Goal: Task Accomplishment & Management: Complete application form

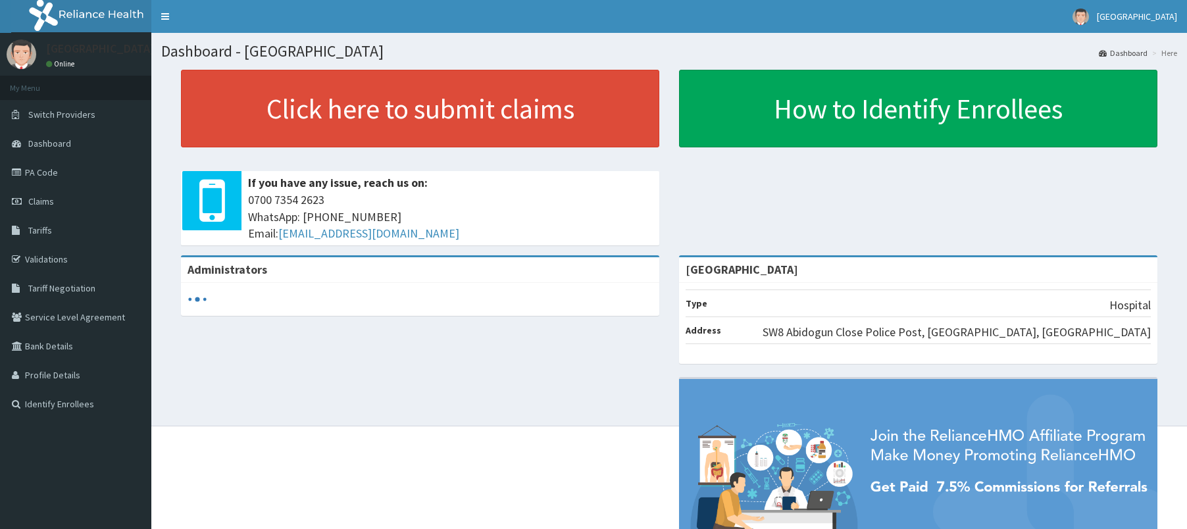
drag, startPoint x: 0, startPoint y: 0, endPoint x: 389, endPoint y: 357, distance: 528.1
click at [389, 357] on div "Administrators Dorjil Hospital Type Hospital Address SW8 Abidogun Close Police …" at bounding box center [669, 448] width 1016 height 387
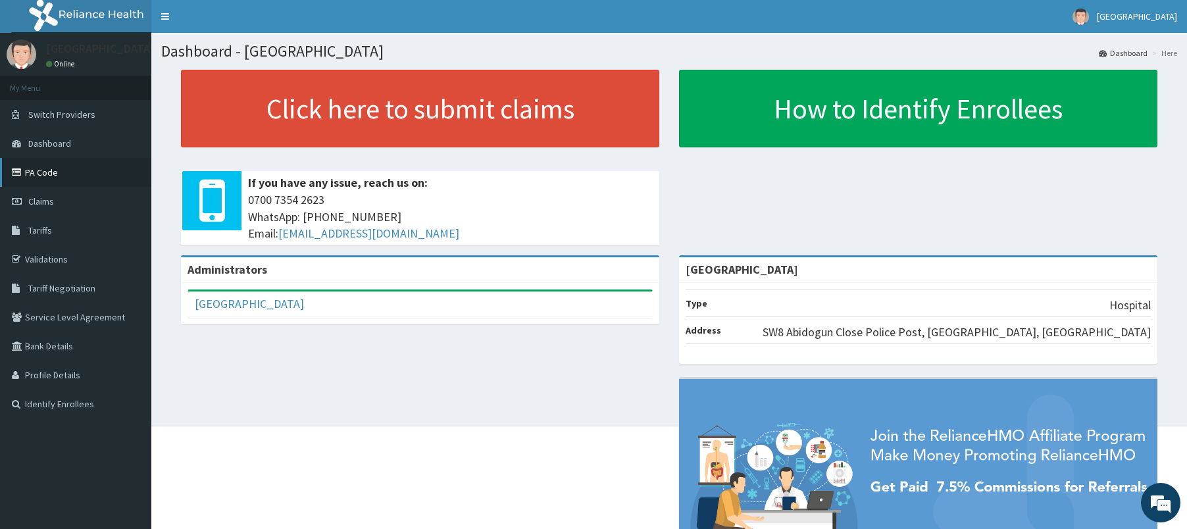
click at [43, 182] on link "PA Code" at bounding box center [75, 172] width 151 height 29
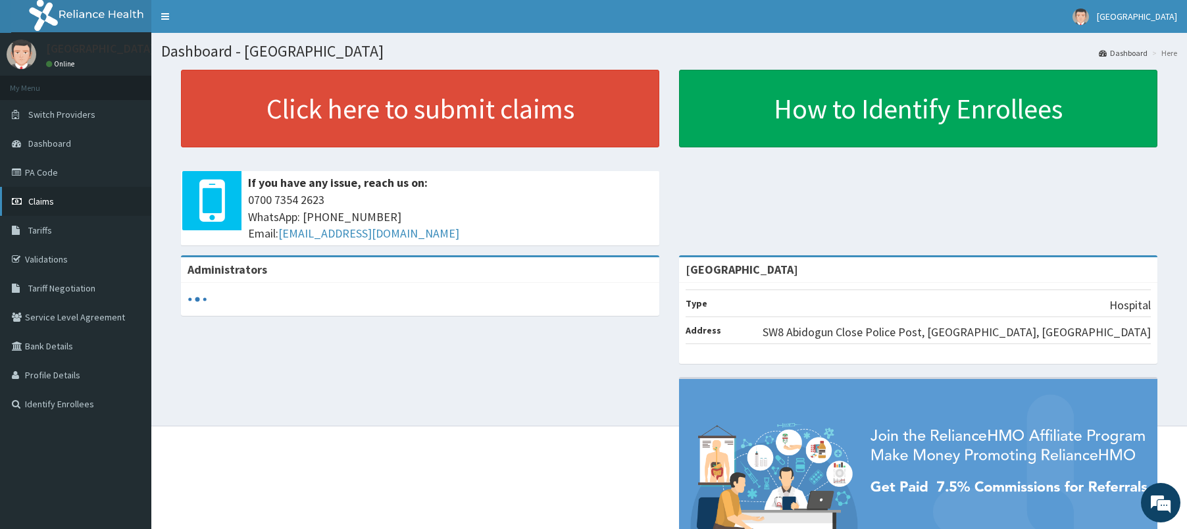
click at [35, 195] on span "Claims" at bounding box center [41, 201] width 26 height 12
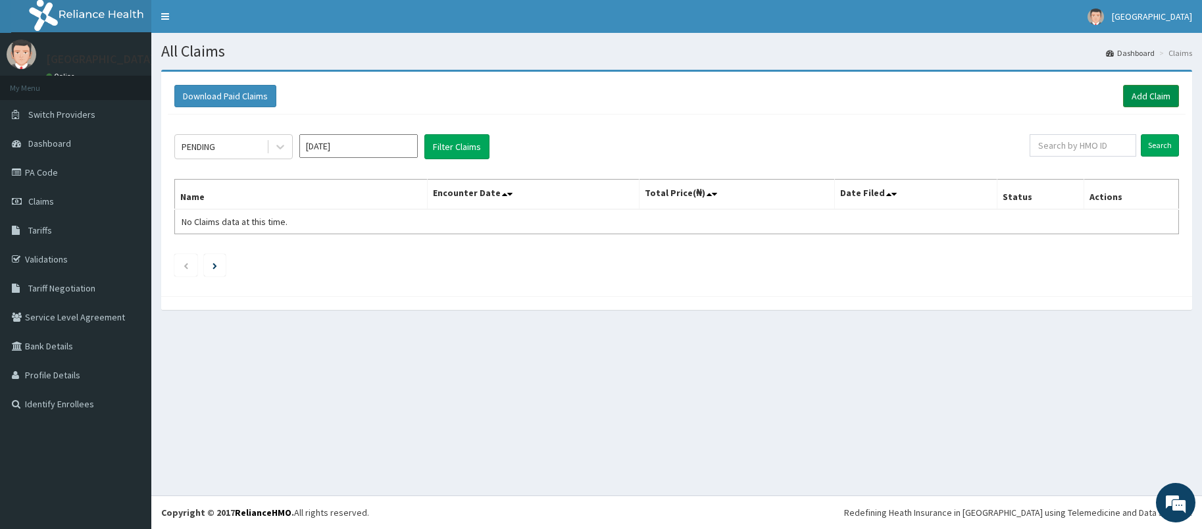
click at [1150, 93] on link "Add Claim" at bounding box center [1151, 96] width 56 height 22
click at [43, 179] on link "PA Code" at bounding box center [75, 172] width 151 height 29
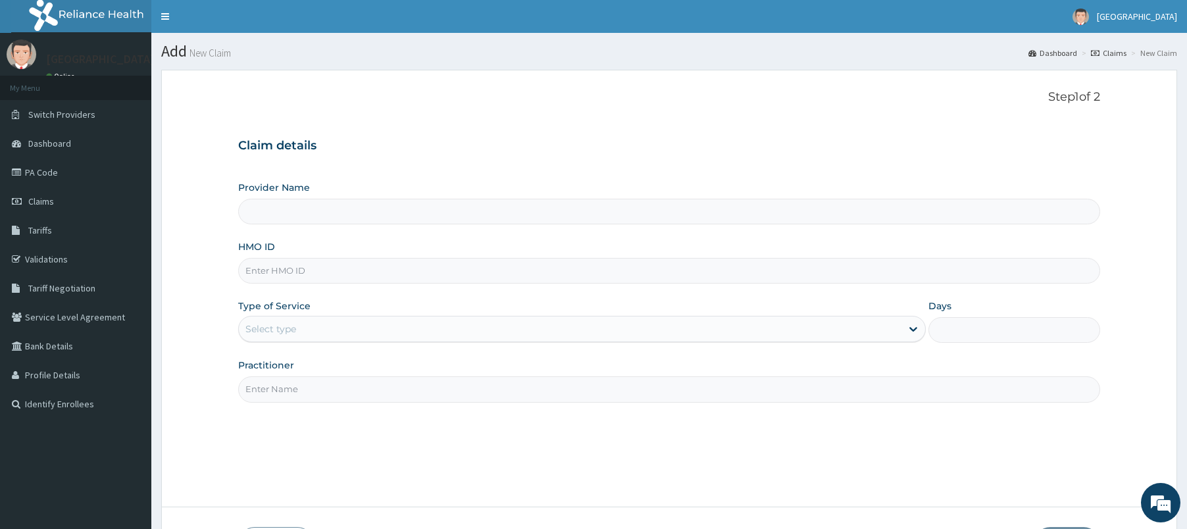
type input "[GEOGRAPHIC_DATA]"
click at [291, 271] on input "HMO ID" at bounding box center [669, 271] width 863 height 26
paste input "EFM/10109/F"
type input "EFM/10109/F"
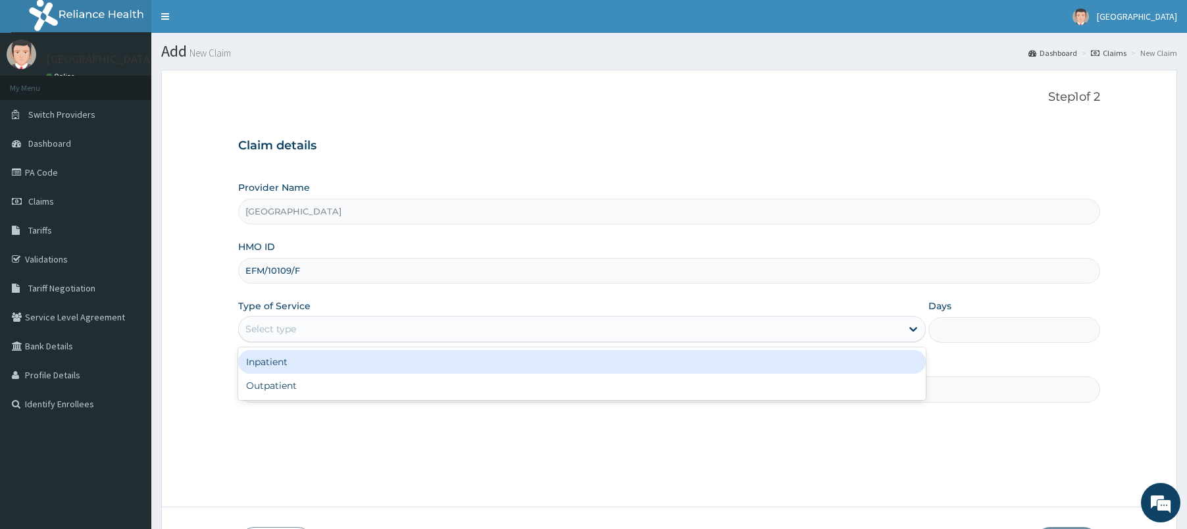
click at [297, 329] on div "Select type" at bounding box center [570, 328] width 663 height 21
click at [293, 368] on div "Inpatient" at bounding box center [582, 362] width 688 height 24
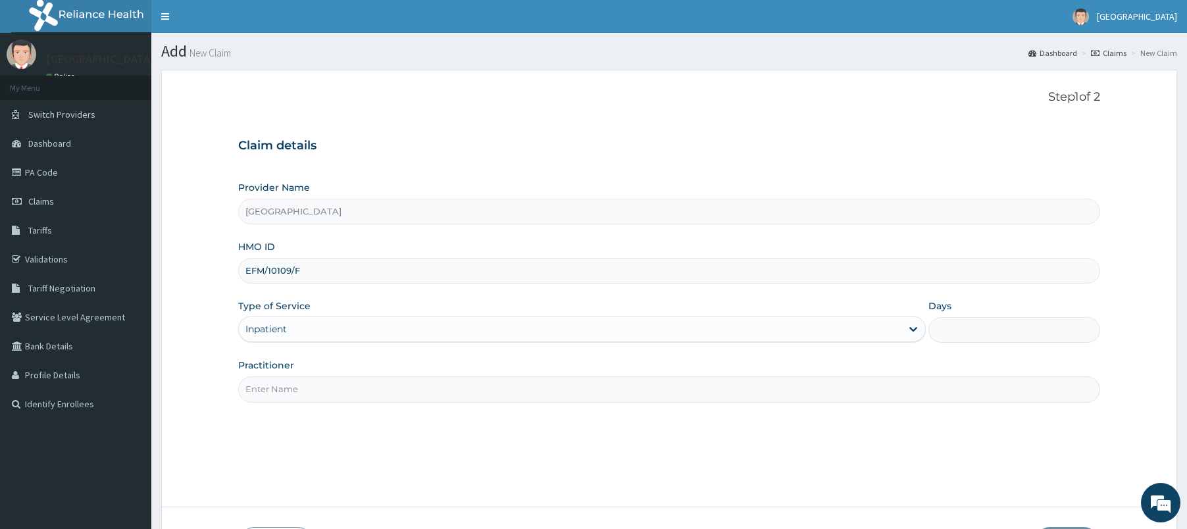
click at [1007, 341] on input "Days" at bounding box center [1014, 330] width 172 height 26
type input "4"
click at [629, 376] on input "Practitioner" at bounding box center [669, 389] width 863 height 26
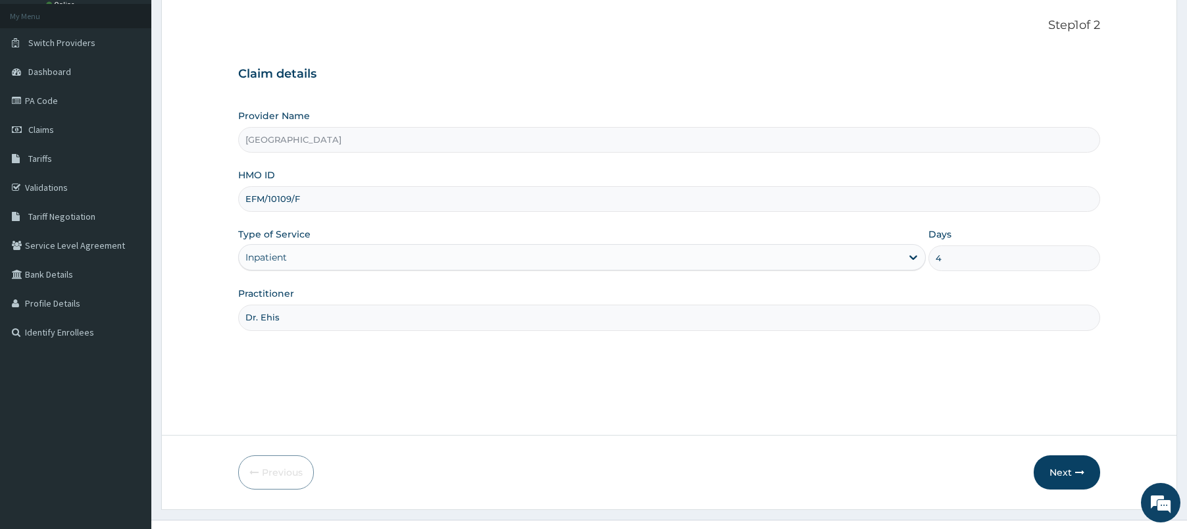
scroll to position [96, 0]
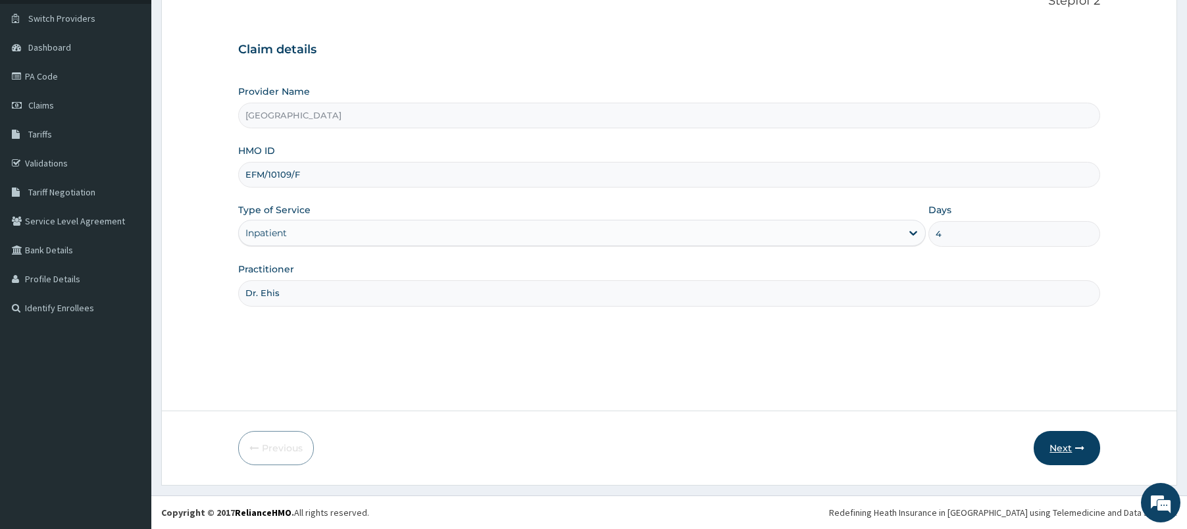
type input "Dr. Ehis"
click at [1051, 445] on button "Next" at bounding box center [1067, 448] width 66 height 34
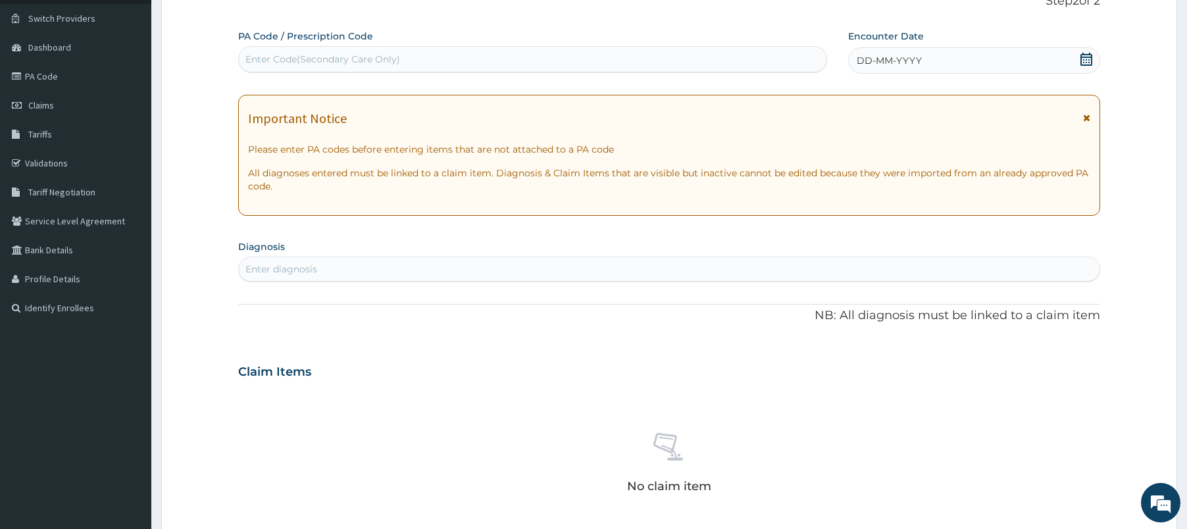
click at [430, 61] on div "Enter Code(Secondary Care Only)" at bounding box center [533, 59] width 588 height 21
paste input "PA/181FFC"
type input "PA/181FFC"
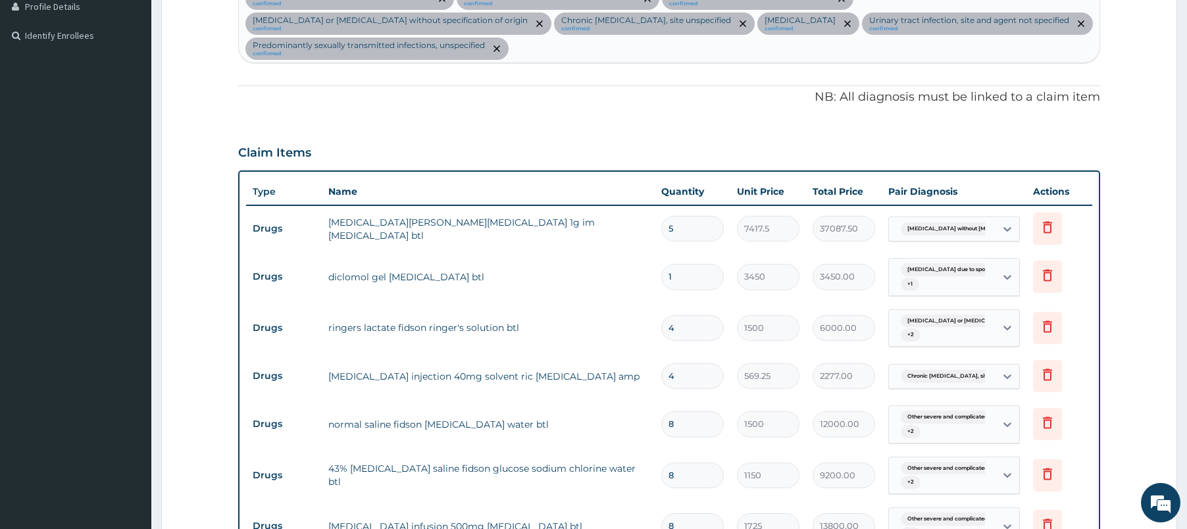
scroll to position [0, 0]
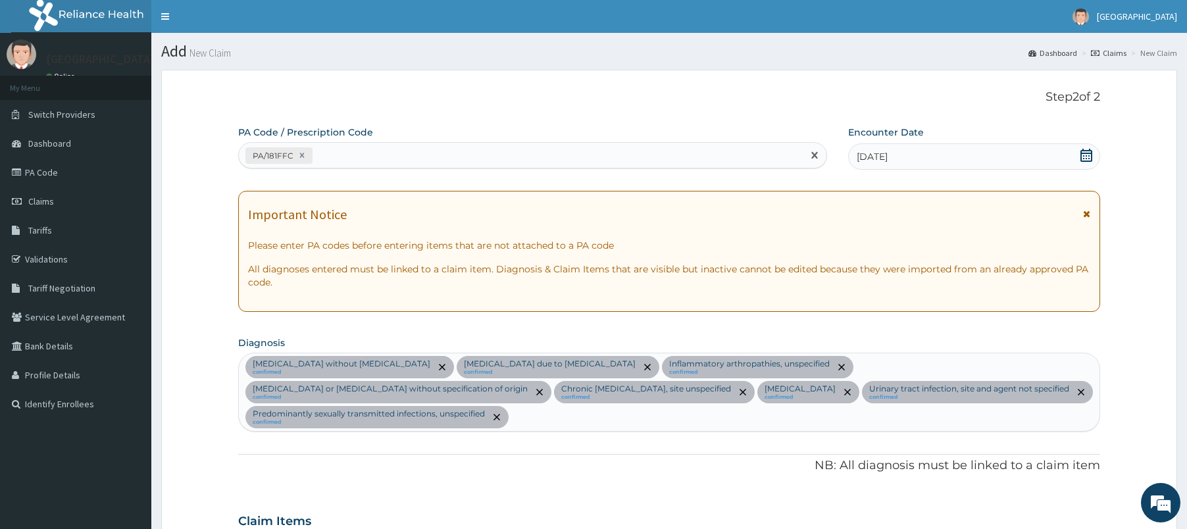
click at [654, 167] on div "PA/181FFC" at bounding box center [532, 155] width 589 height 26
paste input "PA/60C1F9"
type input "PA/60C1F9"
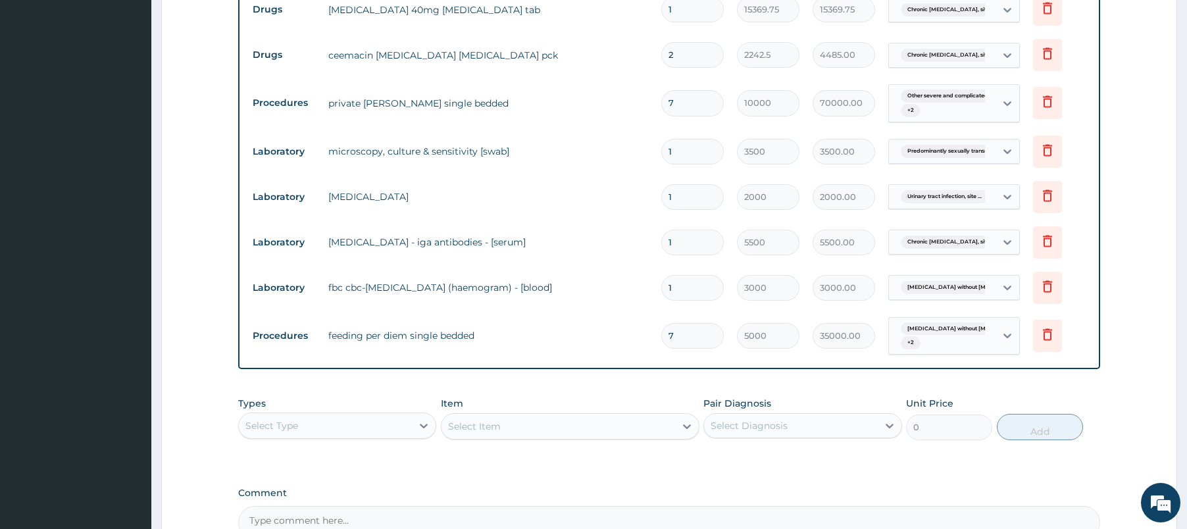
scroll to position [1371, 0]
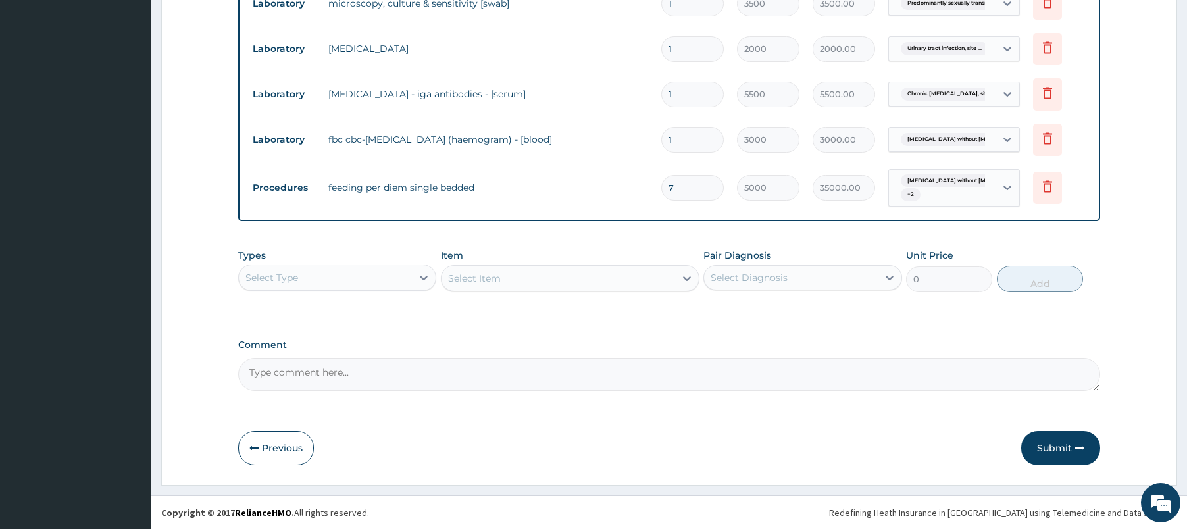
click at [356, 262] on div "Types Select Type" at bounding box center [337, 270] width 198 height 43
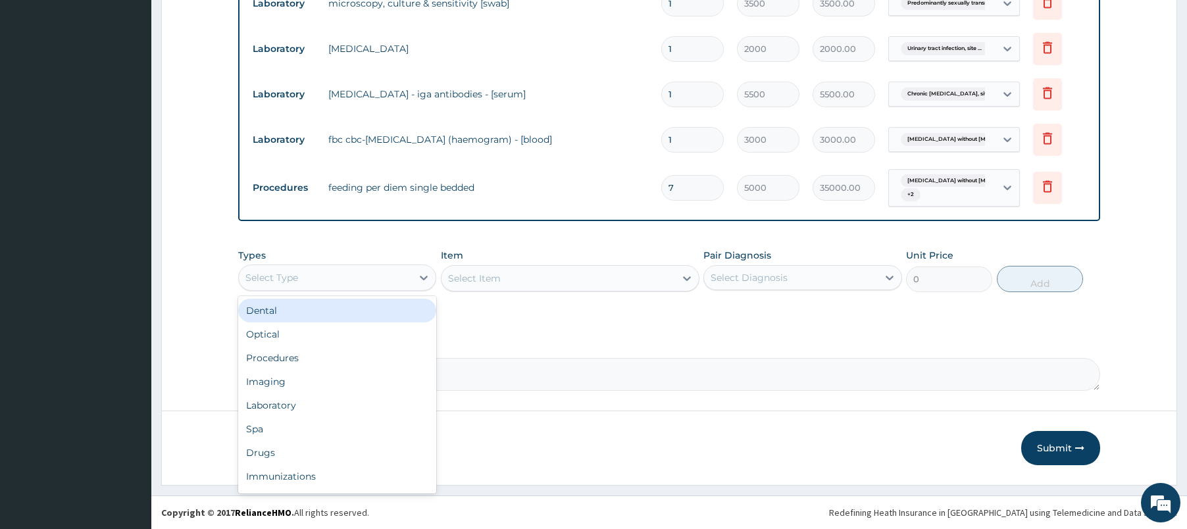
click at [353, 287] on div "Select Type" at bounding box center [325, 277] width 173 height 21
type input "pr"
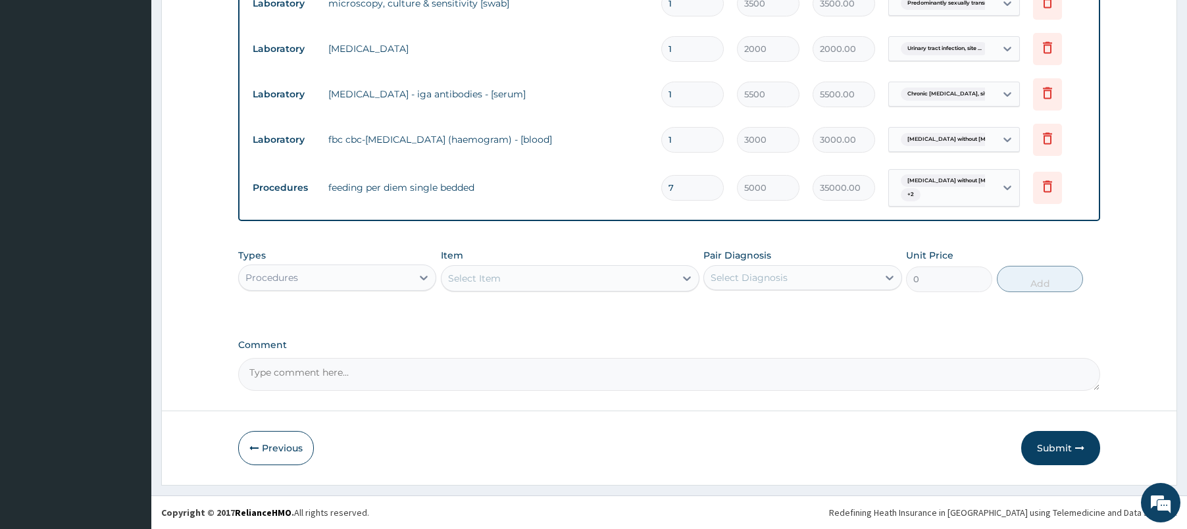
click at [587, 274] on div "Select Item" at bounding box center [559, 278] width 234 height 21
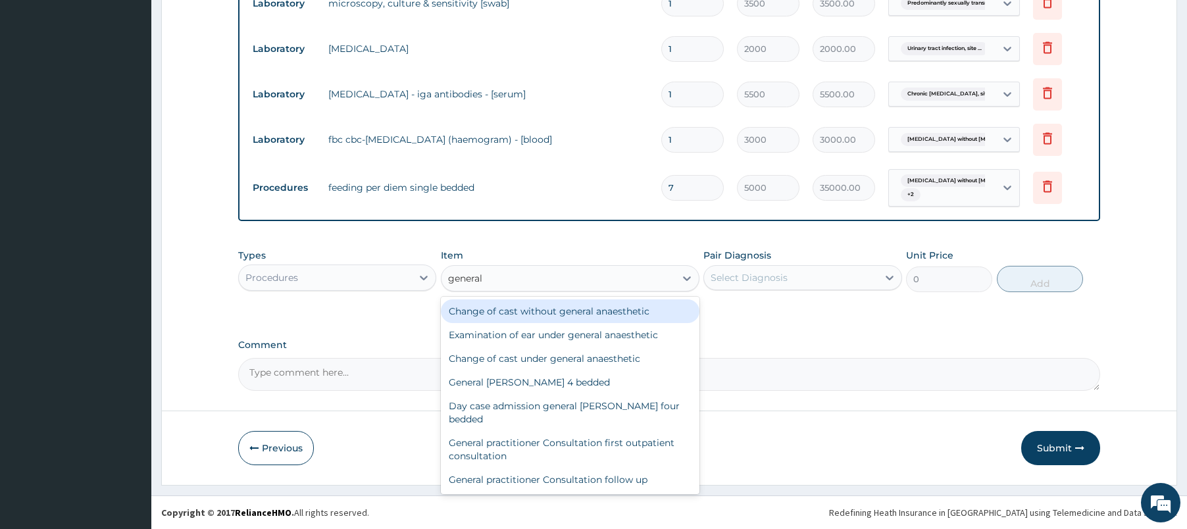
type input "general p"
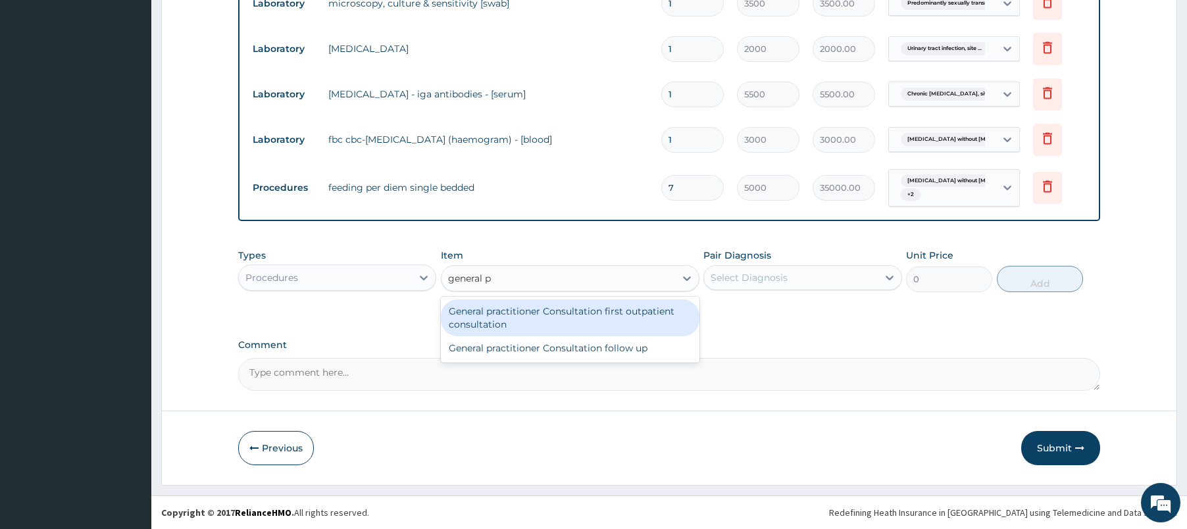
click at [580, 329] on div "General practitioner Consultation first outpatient consultation" at bounding box center [570, 317] width 259 height 37
type input "2400"
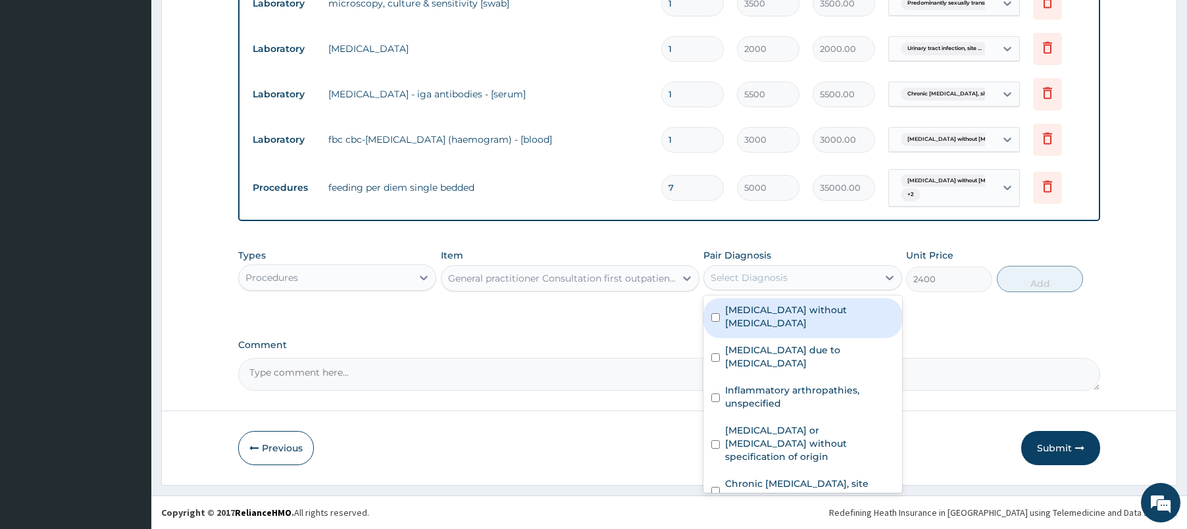
click at [757, 283] on div "Select Diagnosis" at bounding box center [749, 277] width 77 height 13
click at [757, 311] on label "Sepsis without septic shock" at bounding box center [809, 316] width 168 height 26
checkbox input "true"
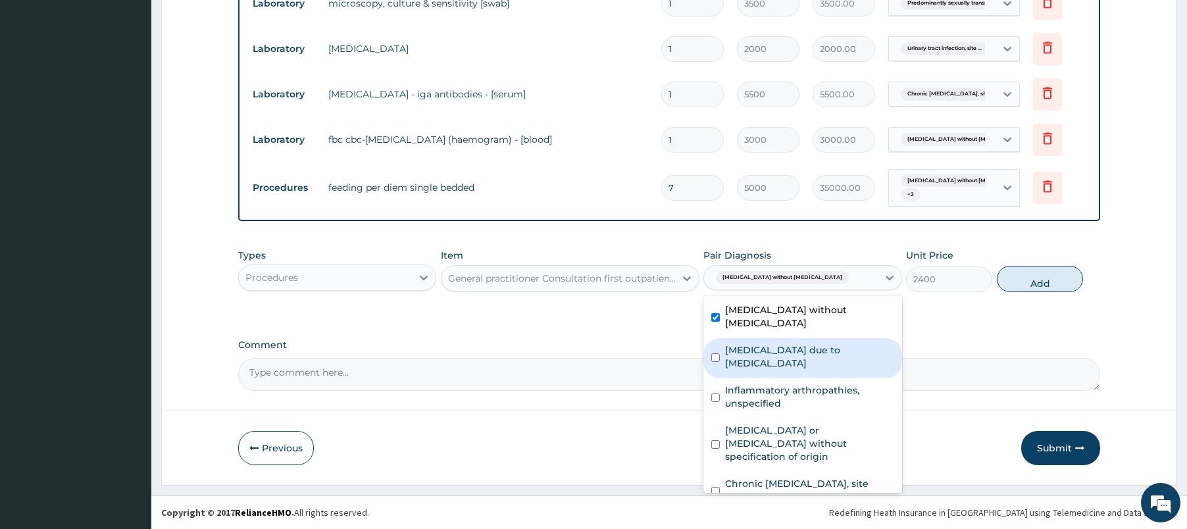
click at [755, 343] on label "Radiculopathy due to spondylosis" at bounding box center [809, 356] width 168 height 26
checkbox input "true"
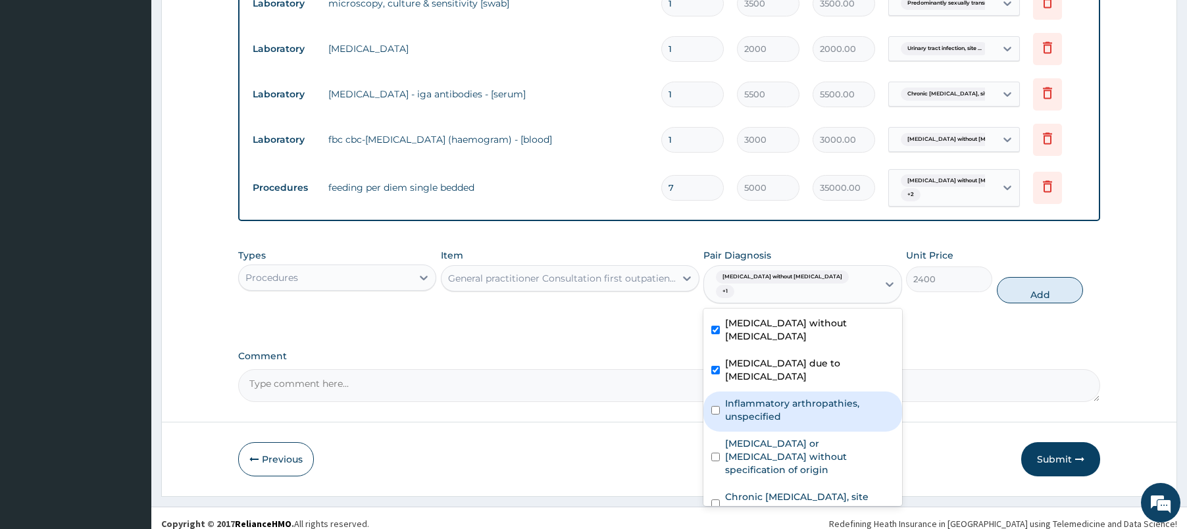
click at [749, 397] on label "Inflammatory arthropathies, unspecified" at bounding box center [809, 410] width 168 height 26
checkbox input "true"
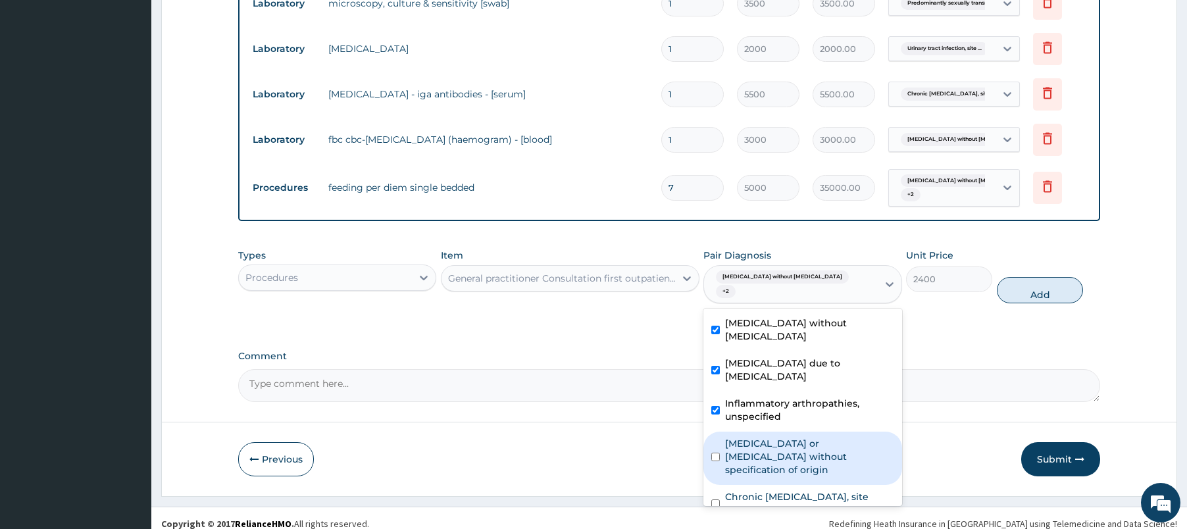
click at [747, 437] on label "Gastroenteritis or colitis without specification of origin" at bounding box center [809, 456] width 168 height 39
checkbox input "true"
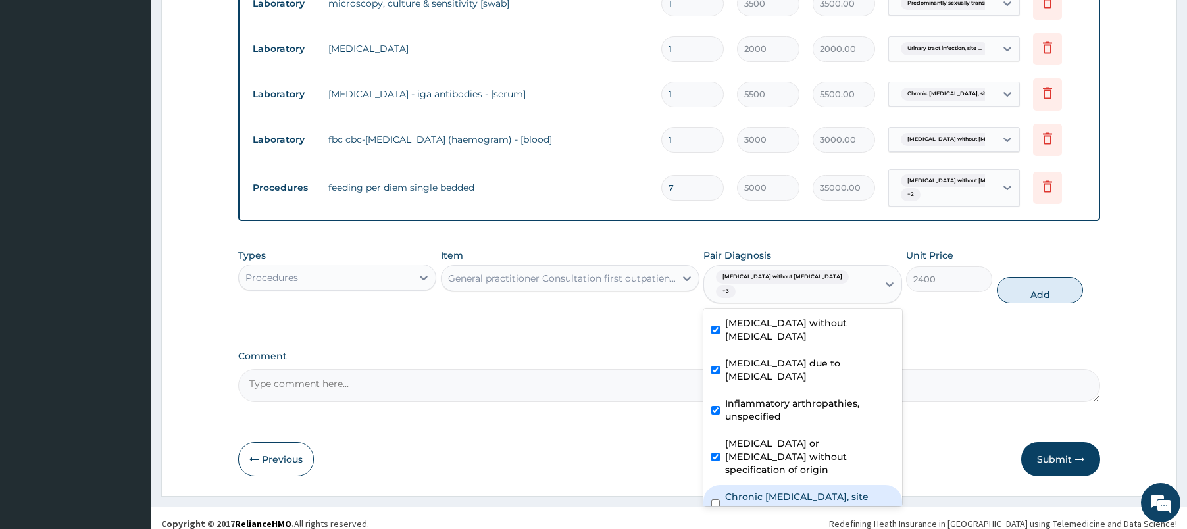
click at [748, 490] on label "Chronic [MEDICAL_DATA], site unspecified" at bounding box center [809, 503] width 168 height 26
checkbox input "true"
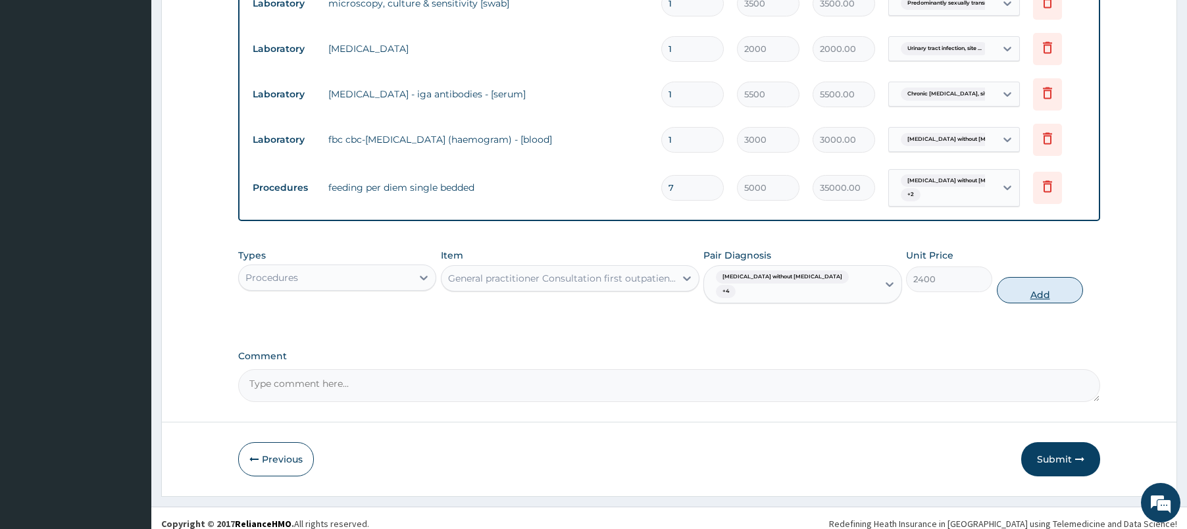
click at [1039, 284] on button "Add" at bounding box center [1040, 290] width 86 height 26
type input "0"
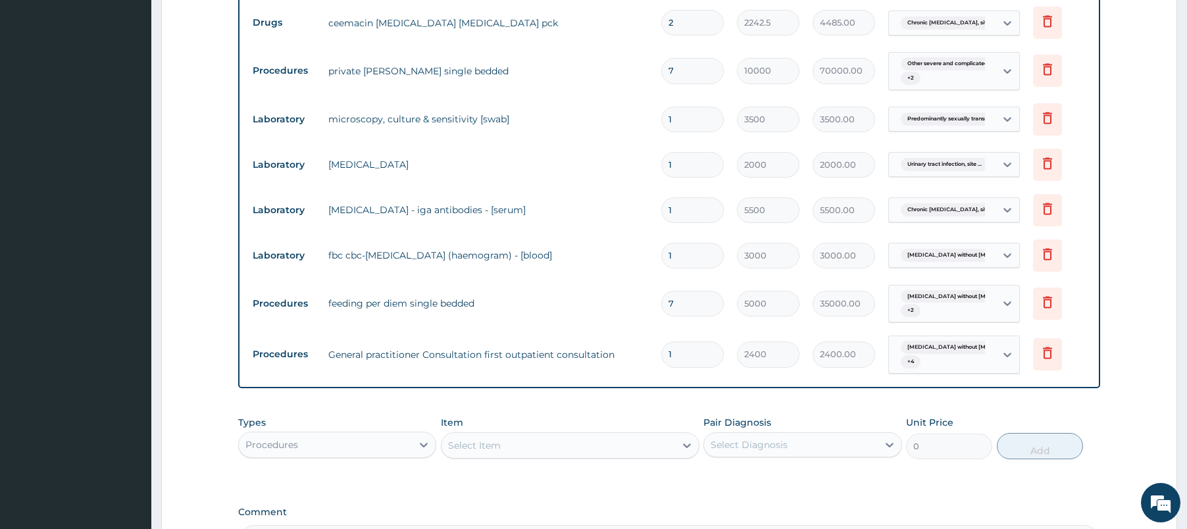
scroll to position [1422, 0]
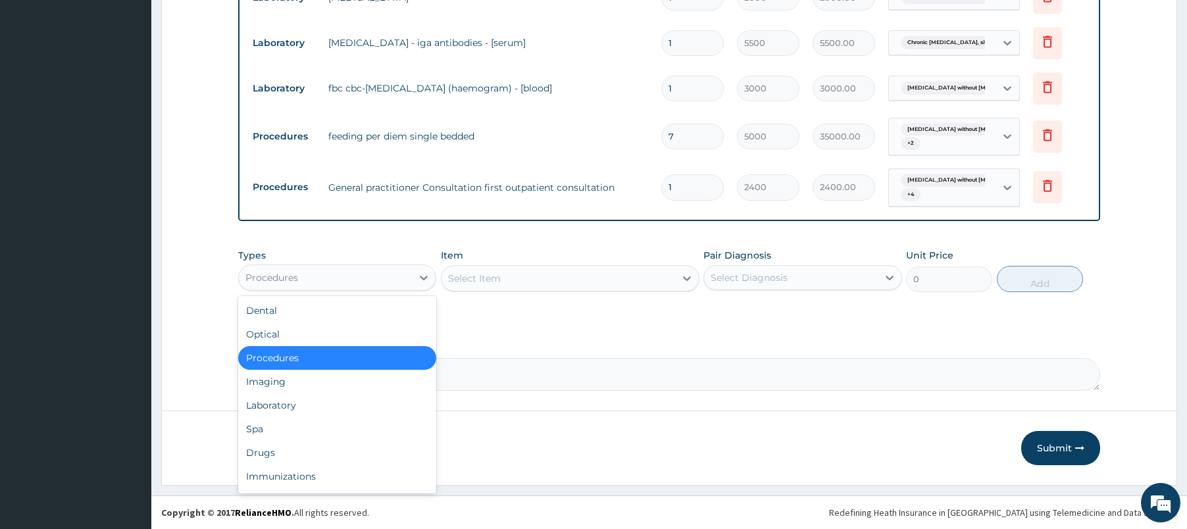
click at [377, 280] on div "Procedures" at bounding box center [325, 277] width 173 height 21
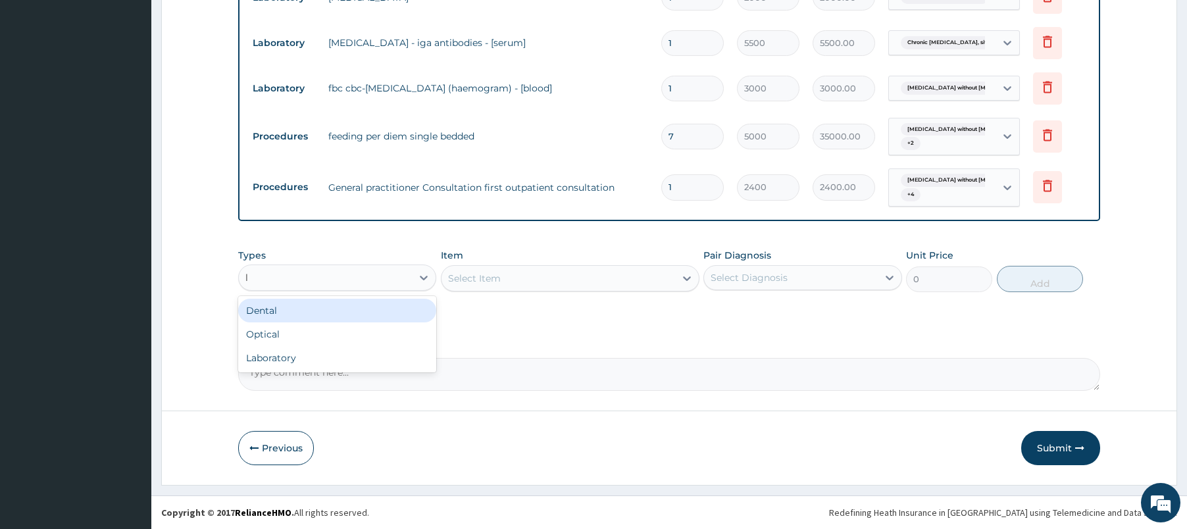
type input "la"
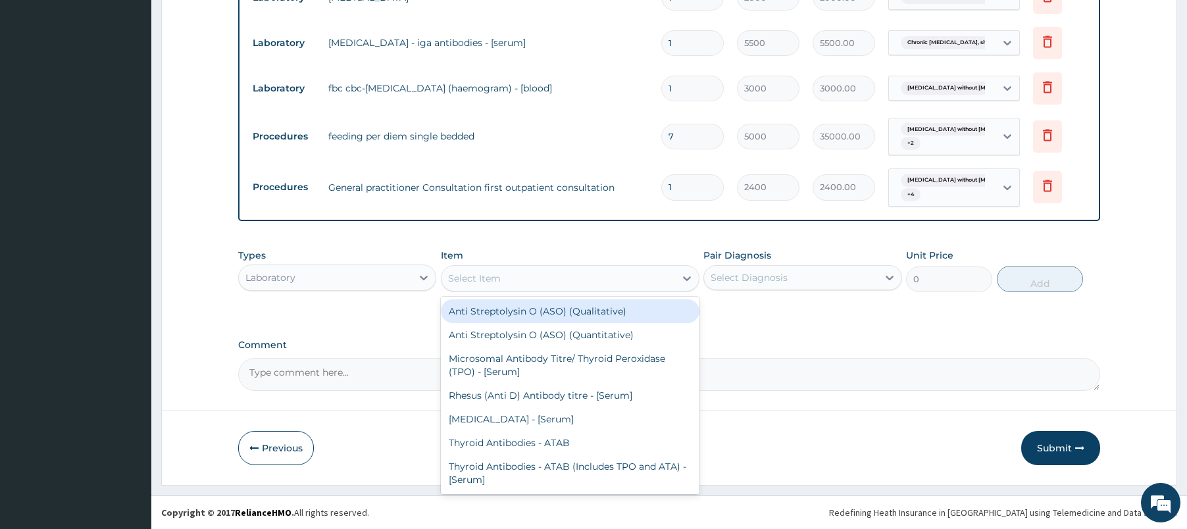
click at [567, 279] on div "Select Item" at bounding box center [559, 278] width 234 height 21
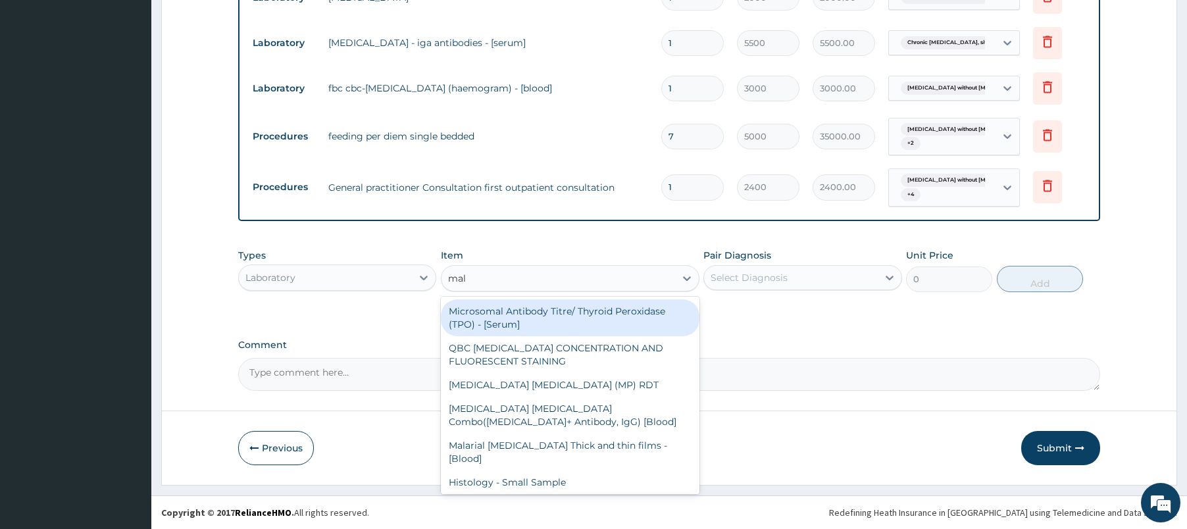
type input "mala"
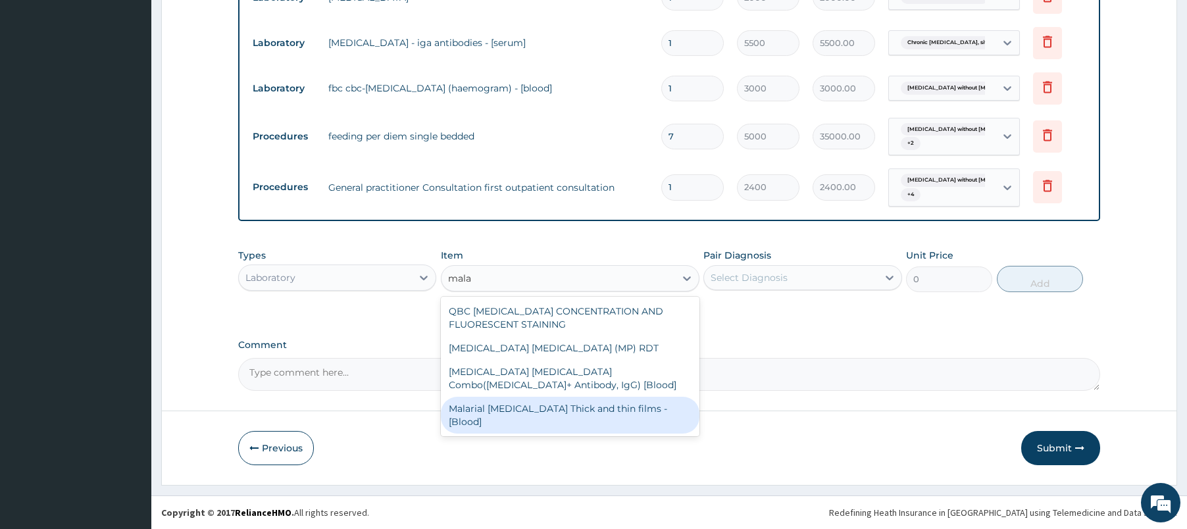
click at [573, 411] on div "Malarial Parasite Thick and thin films - [Blood]" at bounding box center [570, 415] width 259 height 37
type input "1500"
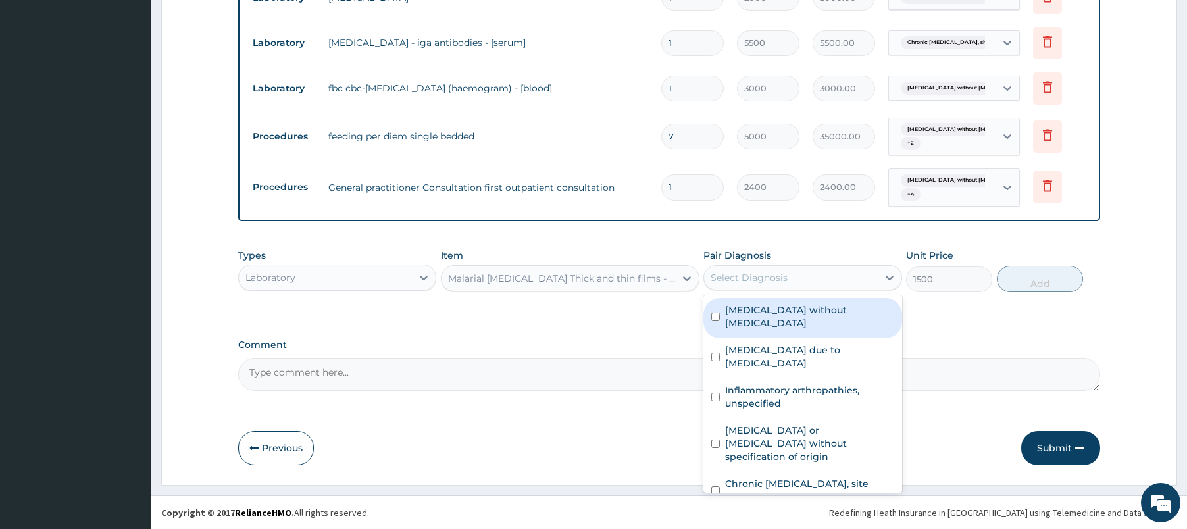
click at [776, 277] on div "Select Diagnosis" at bounding box center [749, 277] width 77 height 13
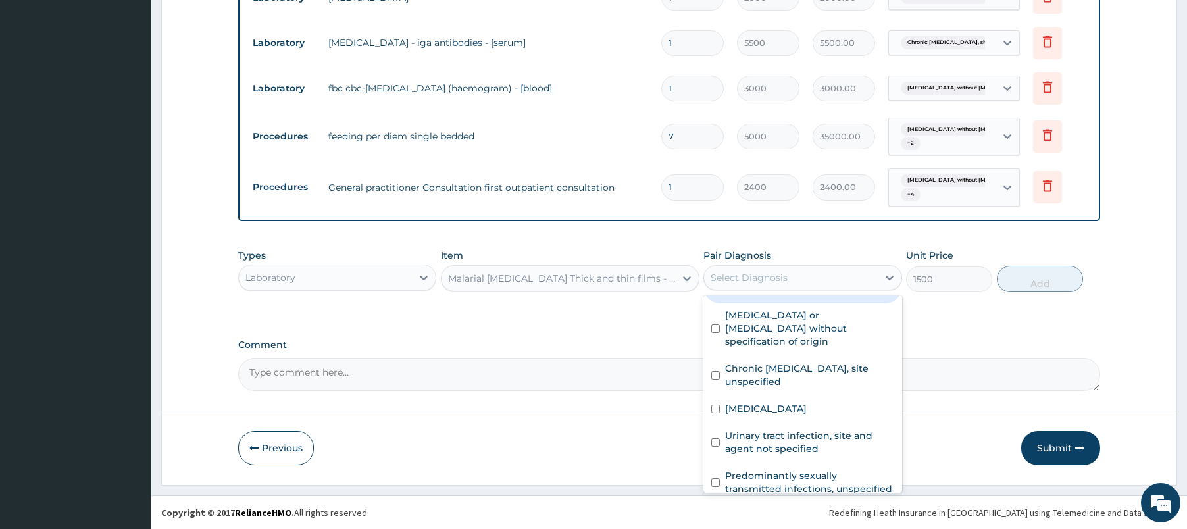
scroll to position [129, 0]
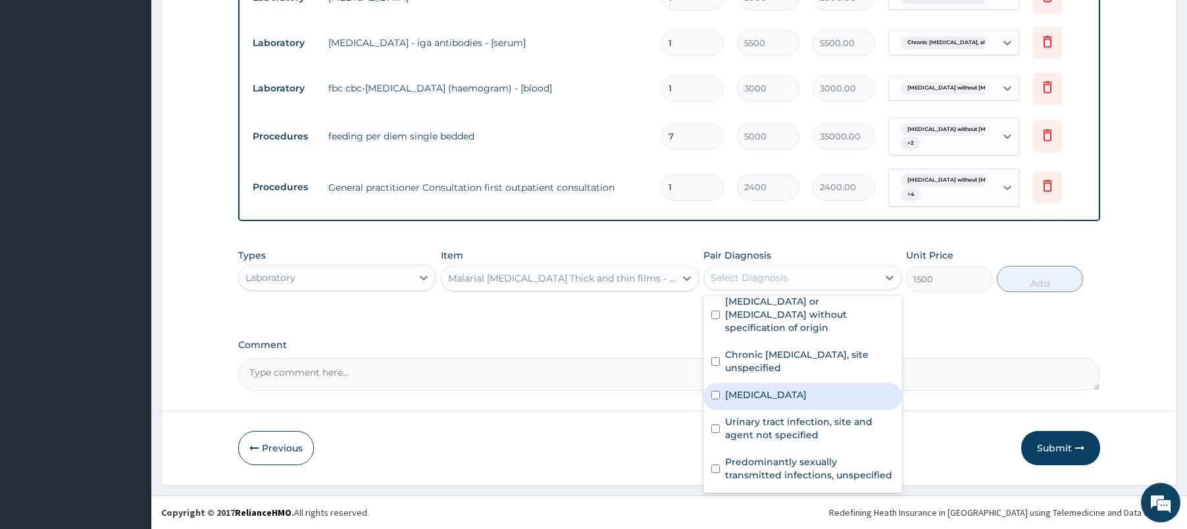
click at [807, 388] on label "Other severe and complicated Plasmodium falciparum malaria" at bounding box center [766, 394] width 82 height 13
checkbox input "true"
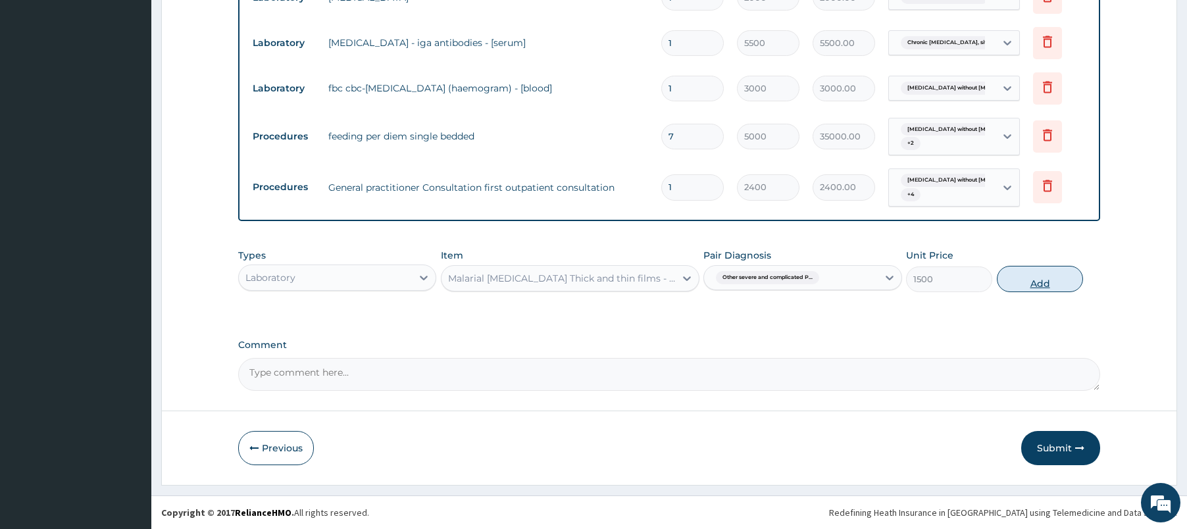
click at [1048, 286] on button "Add" at bounding box center [1040, 279] width 86 height 26
type input "0"
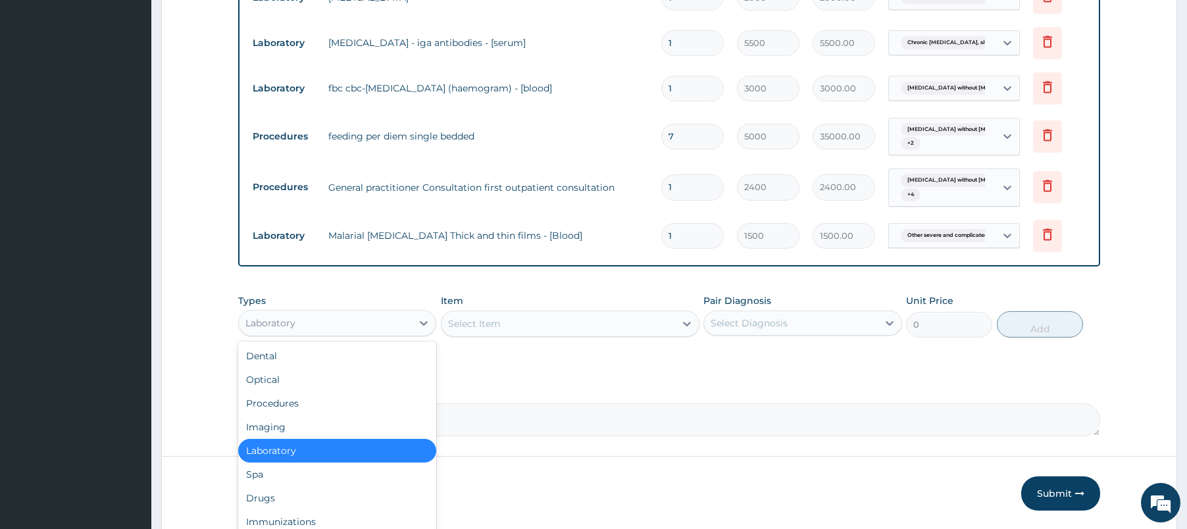
click at [392, 317] on div "Laboratory" at bounding box center [325, 323] width 173 height 21
type input "dr"
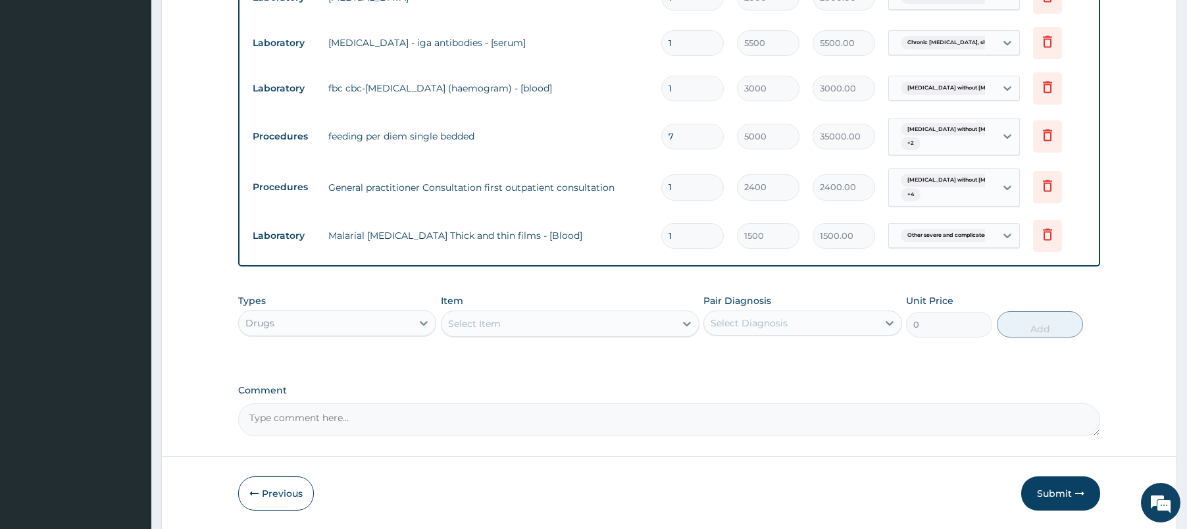
click at [484, 321] on div "Select Item" at bounding box center [474, 323] width 53 height 13
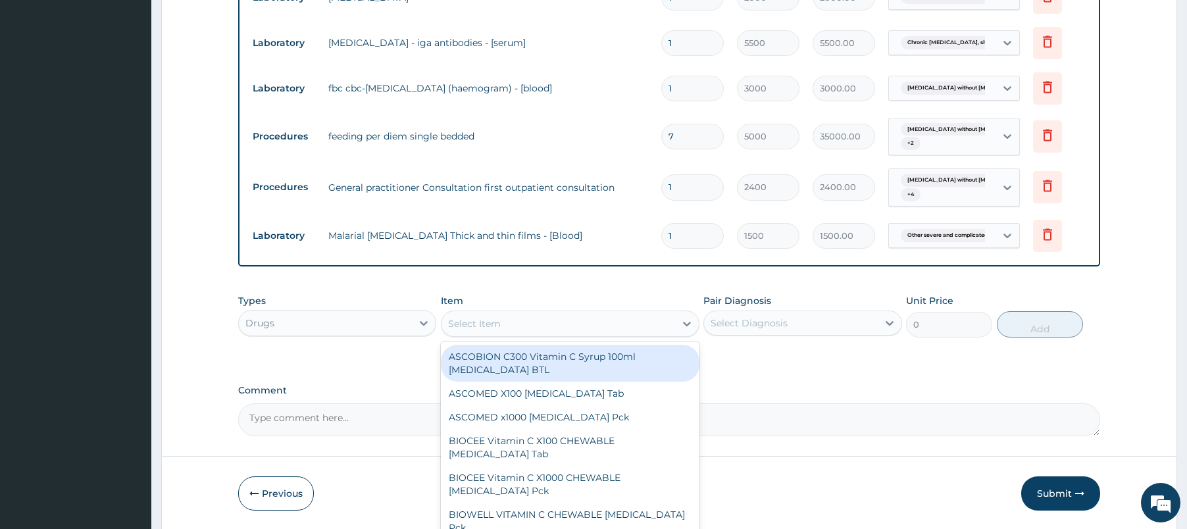
paste input "NEXIUM 40mg Esomeprazole"
type input "NEXIUM 40mg Esomeprazole"
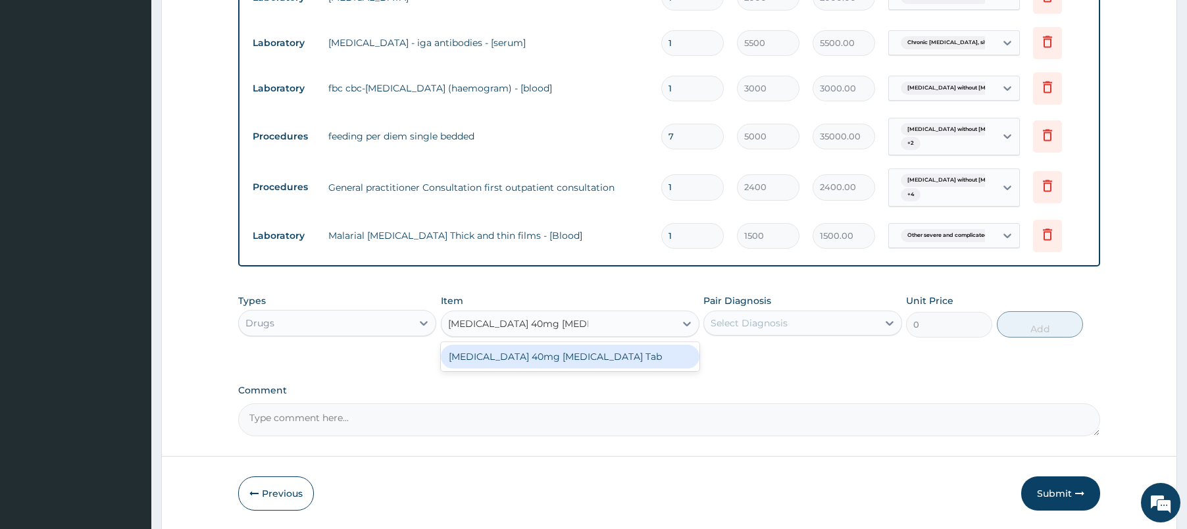
click at [515, 361] on div "NEXIUM 40mg Esomeprazole Tab" at bounding box center [570, 357] width 259 height 24
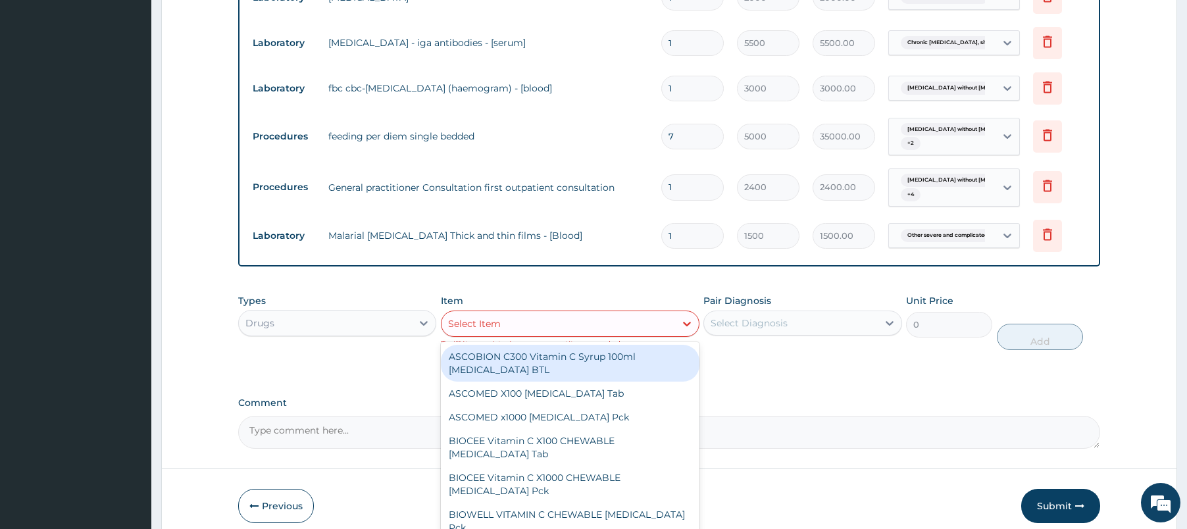
click at [471, 318] on div "Select Item" at bounding box center [474, 323] width 53 height 13
paste input "EmgYL 400mg Metronidazole"
type input "EmgYL 400mg Metronidazole"
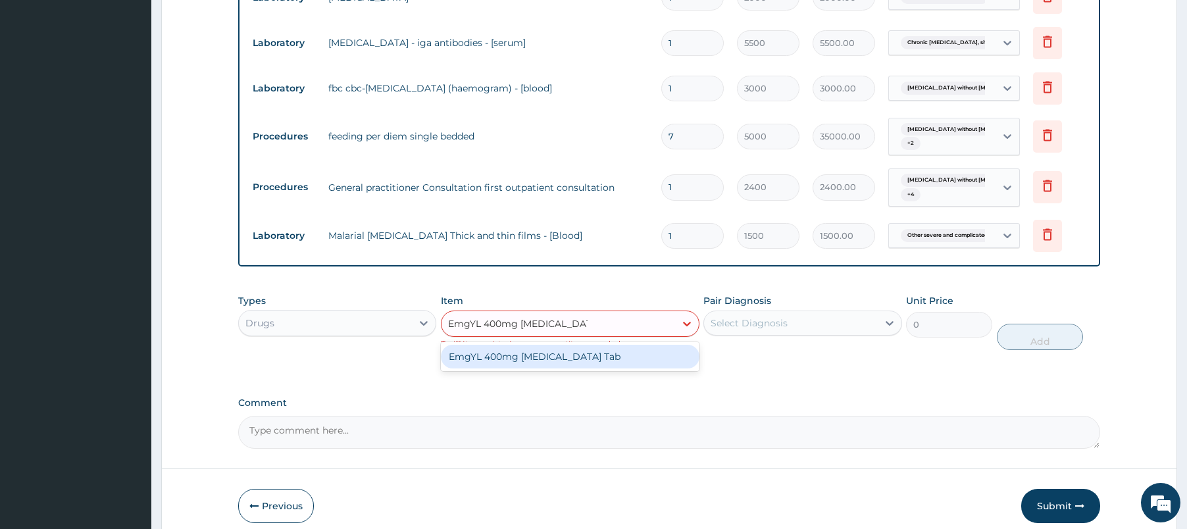
click at [494, 356] on div "EmgYL 400mg Metronidazole Tab" at bounding box center [570, 357] width 259 height 24
type input "86.25"
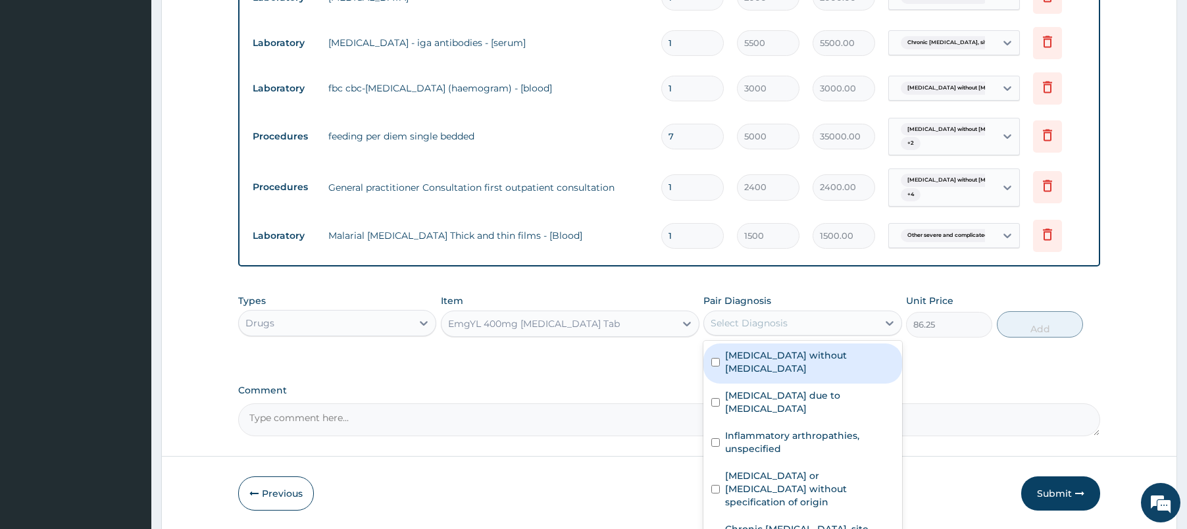
click at [774, 324] on div "Select Diagnosis" at bounding box center [749, 322] width 77 height 13
click at [774, 351] on label "Sepsis without septic shock" at bounding box center [809, 362] width 168 height 26
checkbox input "true"
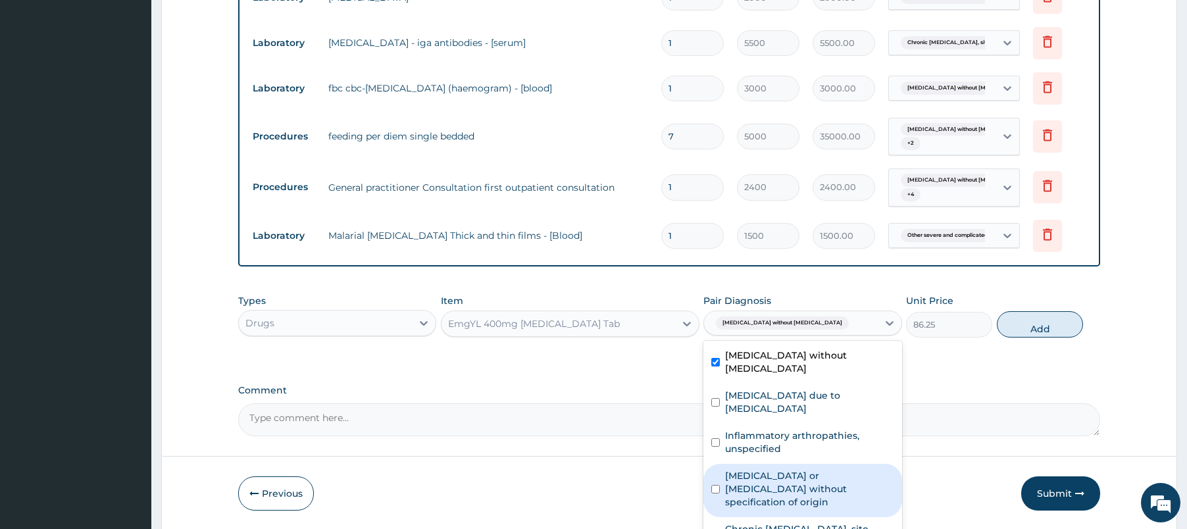
click at [768, 469] on label "Gastroenteritis or colitis without specification of origin" at bounding box center [809, 488] width 168 height 39
checkbox input "true"
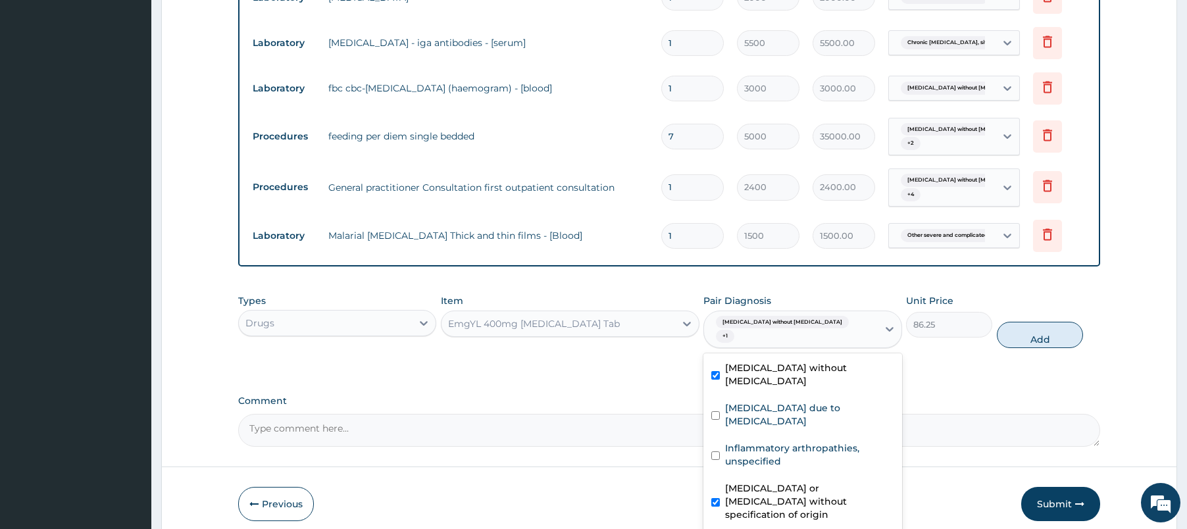
checkbox input "true"
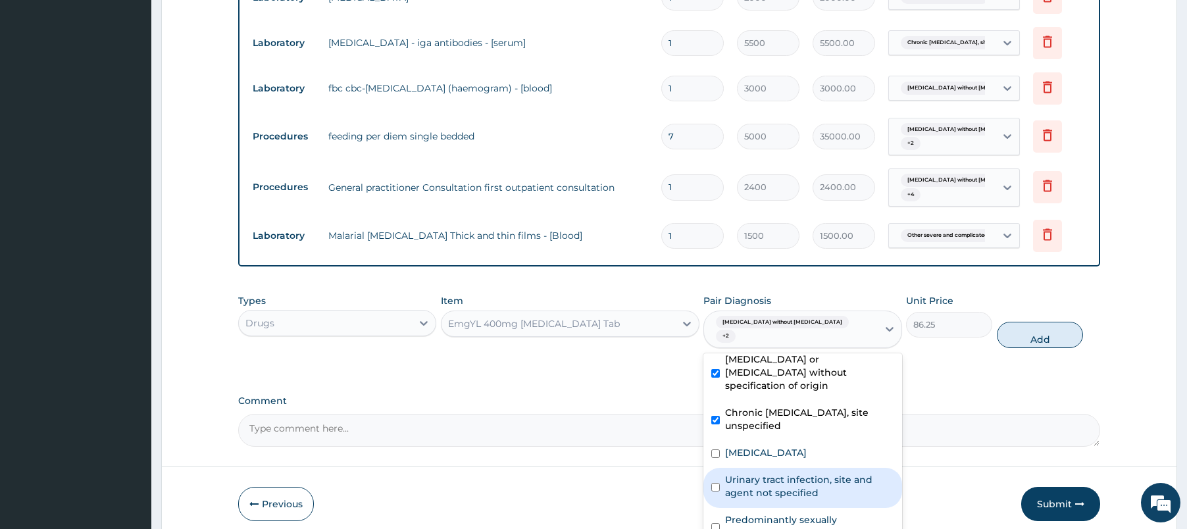
click at [826, 473] on label "Urinary tract infection, site and agent not specified" at bounding box center [809, 486] width 168 height 26
checkbox input "true"
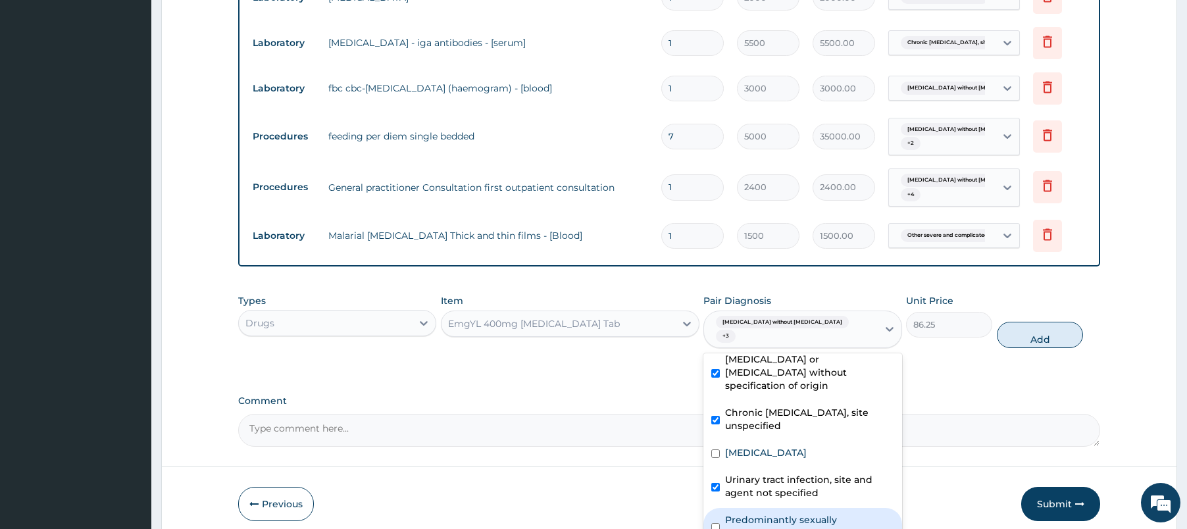
click at [813, 513] on label "Predominantly sexually transmitted infections, unspecified" at bounding box center [809, 526] width 168 height 26
checkbox input "true"
click at [1042, 322] on button "Add" at bounding box center [1040, 335] width 86 height 26
type input "0"
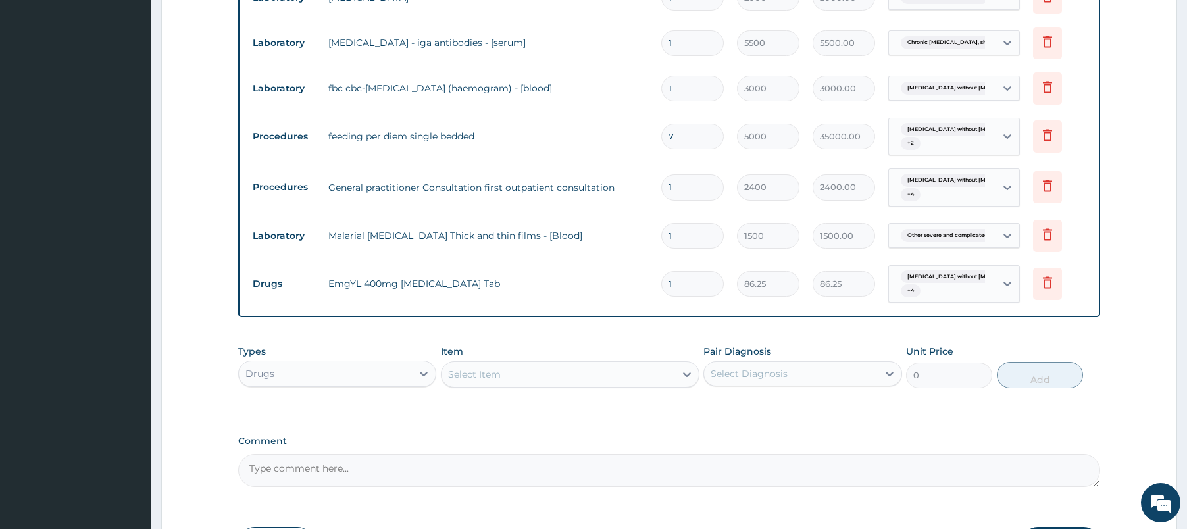
type input "0.00"
type input "2"
type input "172.50"
type input "21"
type input "1811.25"
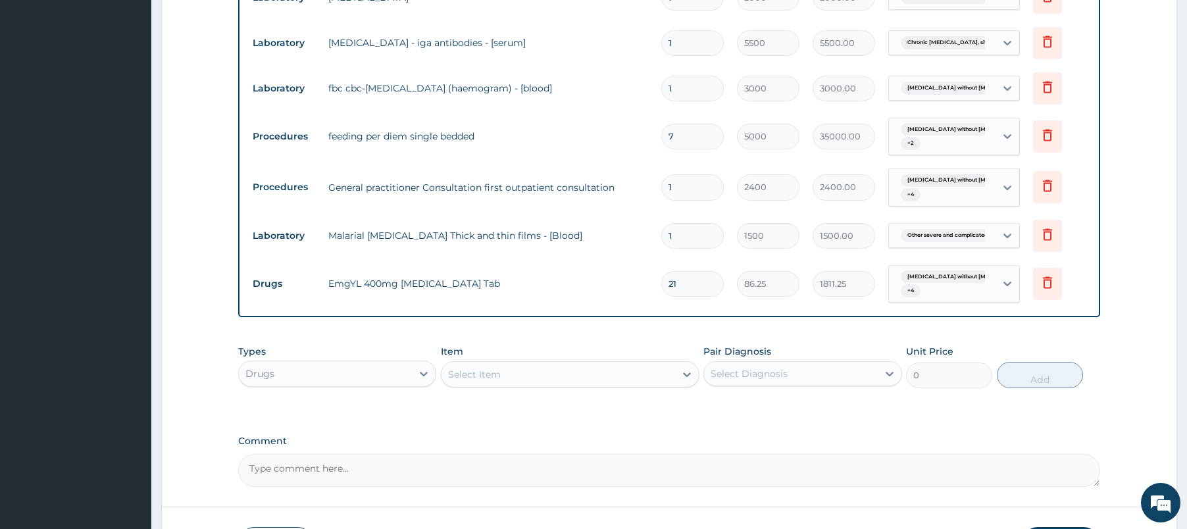
type input "21"
click at [513, 375] on div "Select Item" at bounding box center [559, 374] width 234 height 21
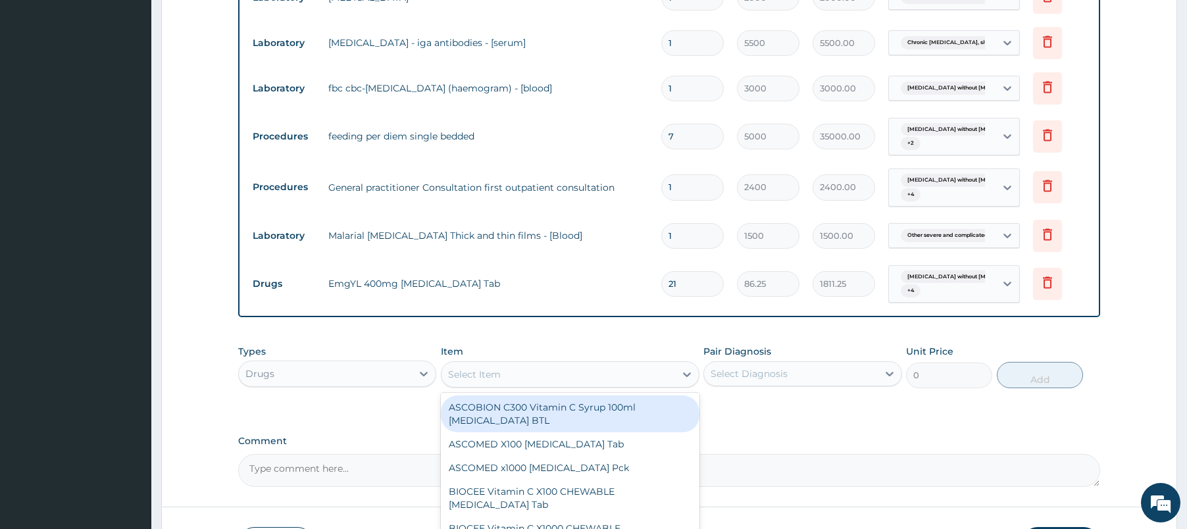
paste input "ARTIX DS 80/480 Artemether Lumefantrine"
type input "ARTIX DS 80/480 Artemether Lumefantrine"
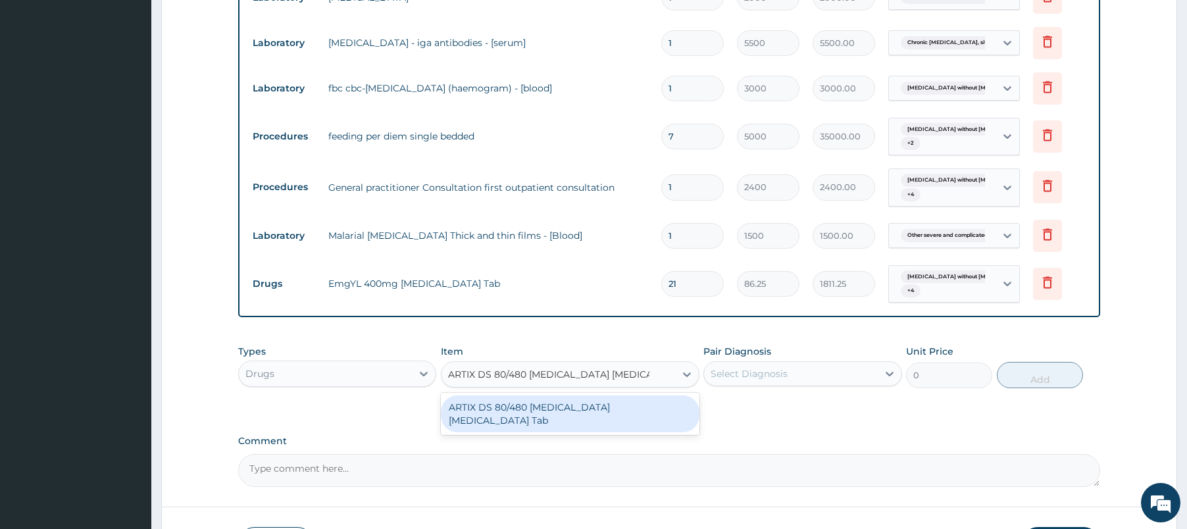
click at [553, 405] on div "ARTIX DS 80/480 Artemether Lumefantrine Tab" at bounding box center [570, 413] width 259 height 37
type input "603.75"
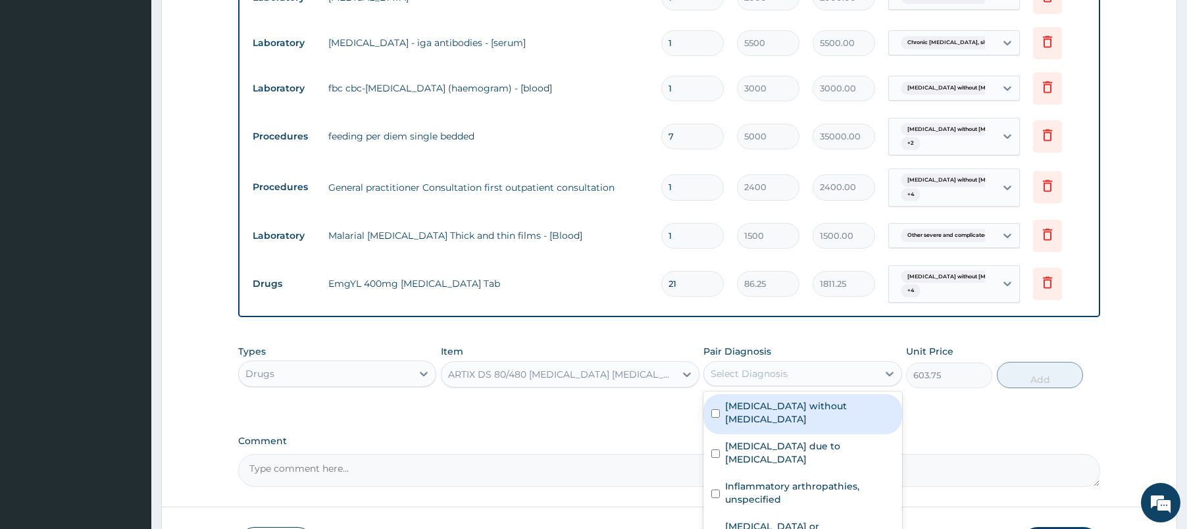
click at [774, 364] on div "Select Diagnosis" at bounding box center [790, 373] width 173 height 21
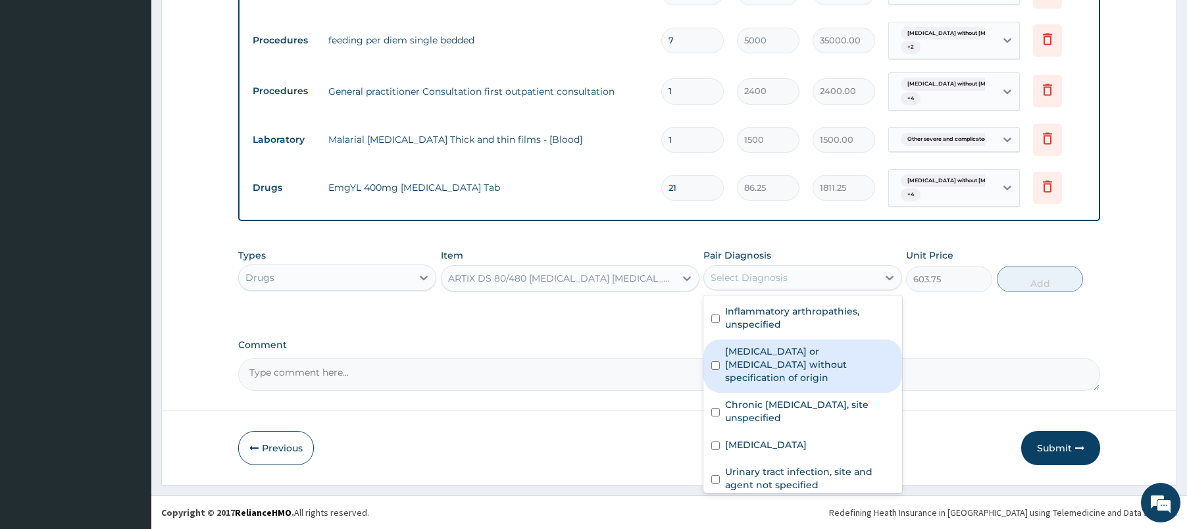
scroll to position [118, 0]
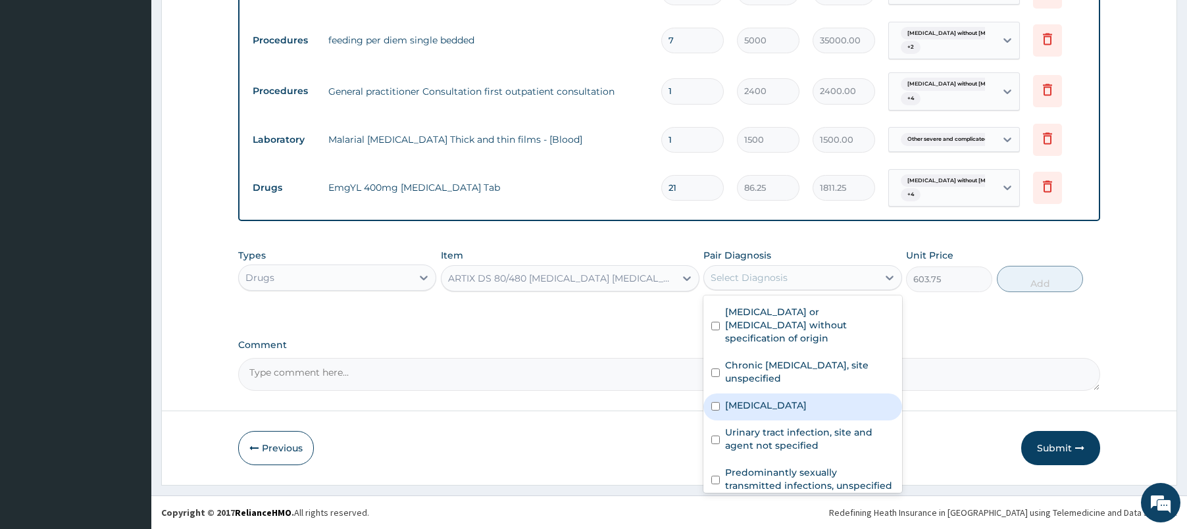
click at [840, 400] on div "Other severe and complicated Plasmodium falciparum malaria" at bounding box center [802, 406] width 198 height 27
checkbox input "true"
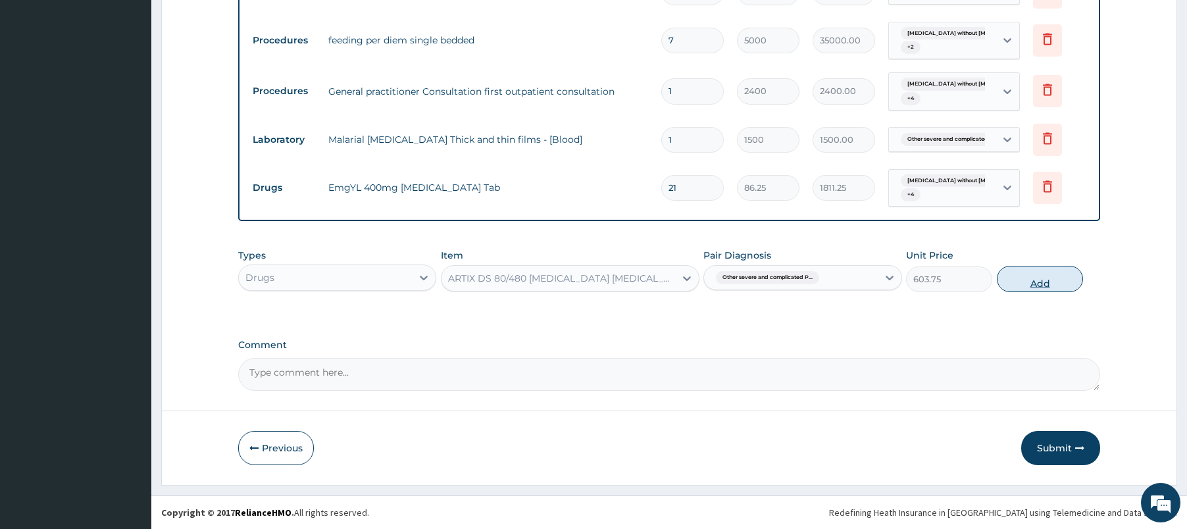
click at [1027, 277] on button "Add" at bounding box center [1040, 279] width 86 height 26
type input "0"
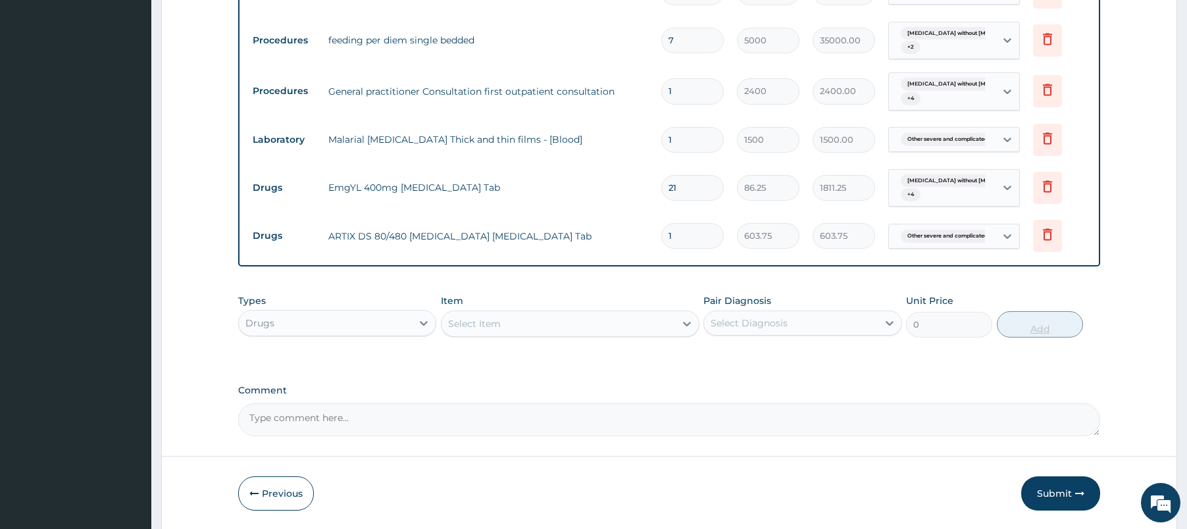
type input "0.00"
type input "6"
type input "3622.50"
type input "6"
click at [486, 332] on div "Select Item" at bounding box center [559, 323] width 234 height 21
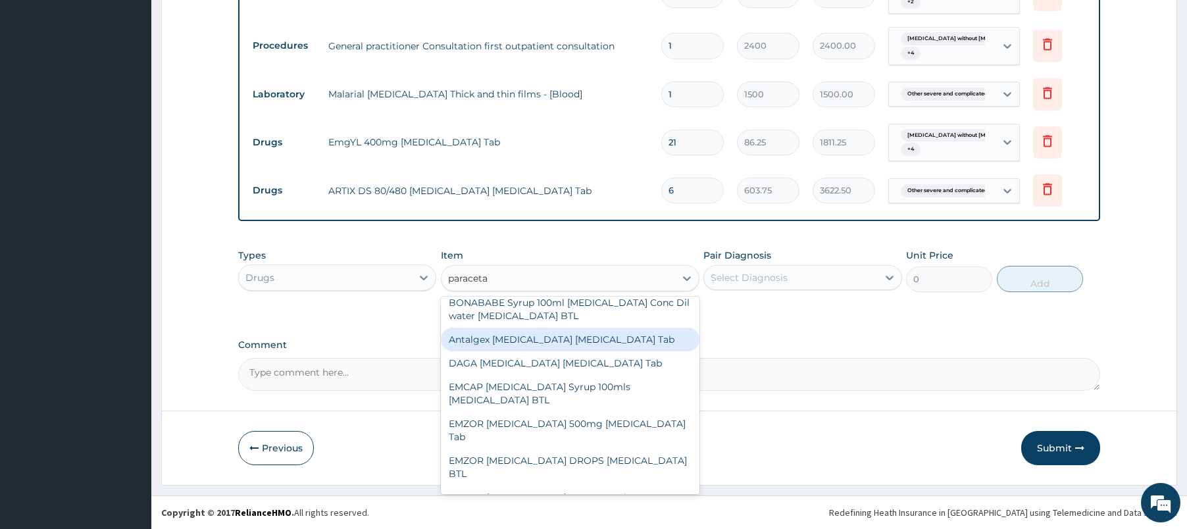
scroll to position [0, 0]
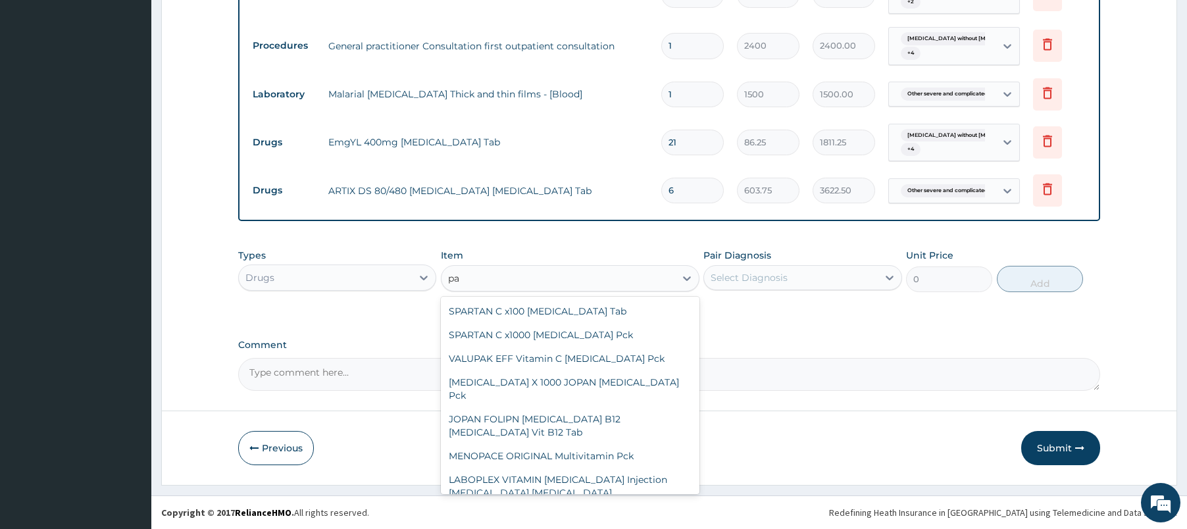
type input "p"
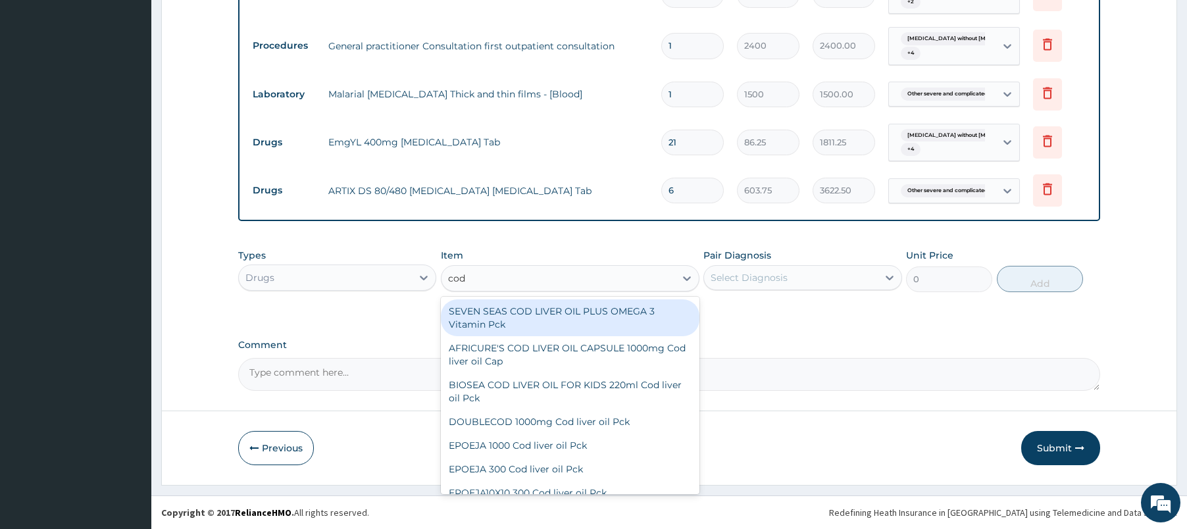
type input "code"
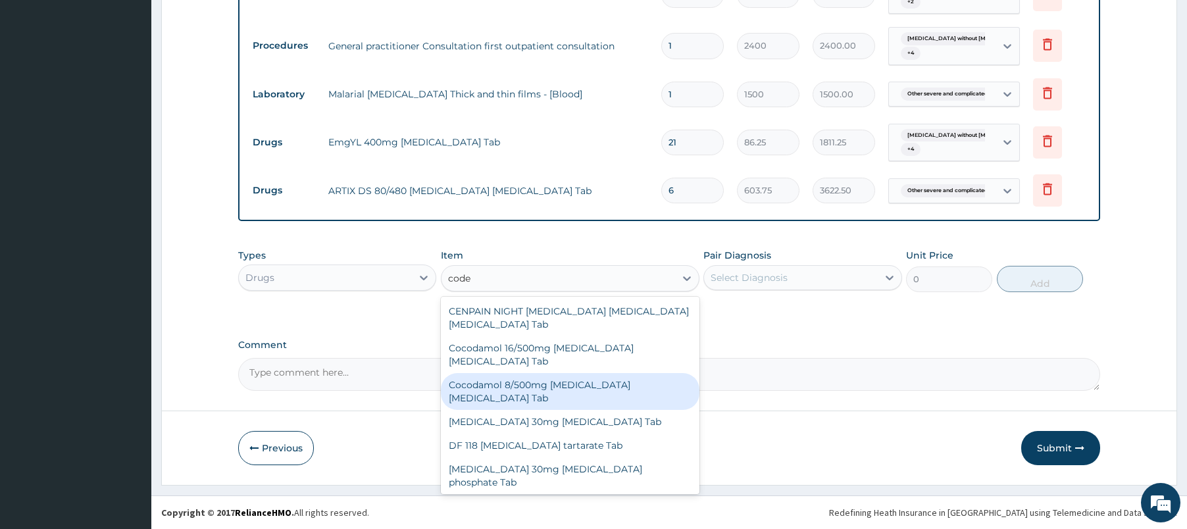
click at [561, 383] on div "Cocodamol 8/500mg Codeine phosphate Acetaminophen Tab" at bounding box center [570, 391] width 259 height 37
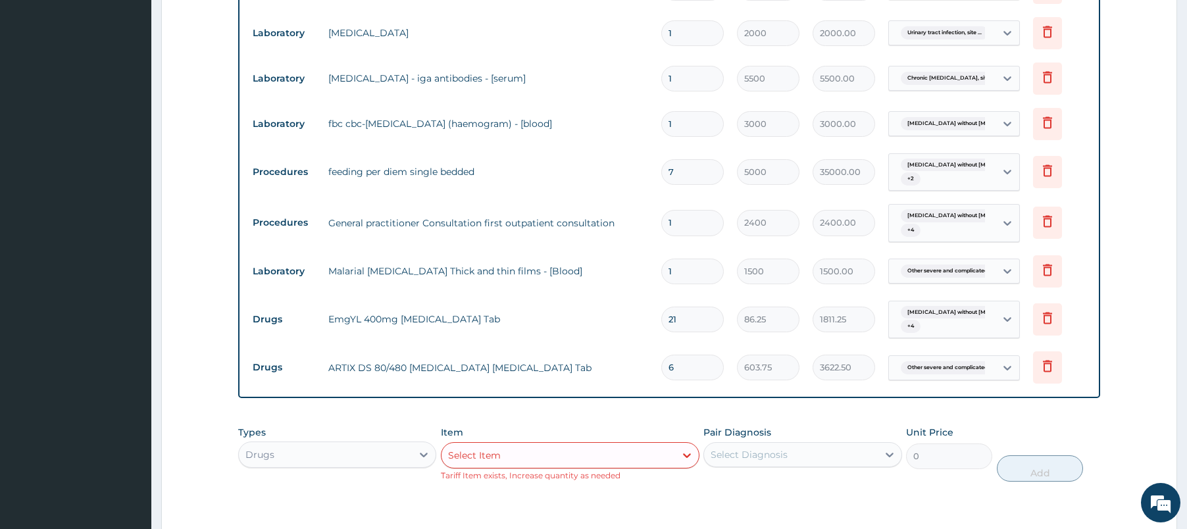
scroll to position [1398, 0]
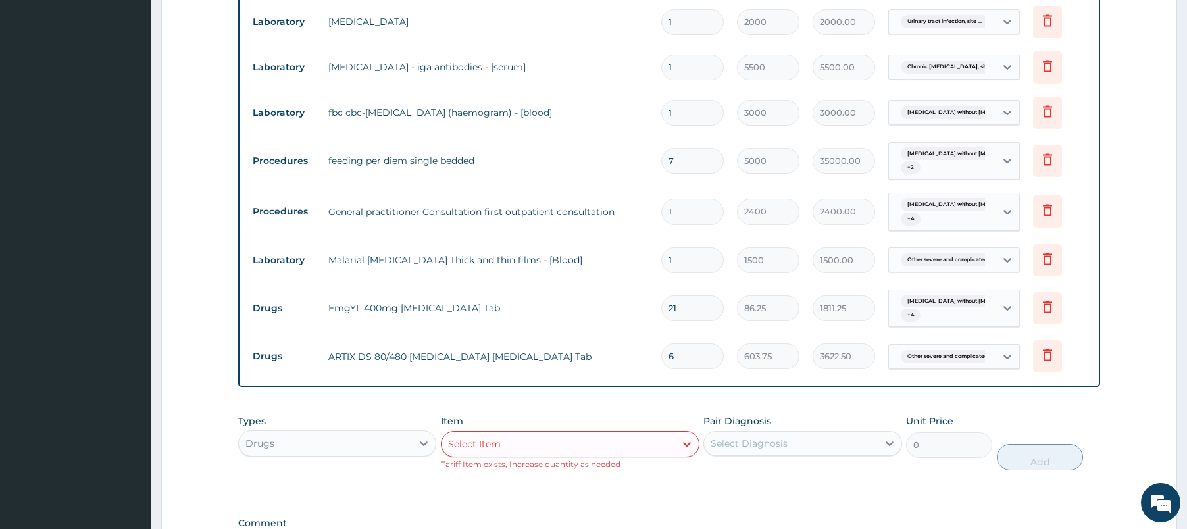
paste input "AMOXICILLIN 500mg Amoxicillin"
type input "AMOXICILLIN 500mg Amoxicillin"
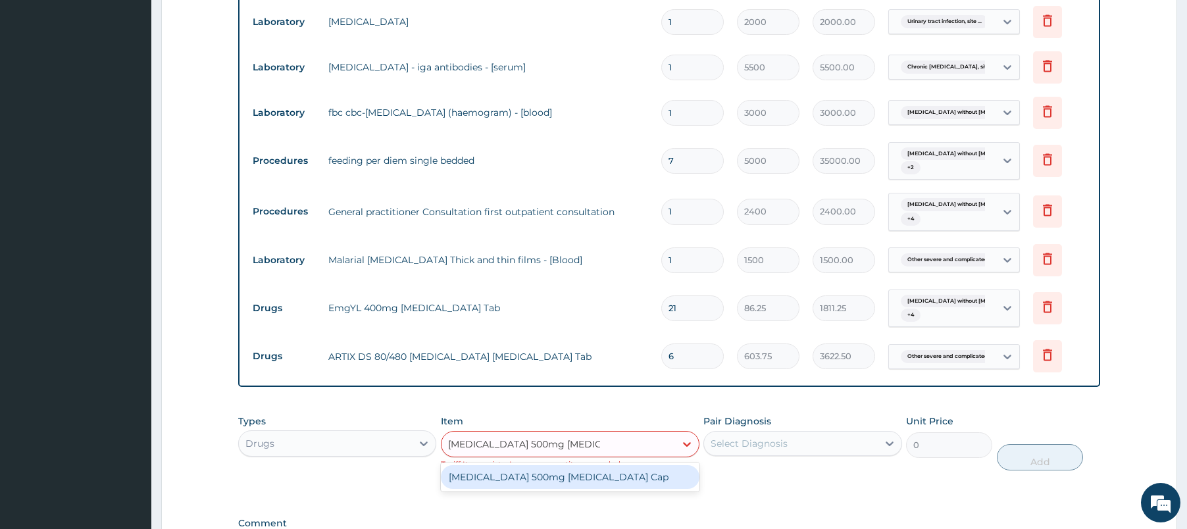
click at [518, 476] on div "AMOXICILLIN 500mg Amoxicillin Cap" at bounding box center [570, 477] width 259 height 24
type input "120.75"
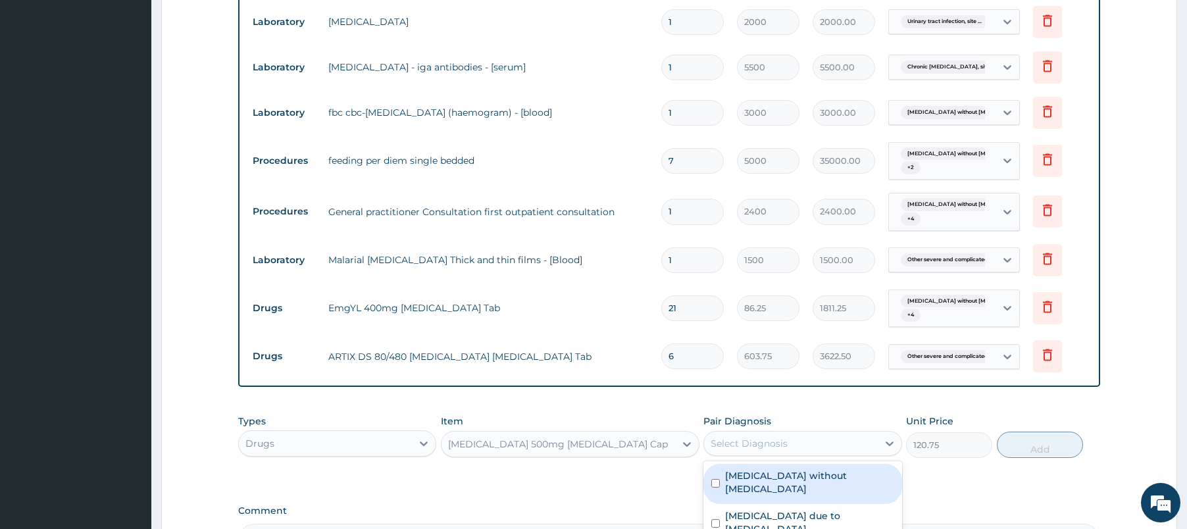
click at [742, 447] on div "Select Diagnosis" at bounding box center [749, 443] width 77 height 13
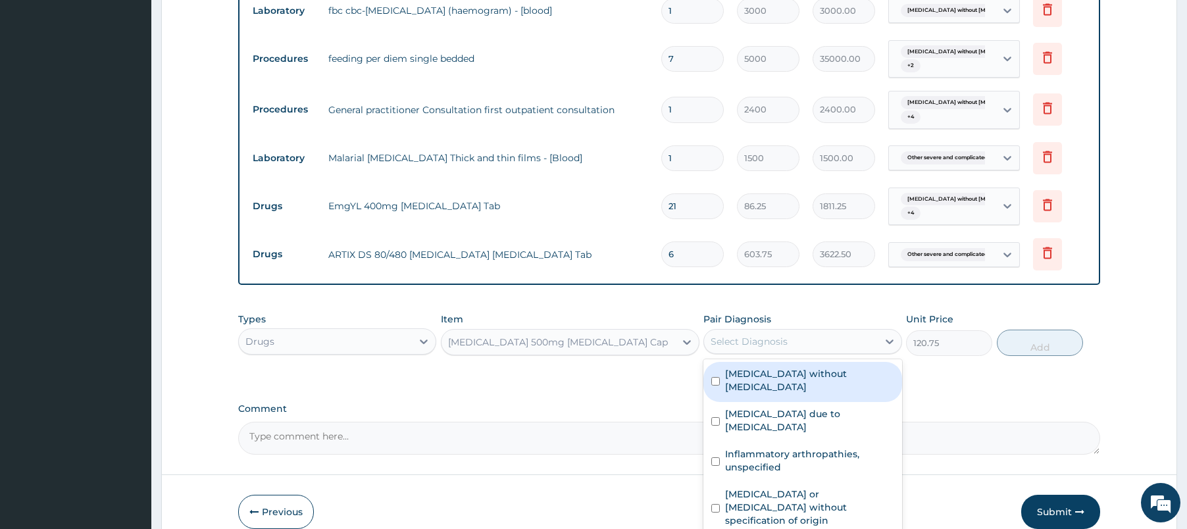
scroll to position [1563, 0]
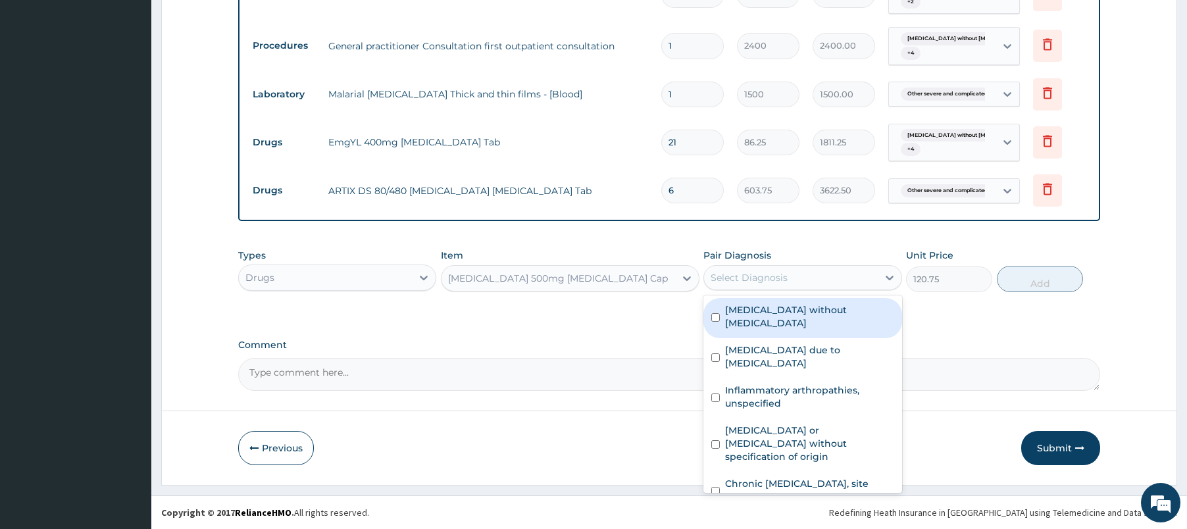
click at [838, 313] on label "Sepsis without septic shock" at bounding box center [809, 316] width 168 height 26
checkbox input "true"
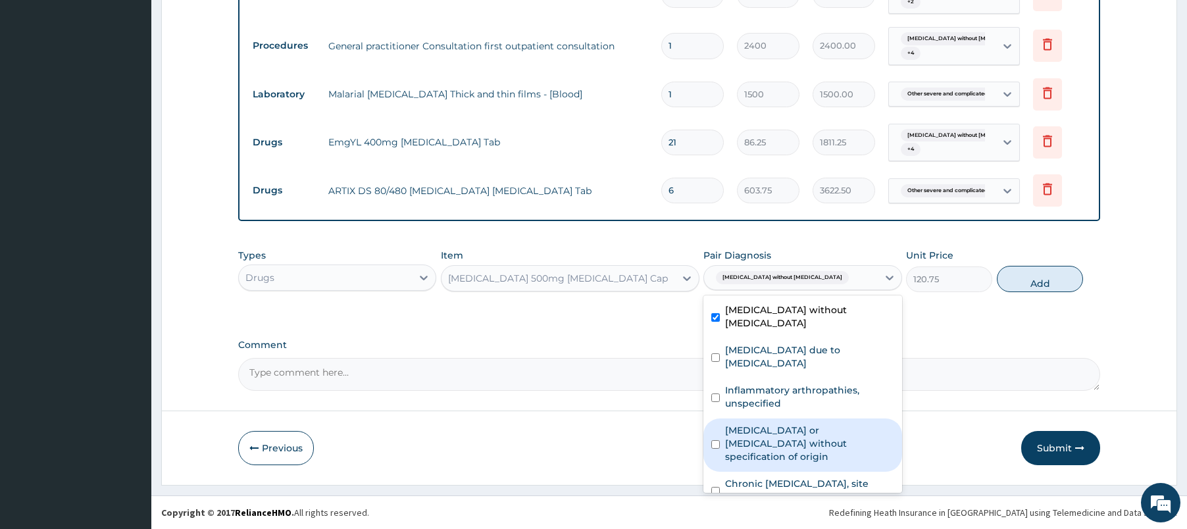
click at [802, 424] on label "Gastroenteritis or colitis without specification of origin" at bounding box center [809, 443] width 168 height 39
checkbox input "true"
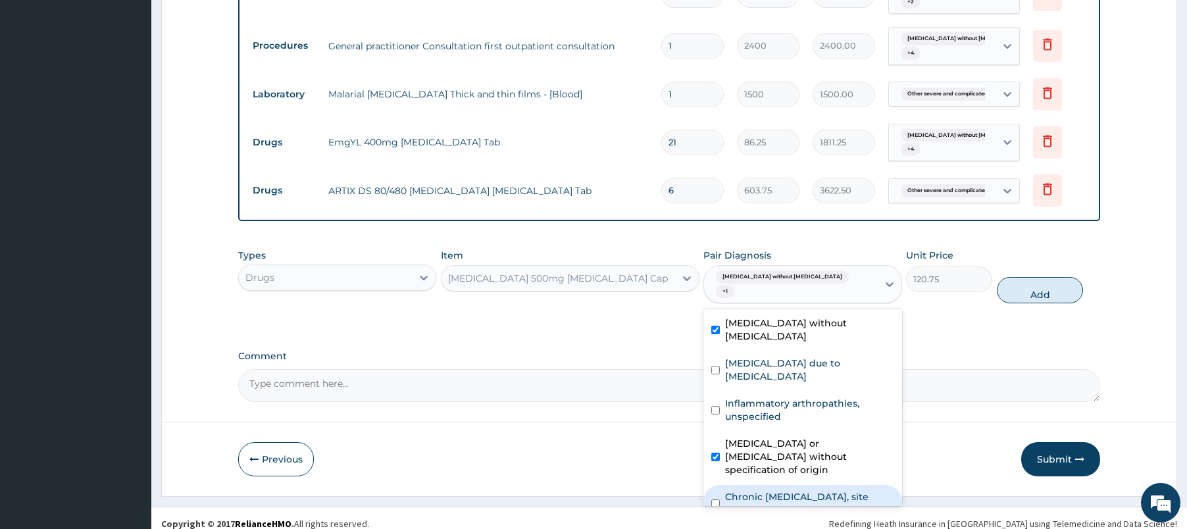
click at [797, 490] on label "Chronic peptic ulcer, site unspecified" at bounding box center [809, 503] width 168 height 26
checkbox input "true"
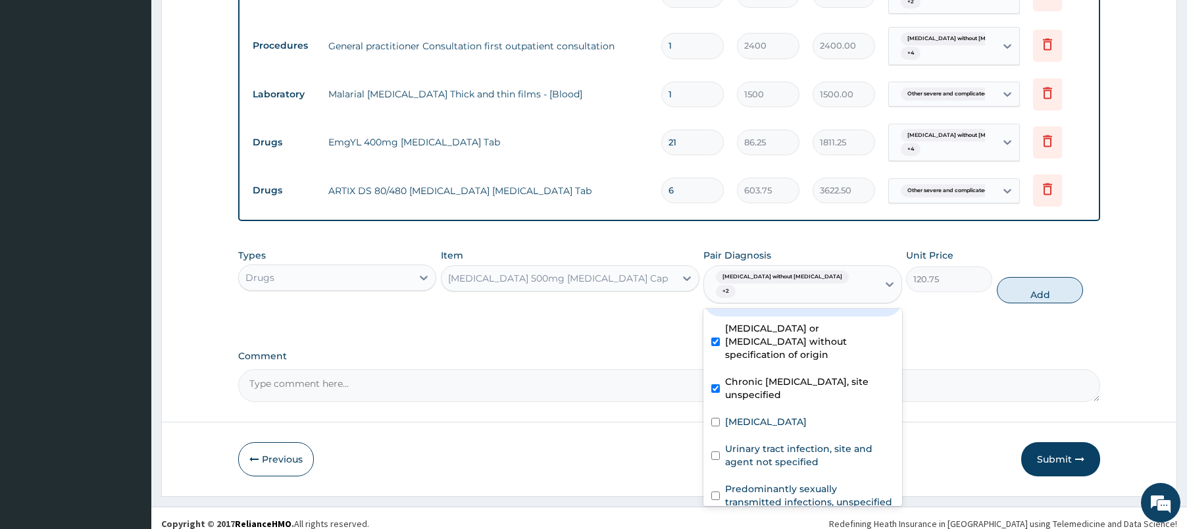
scroll to position [129, 0]
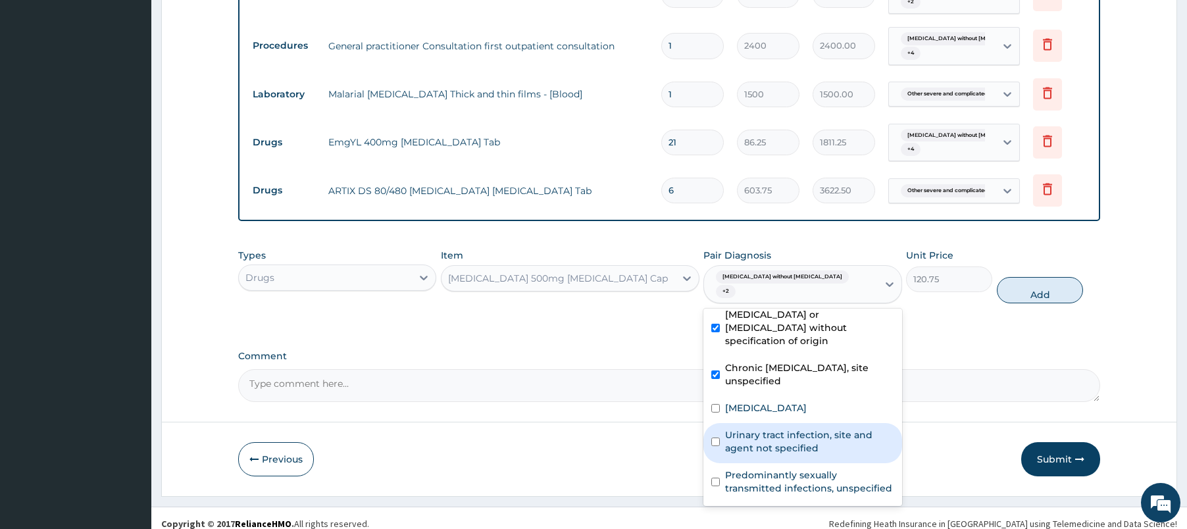
click at [813, 428] on label "Urinary tract infection, site and agent not specified" at bounding box center [809, 441] width 168 height 26
checkbox input "true"
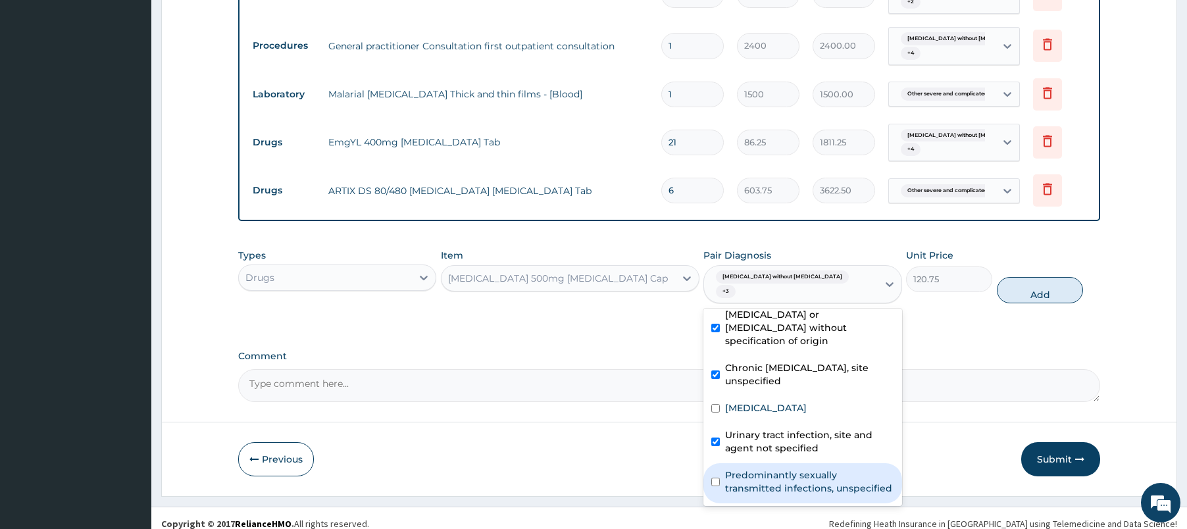
click at [811, 468] on label "Predominantly sexually transmitted infections, unspecified" at bounding box center [809, 481] width 168 height 26
checkbox input "true"
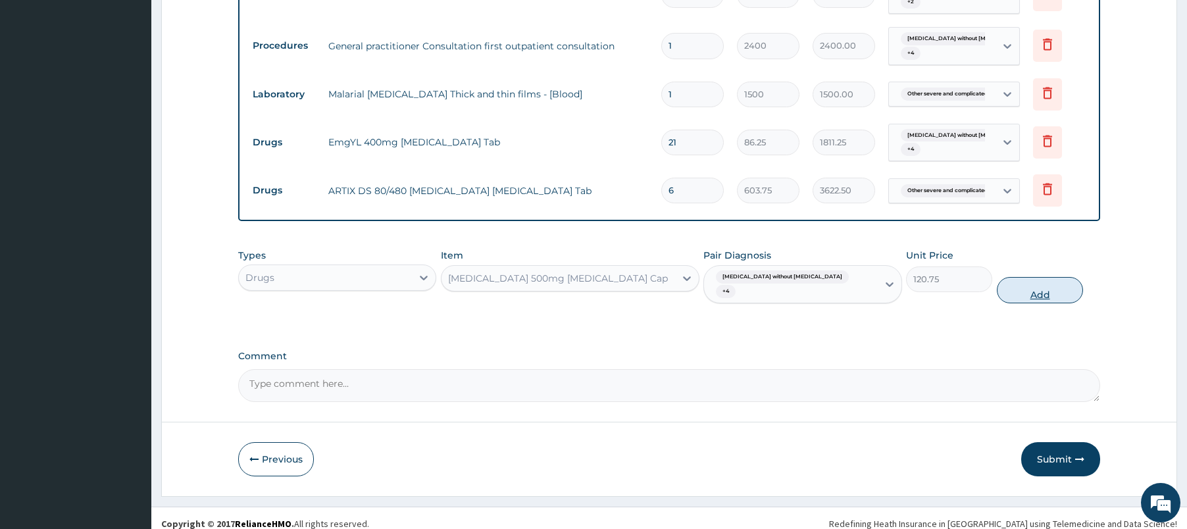
click at [1037, 284] on button "Add" at bounding box center [1040, 290] width 86 height 26
type input "0"
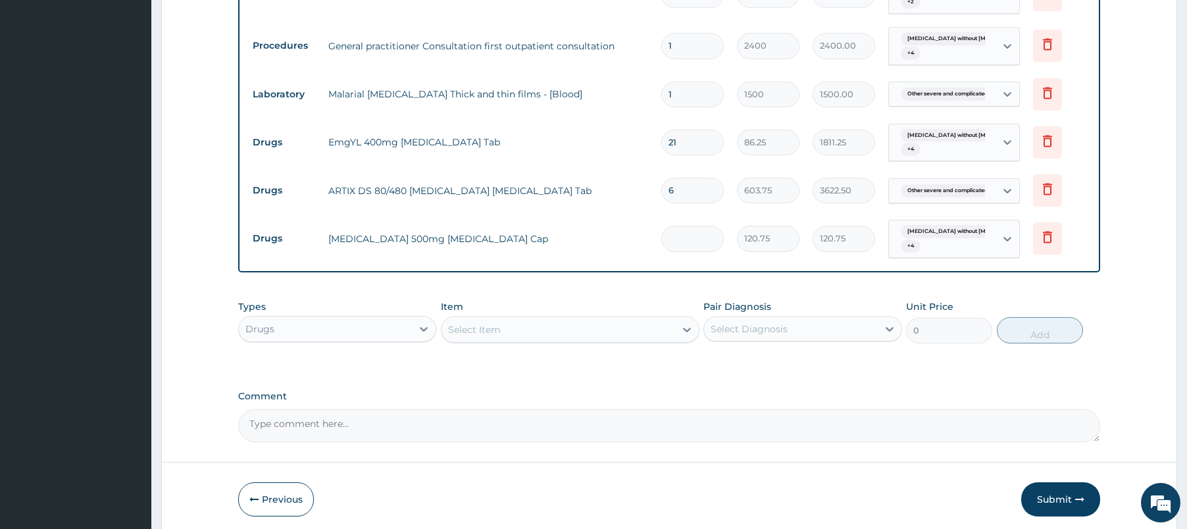
type input "0.00"
type input "2"
type input "241.50"
type input "28"
type input "3381.00"
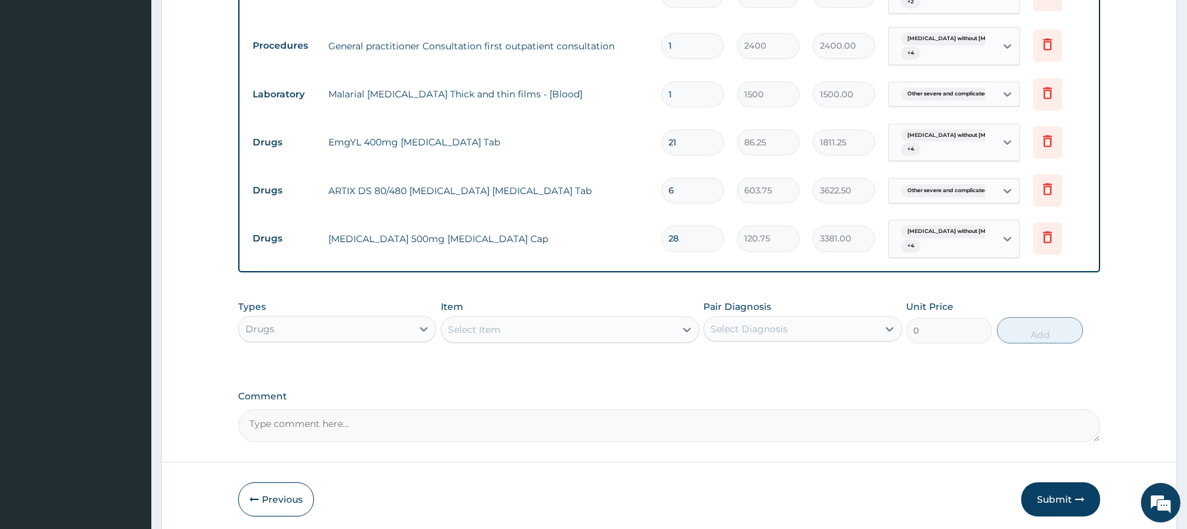
type input "28"
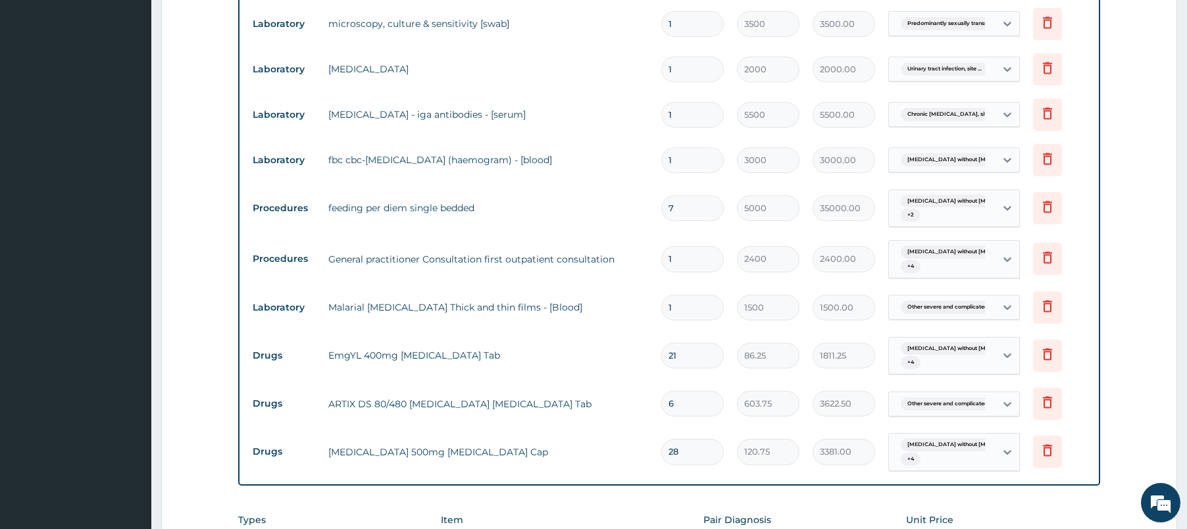
scroll to position [1299, 0]
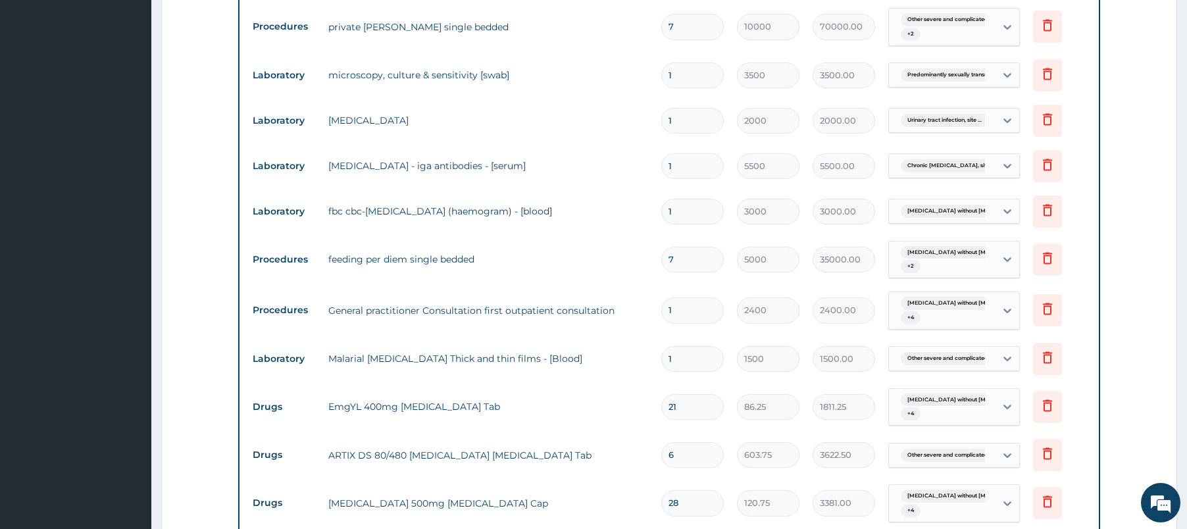
click at [690, 259] on input "7" at bounding box center [692, 260] width 63 height 26
type input "0.00"
type input "4"
type input "20000.00"
type input "4"
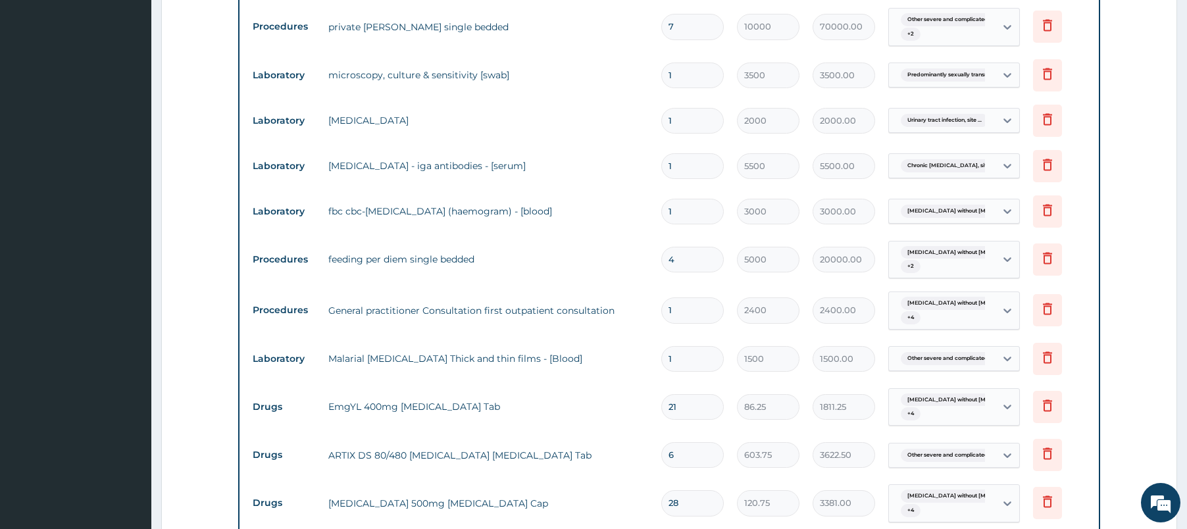
click at [696, 21] on input "7" at bounding box center [692, 27] width 63 height 26
type input "0.00"
type input "4"
type input "40000.00"
type input "4"
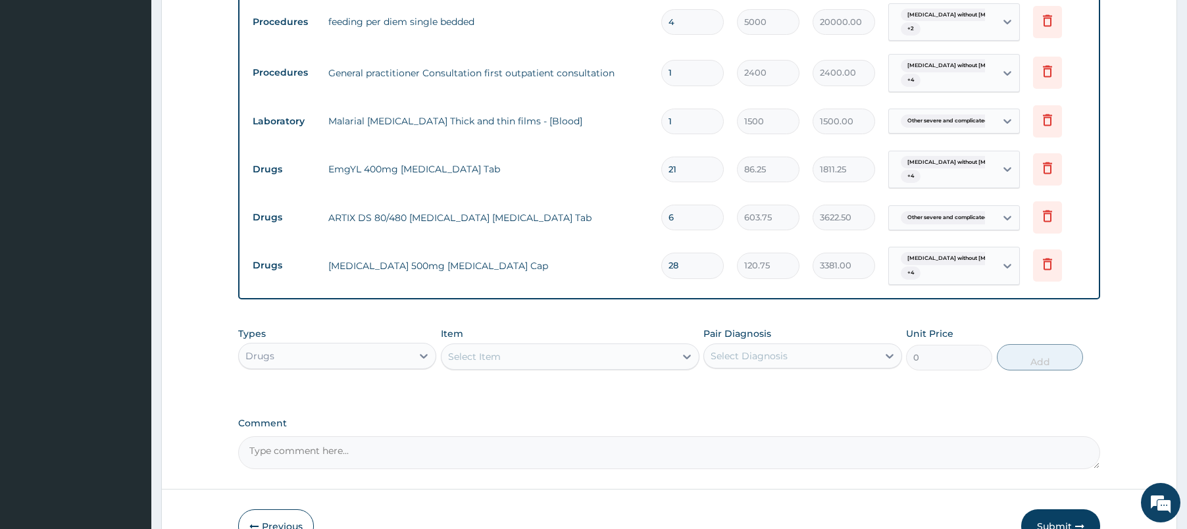
scroll to position [1542, 0]
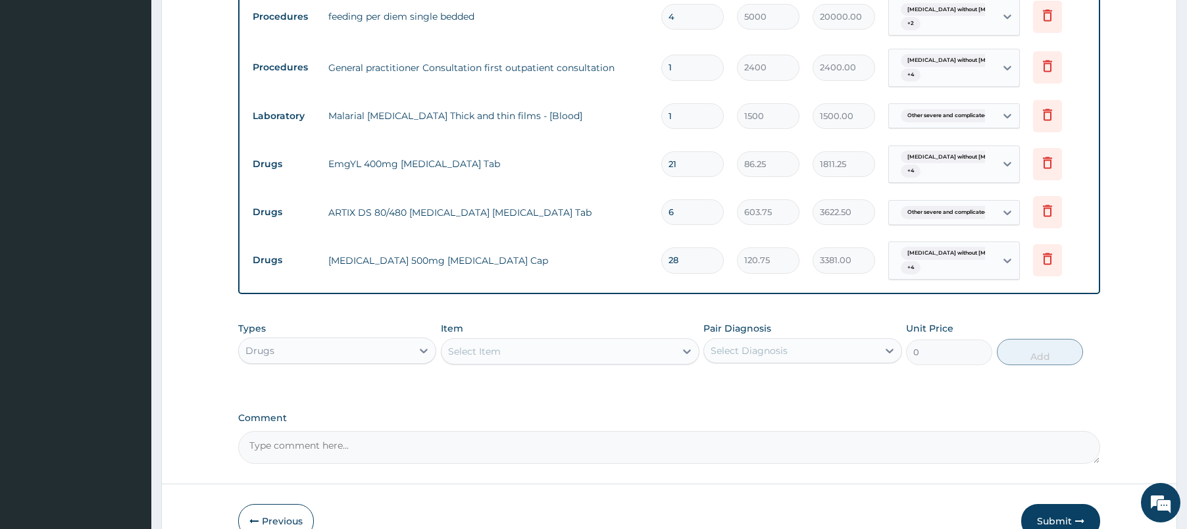
click at [628, 342] on div "Select Item" at bounding box center [559, 351] width 234 height 21
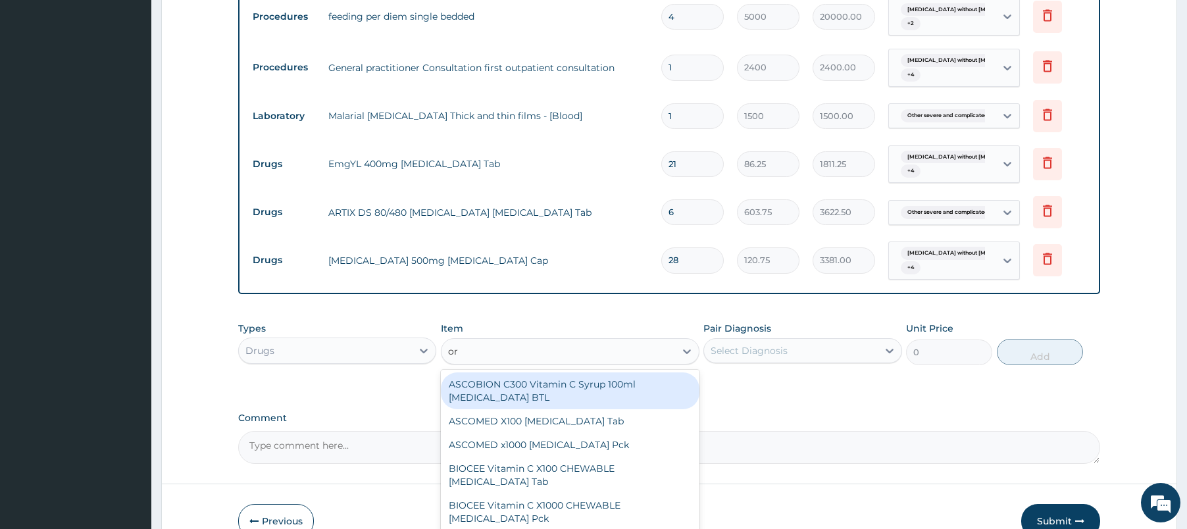
type input "ors"
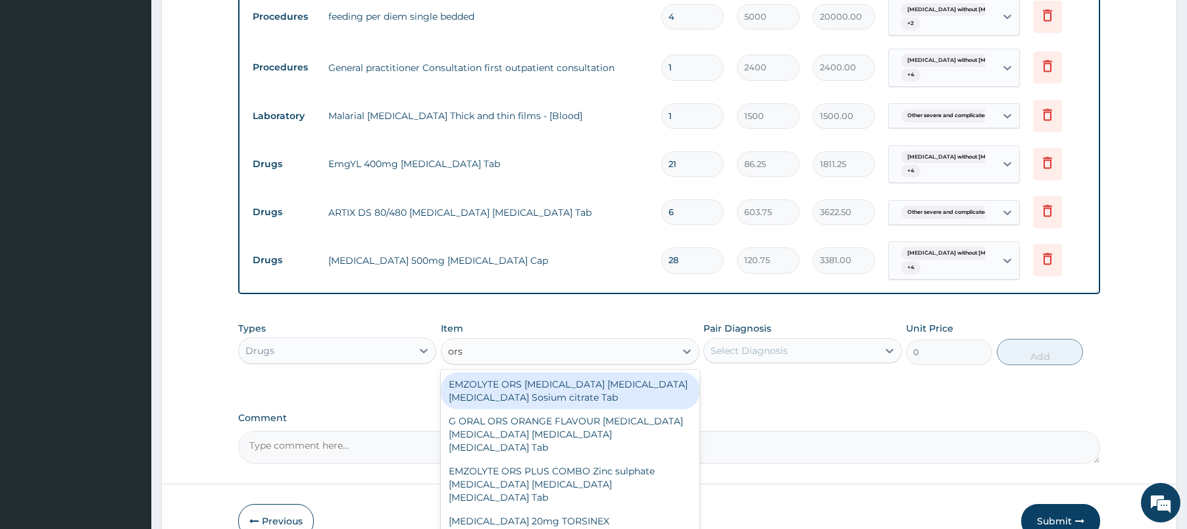
click at [576, 395] on div "EMZOLYTE ORS Dextrose Potassium chloride Sodium chloride Sosium citrate Tab" at bounding box center [570, 390] width 259 height 37
type input "431.25"
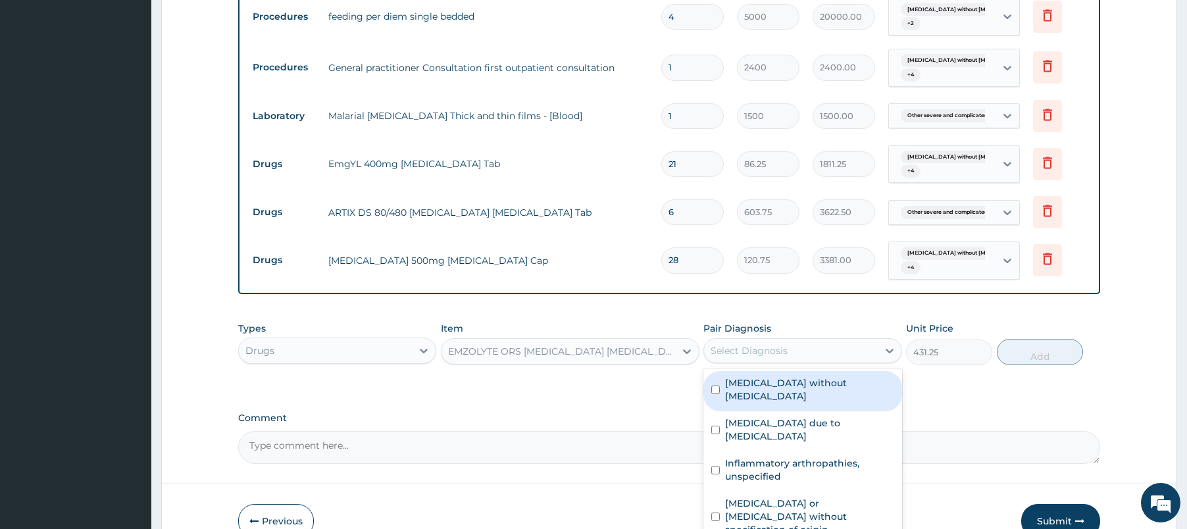
click at [759, 349] on div "Select Diagnosis" at bounding box center [749, 350] width 77 height 13
click at [797, 374] on div "Sepsis without septic shock" at bounding box center [802, 391] width 198 height 40
checkbox input "true"
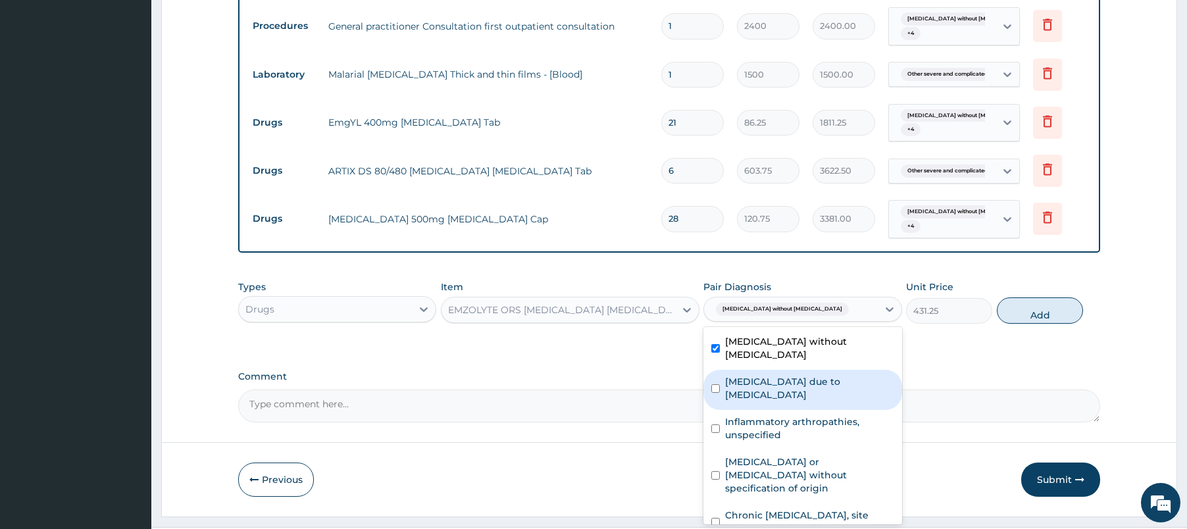
scroll to position [1615, 0]
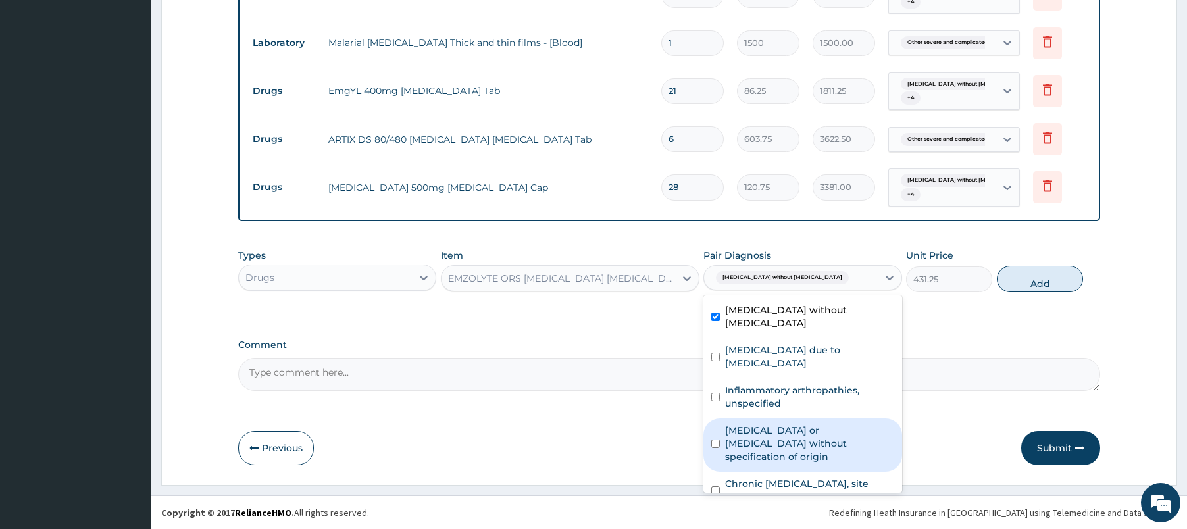
click at [807, 425] on label "Gastroenteritis or colitis without specification of origin" at bounding box center [809, 443] width 168 height 39
checkbox input "true"
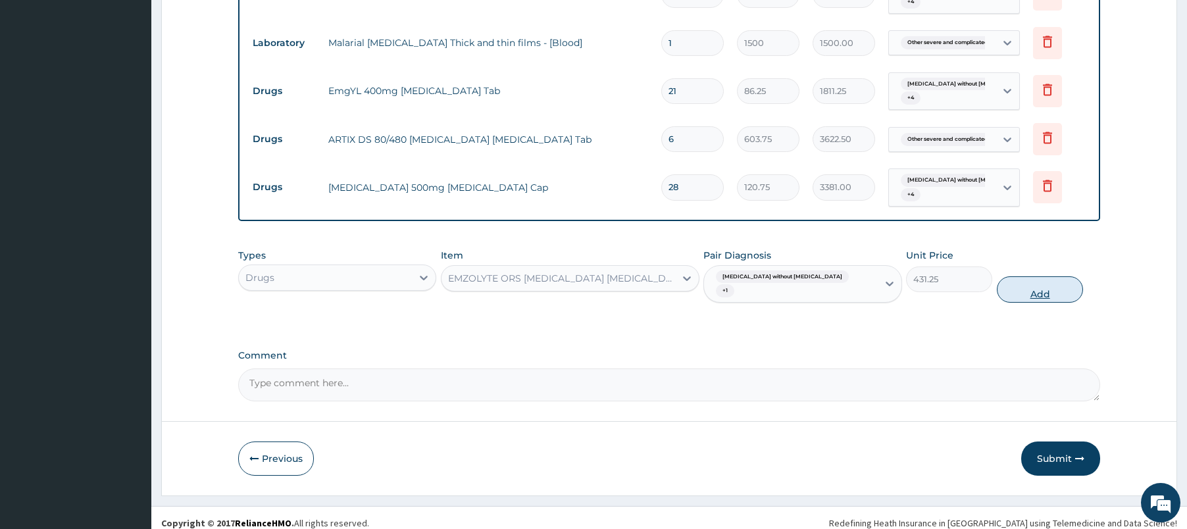
click at [1019, 283] on button "Add" at bounding box center [1040, 289] width 86 height 26
type input "0"
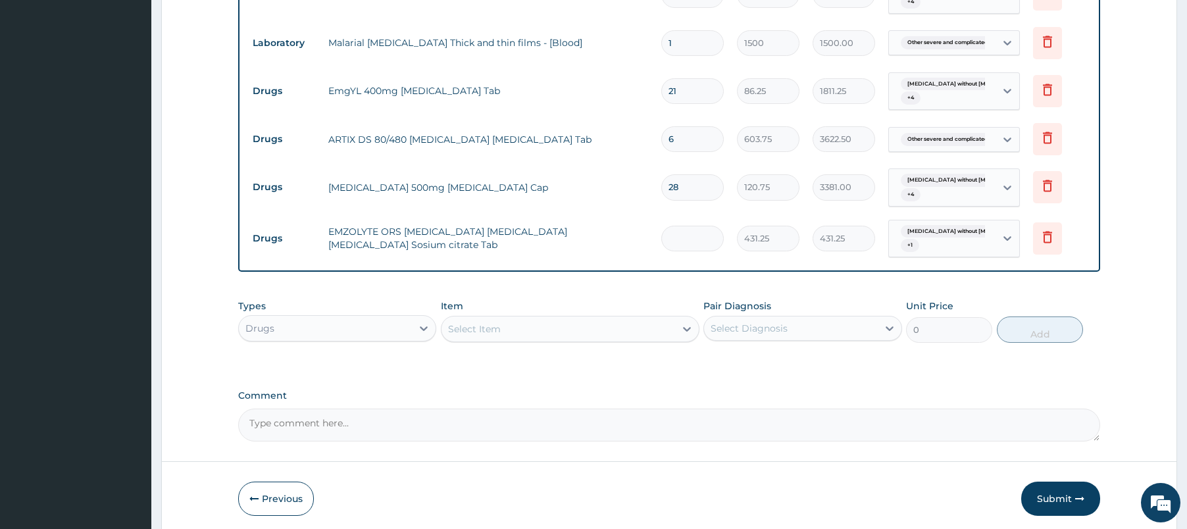
type input "0.00"
type input "2"
type input "862.50"
type input "2"
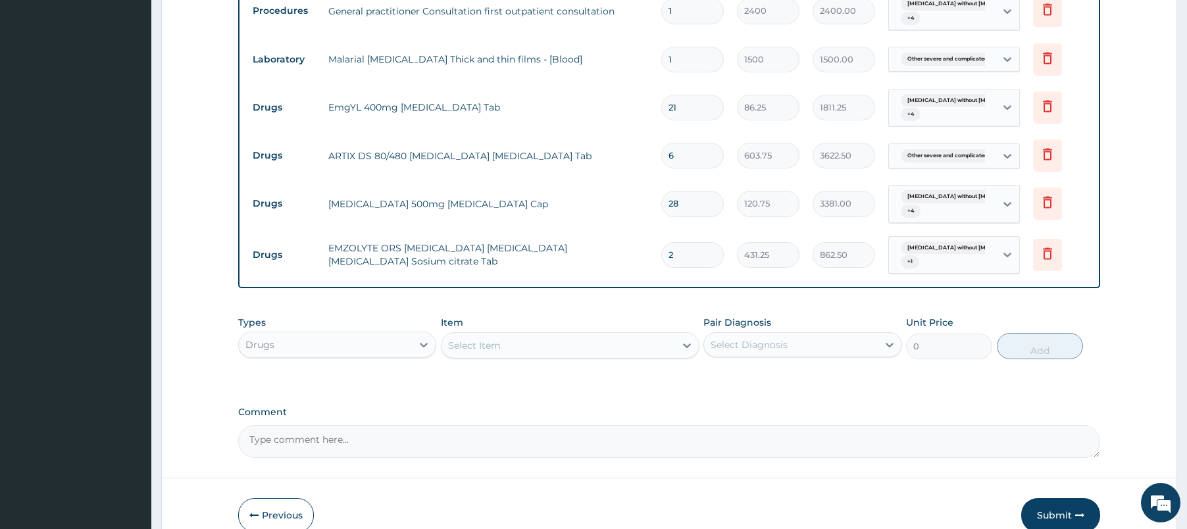
scroll to position [1665, 0]
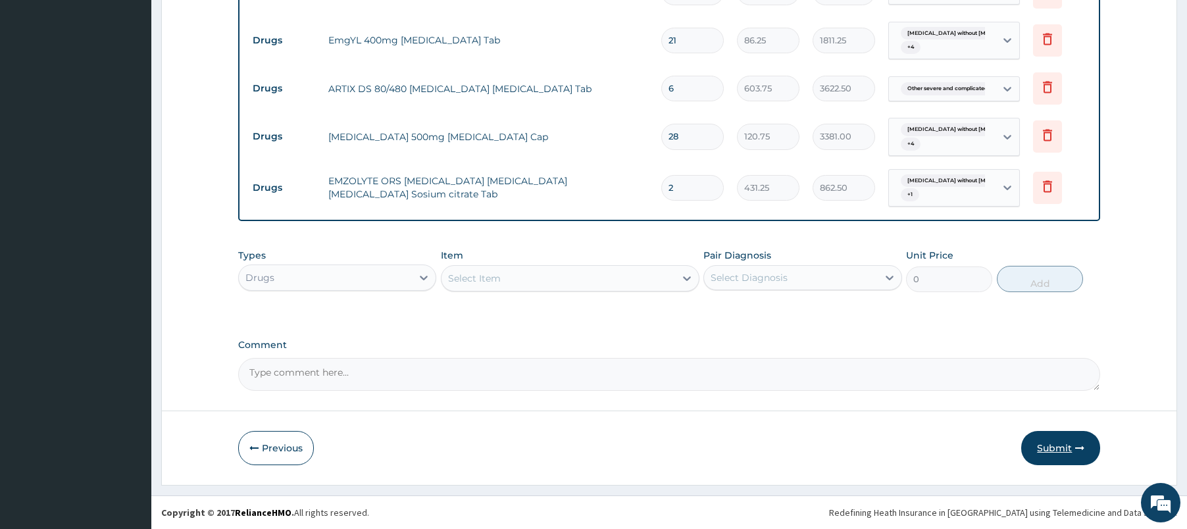
click at [1067, 441] on button "Submit" at bounding box center [1060, 448] width 79 height 34
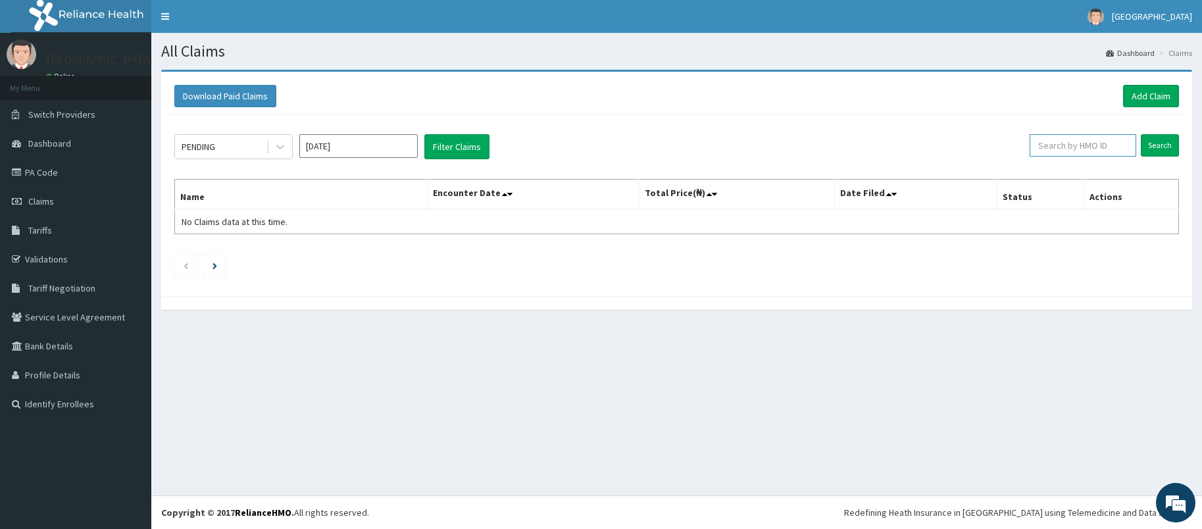
click at [1069, 139] on input "text" at bounding box center [1083, 145] width 107 height 22
paste input "EFM/10109/F"
type input "EFM/10109/"
click at [1164, 139] on input "Search" at bounding box center [1160, 145] width 38 height 22
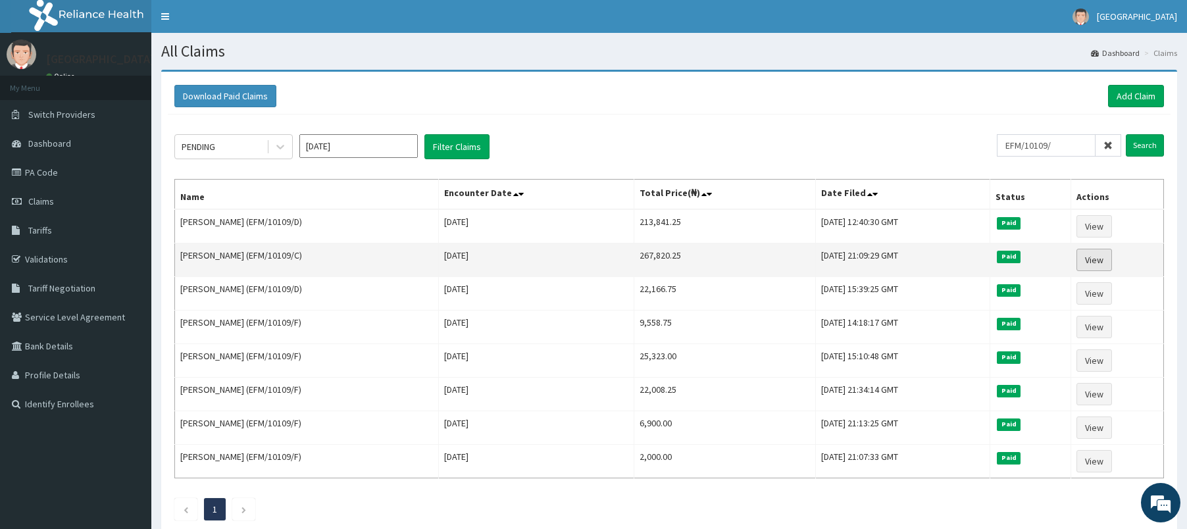
click at [1108, 261] on link "View" at bounding box center [1094, 260] width 36 height 22
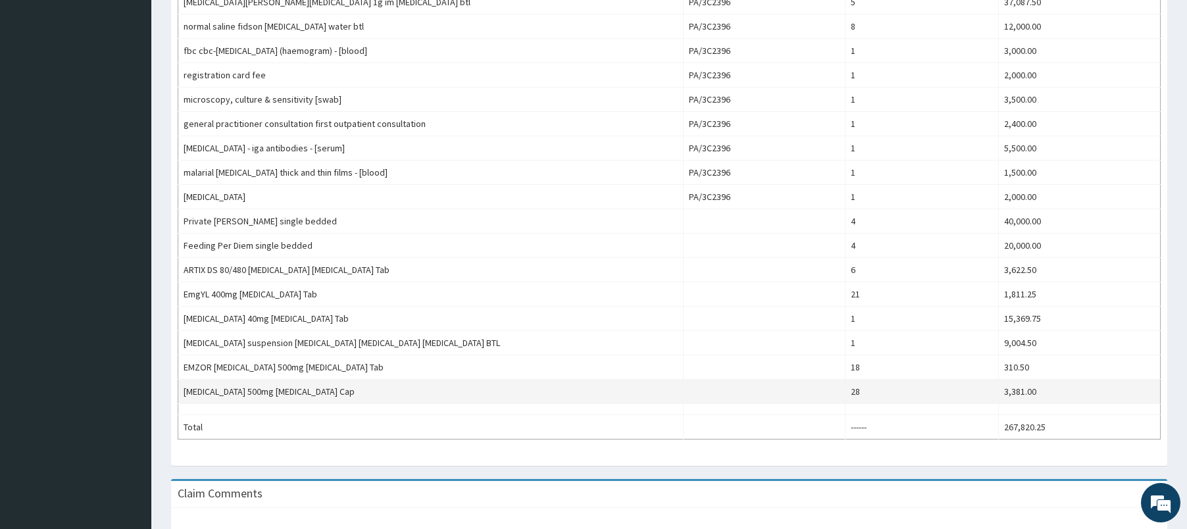
click at [191, 396] on td "AMOXICILLIN 500mg Amoxicillin Cap" at bounding box center [430, 392] width 505 height 24
drag, startPoint x: 192, startPoint y: 396, endPoint x: 293, endPoint y: 390, distance: 101.5
click at [293, 390] on td "AMOXICILLIN 500mg Amoxicillin Cap" at bounding box center [430, 392] width 505 height 24
copy td "AMOXICILLIN 500mg Amoxicillin"
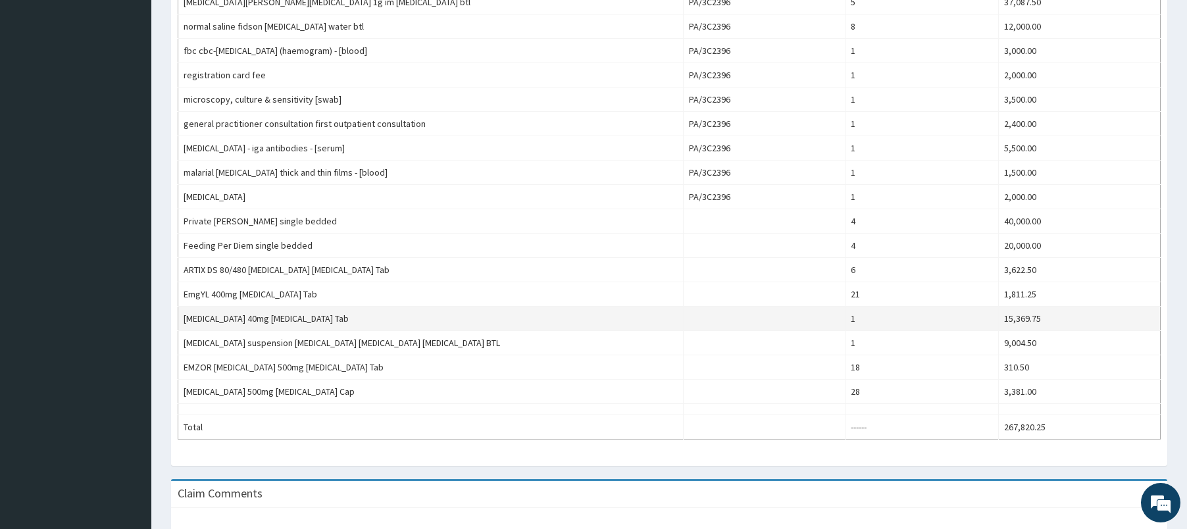
click at [194, 316] on td "NEXIUM 40mg Esomeprazole Tab" at bounding box center [430, 319] width 505 height 24
drag, startPoint x: 194, startPoint y: 316, endPoint x: 293, endPoint y: 321, distance: 98.8
click at [293, 321] on td "NEXIUM 40mg Esomeprazole Tab" at bounding box center [430, 319] width 505 height 24
copy td "NEXIUM 40mg Esomeprazole"
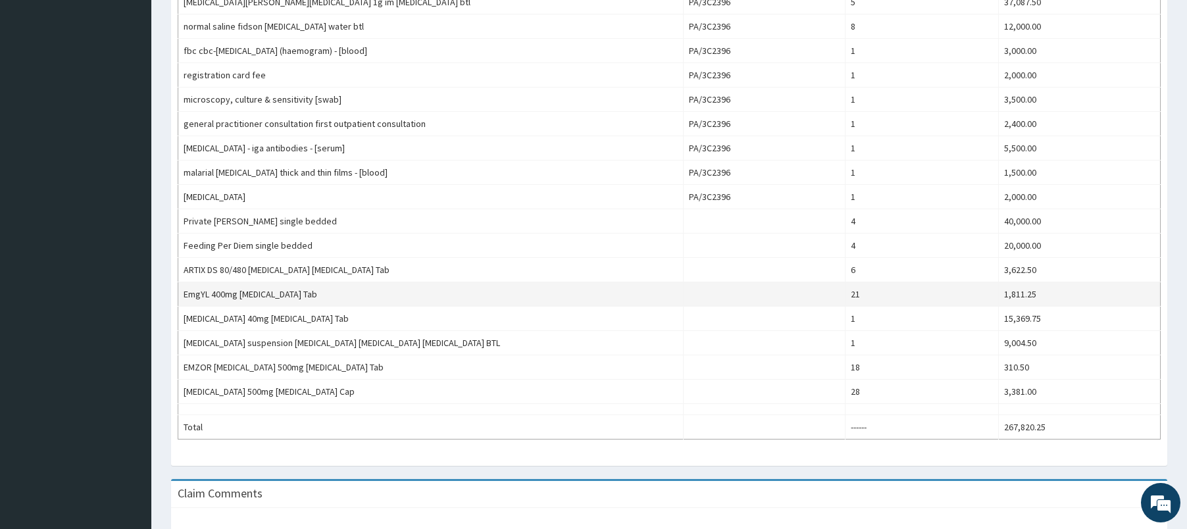
click at [188, 290] on td "EmgYL 400mg Metronidazole Tab" at bounding box center [430, 294] width 505 height 24
drag, startPoint x: 188, startPoint y: 290, endPoint x: 272, endPoint y: 295, distance: 84.4
click at [272, 295] on td "EmgYL 400mg Metronidazole Tab" at bounding box center [430, 294] width 505 height 24
copy td "EmgYL 400mg Metronidazole"
click at [198, 266] on td "ARTIX DS 80/480 Artemether Lumefantrine Tab" at bounding box center [430, 270] width 505 height 24
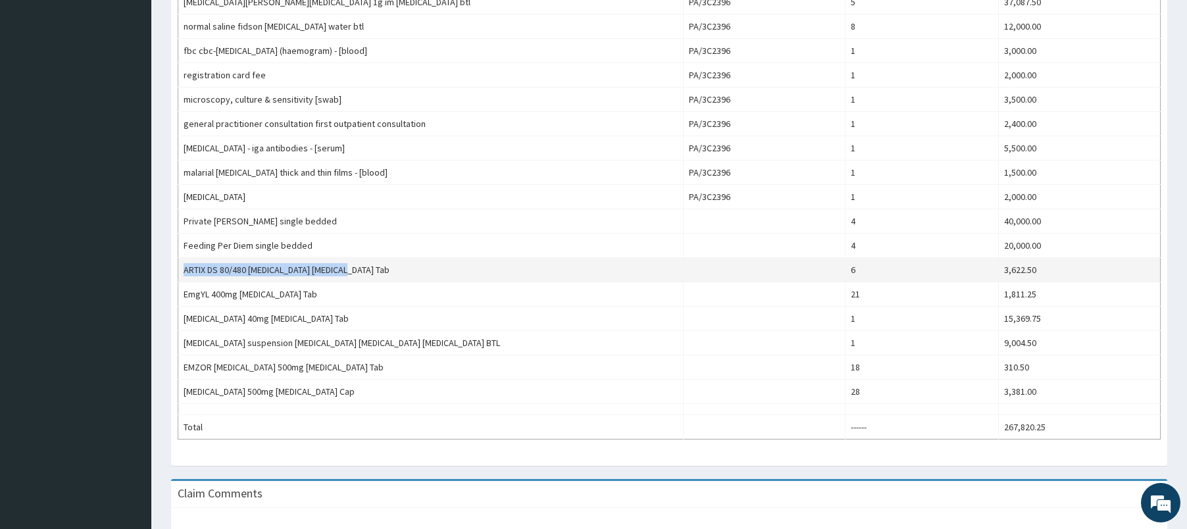
drag, startPoint x: 198, startPoint y: 266, endPoint x: 309, endPoint y: 270, distance: 110.6
click at [309, 270] on td "ARTIX DS 80/480 Artemether Lumefantrine Tab" at bounding box center [430, 270] width 505 height 24
copy td "ARTIX DS 80/480 Artemether Lumefantrine"
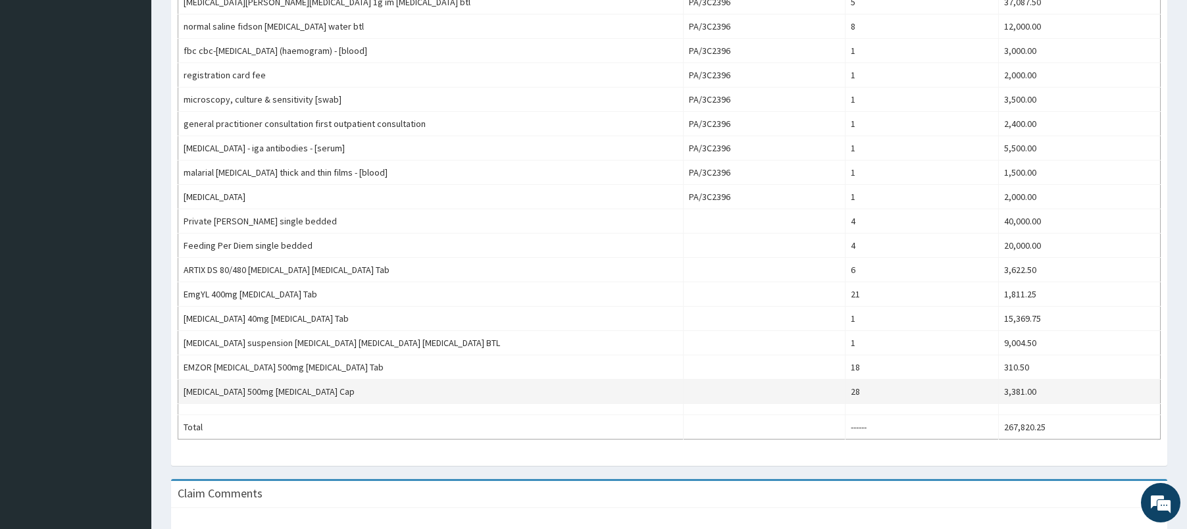
click at [193, 386] on td "AMOXICILLIN 500mg Amoxicillin Cap" at bounding box center [430, 392] width 505 height 24
drag, startPoint x: 193, startPoint y: 386, endPoint x: 293, endPoint y: 392, distance: 100.8
click at [293, 392] on td "AMOXICILLIN 500mg Amoxicillin Cap" at bounding box center [430, 392] width 505 height 24
copy td "AMOXICILLIN 500mg Amoxicillin"
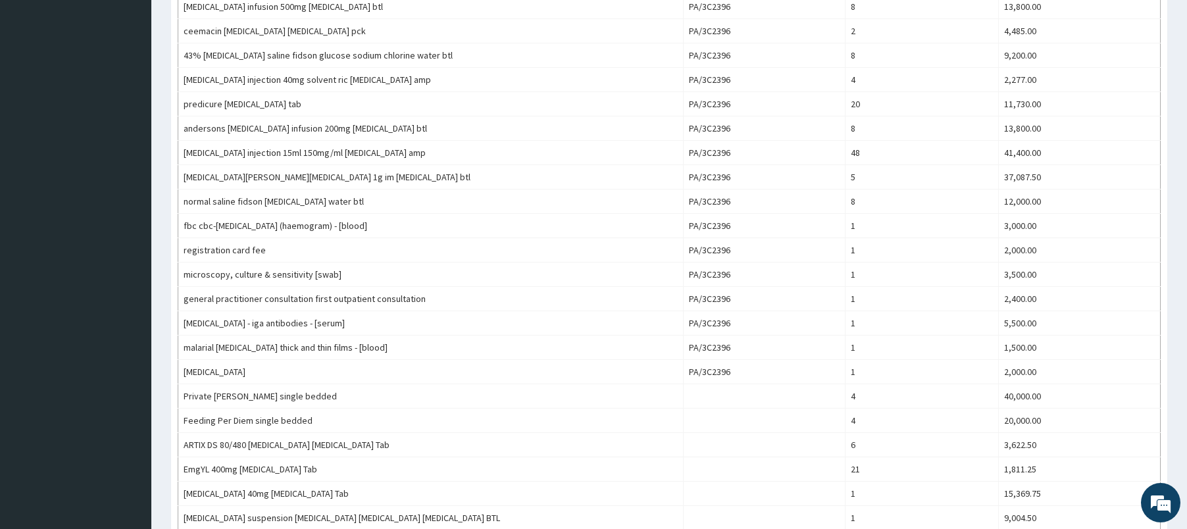
scroll to position [538, 0]
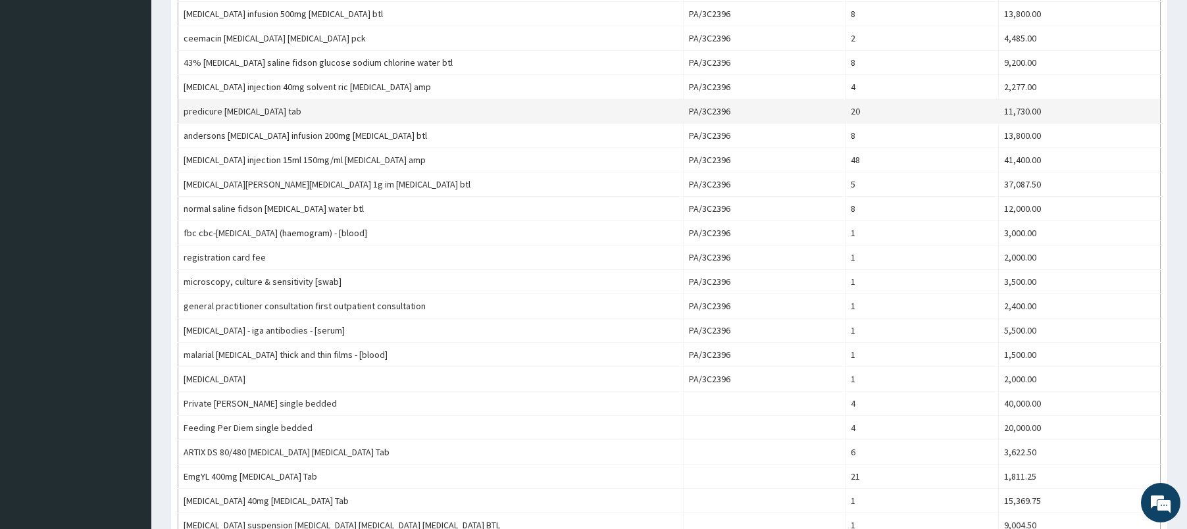
click at [203, 109] on td "predicure [MEDICAL_DATA] tab" at bounding box center [430, 111] width 505 height 24
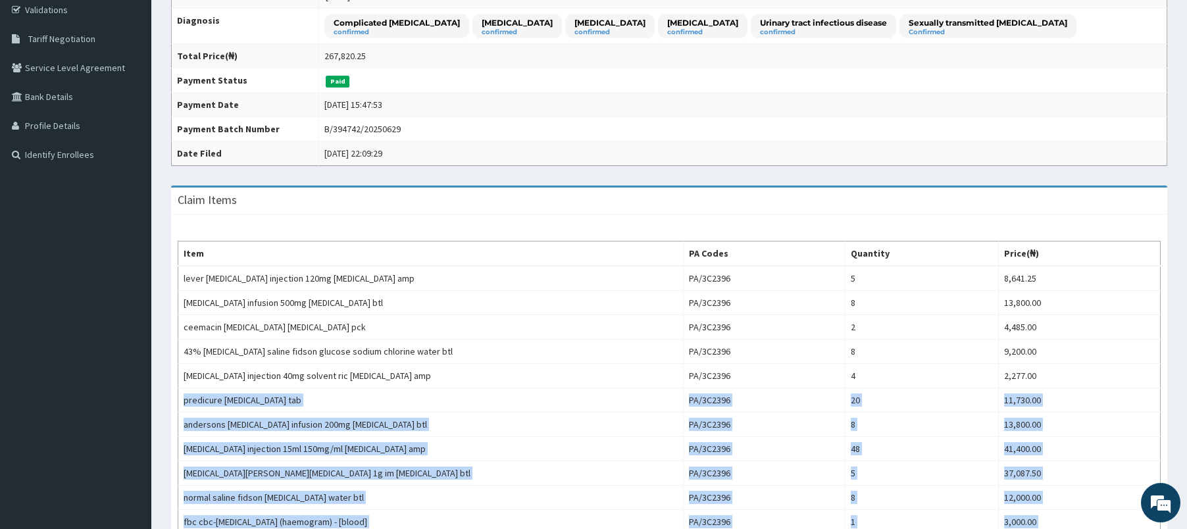
scroll to position [488, 0]
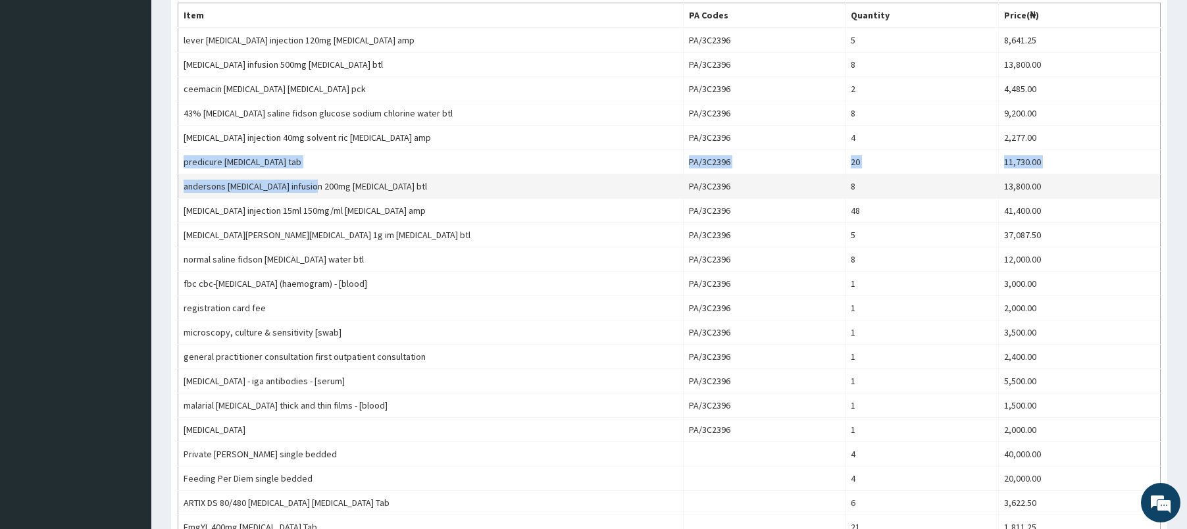
drag, startPoint x: 204, startPoint y: 109, endPoint x: 277, endPoint y: 176, distance: 99.6
click at [277, 176] on tbody "lever artesunate injection 120mg artesunate amp PA/3C2396 5 8,641.25 metronidaz…" at bounding box center [669, 350] width 982 height 645
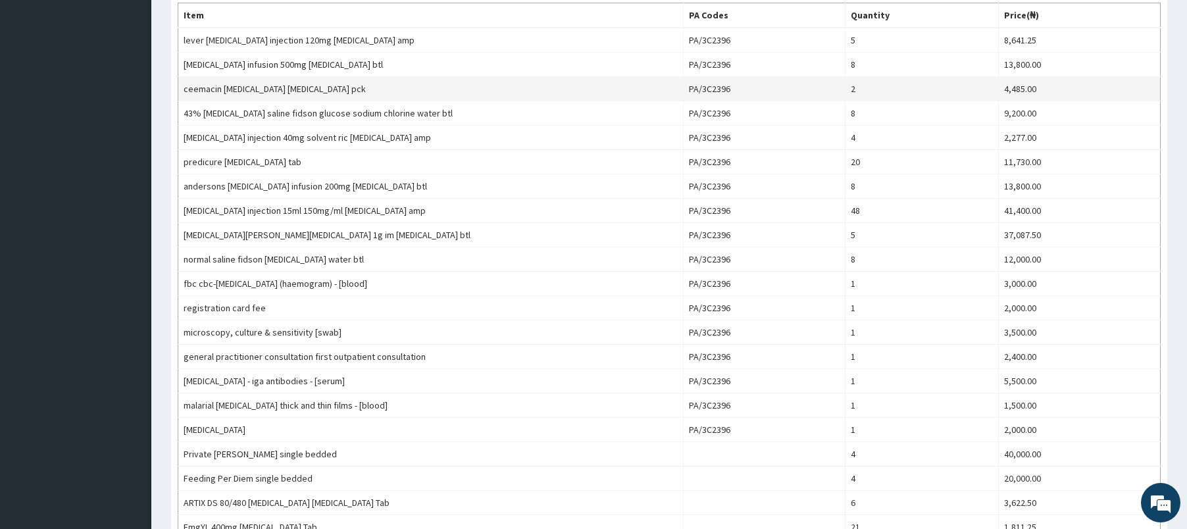
click at [199, 87] on td "ceemacin clarithromycin clarithromycin pck" at bounding box center [430, 89] width 505 height 24
drag, startPoint x: 200, startPoint y: 87, endPoint x: 290, endPoint y: 91, distance: 89.6
click at [290, 91] on td "ceemacin clarithromycin clarithromycin pck" at bounding box center [430, 89] width 505 height 24
copy td "ceemacin clarithromycin clarithromycin"
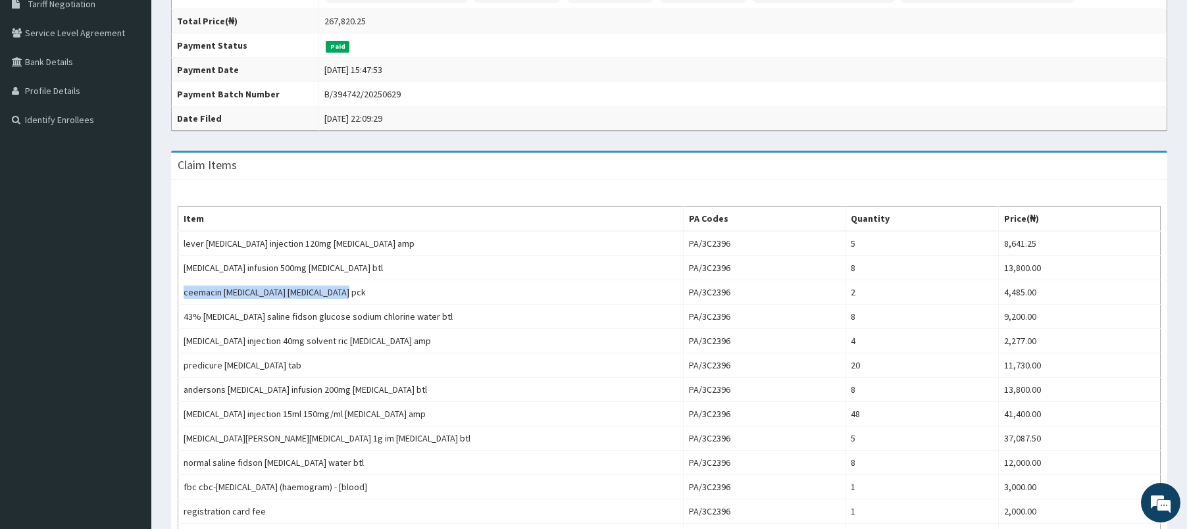
scroll to position [0, 0]
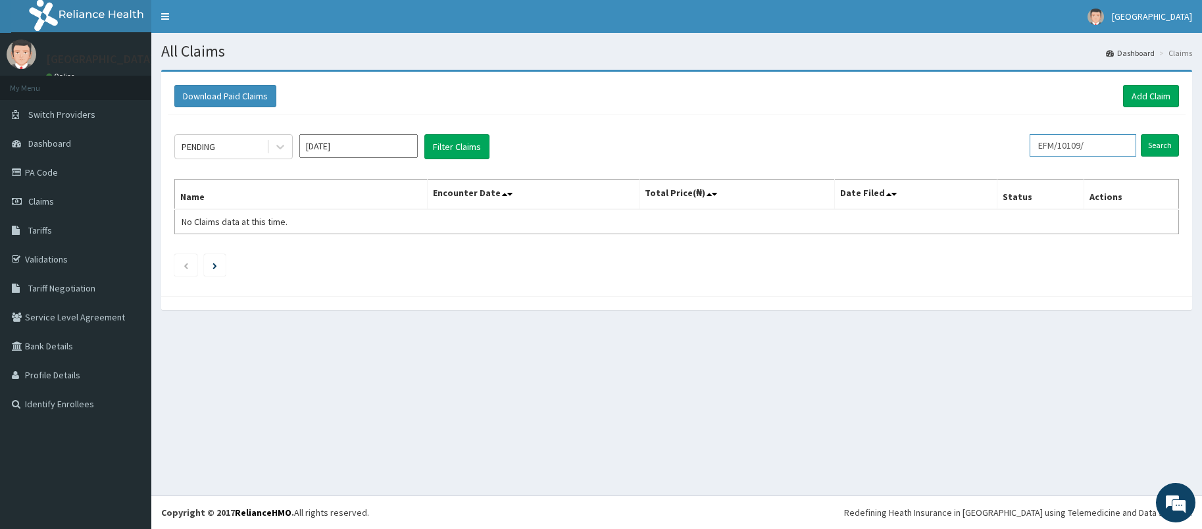
click at [1063, 148] on input "EFM/10109/" at bounding box center [1083, 145] width 107 height 22
paste input "085/D"
type input "EFM/10085/"
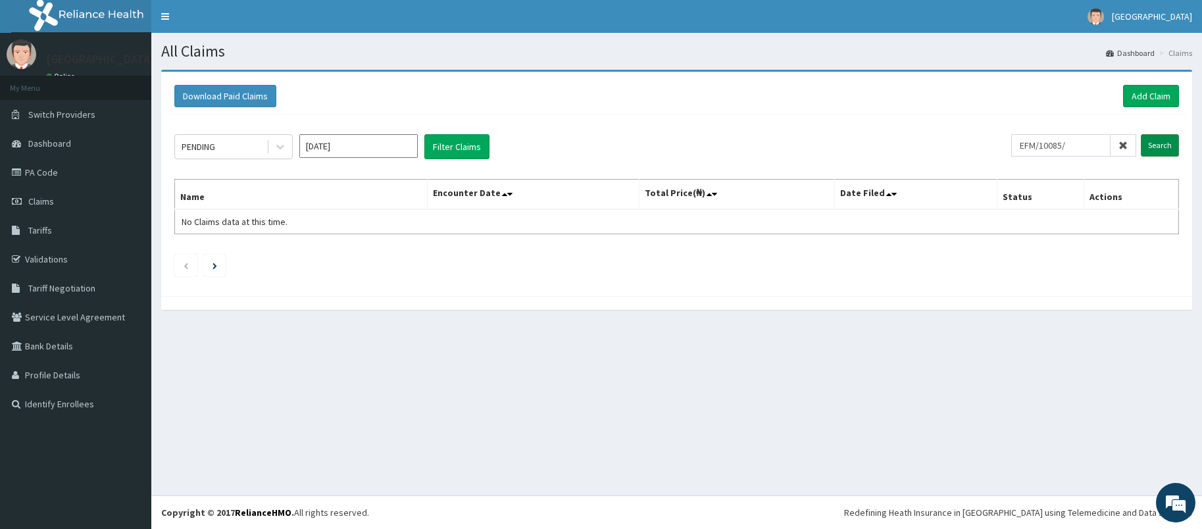
click at [1156, 142] on input "Search" at bounding box center [1160, 145] width 38 height 22
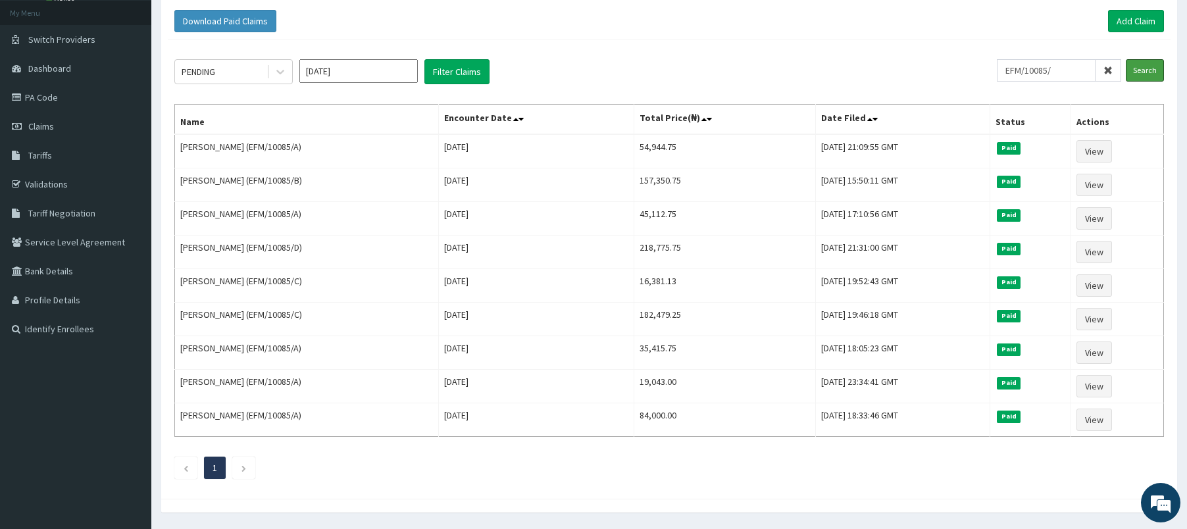
scroll to position [84, 0]
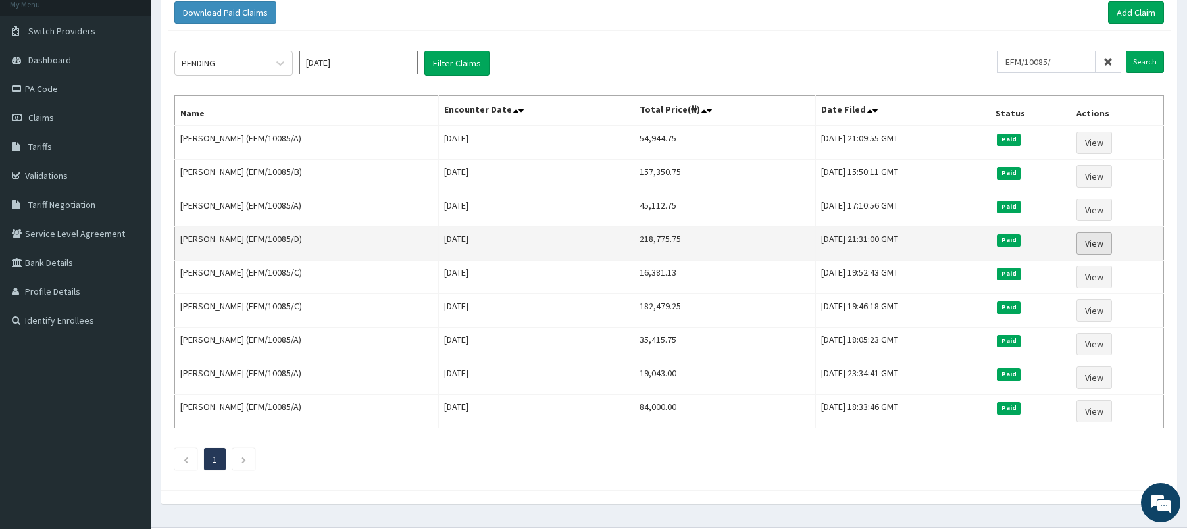
click at [1109, 242] on link "View" at bounding box center [1094, 243] width 36 height 22
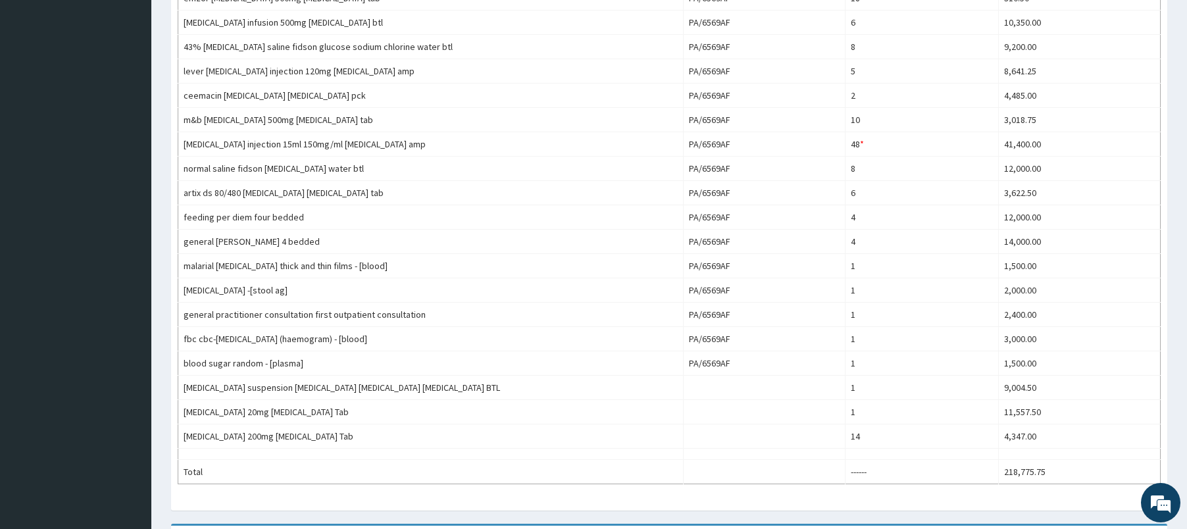
scroll to position [664, 0]
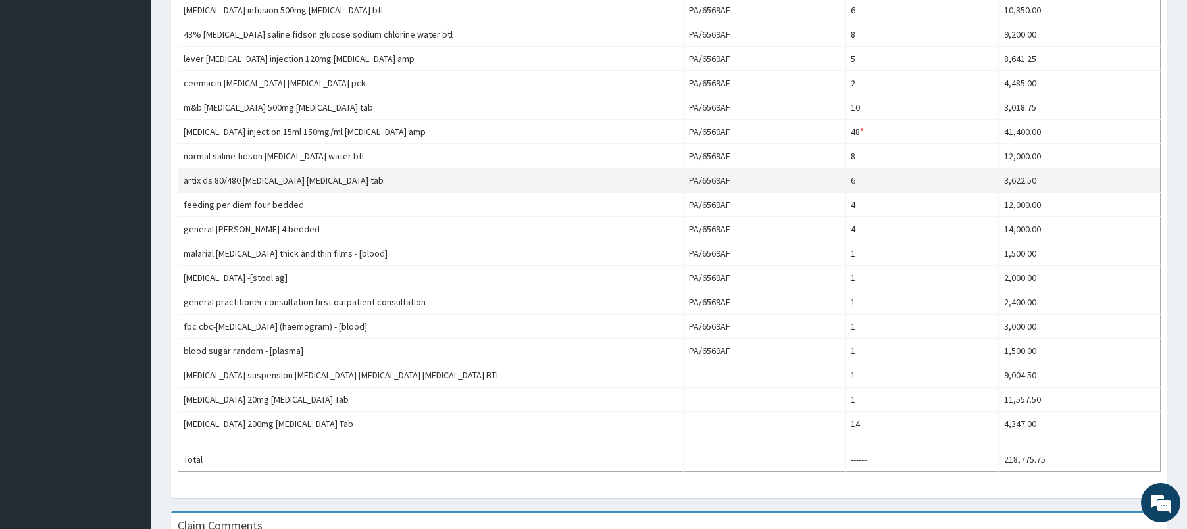
click at [191, 178] on td "artix ds 80/480 [MEDICAL_DATA] [MEDICAL_DATA] tab" at bounding box center [430, 180] width 505 height 24
drag, startPoint x: 191, startPoint y: 178, endPoint x: 295, endPoint y: 177, distance: 104.6
click at [295, 177] on td "artix ds 80/480 [MEDICAL_DATA] [MEDICAL_DATA] tab" at bounding box center [430, 180] width 505 height 24
copy td "artix ds 80/480 [MEDICAL_DATA] [MEDICAL_DATA]"
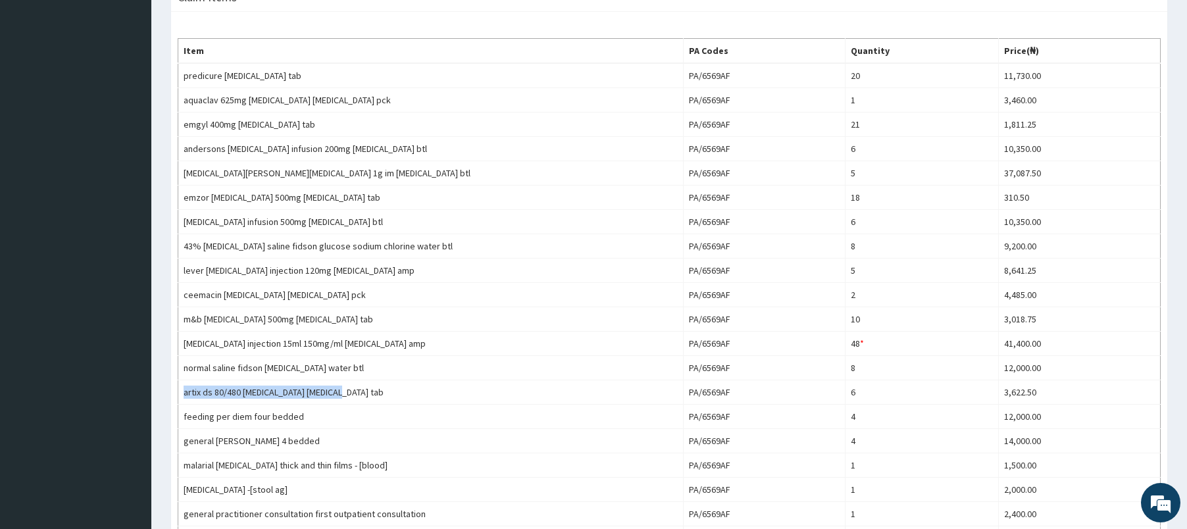
scroll to position [442, 0]
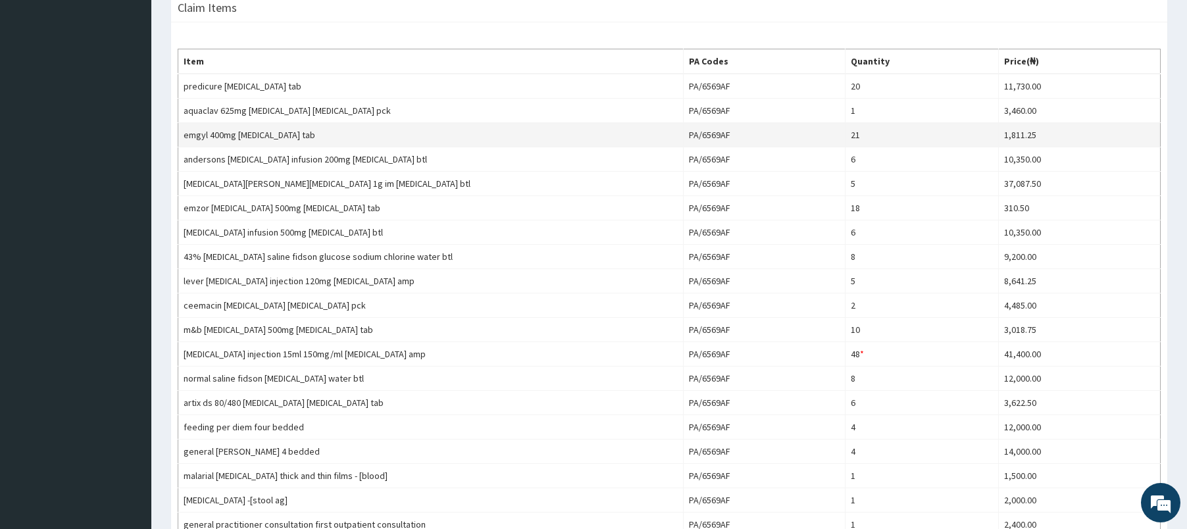
click at [197, 130] on td "emgyl 400mg [MEDICAL_DATA] tab" at bounding box center [430, 135] width 505 height 24
drag, startPoint x: 197, startPoint y: 130, endPoint x: 243, endPoint y: 134, distance: 46.8
click at [243, 134] on td "emgyl 400mg [MEDICAL_DATA] tab" at bounding box center [430, 135] width 505 height 24
copy td "emgyl 400mg [MEDICAL_DATA]"
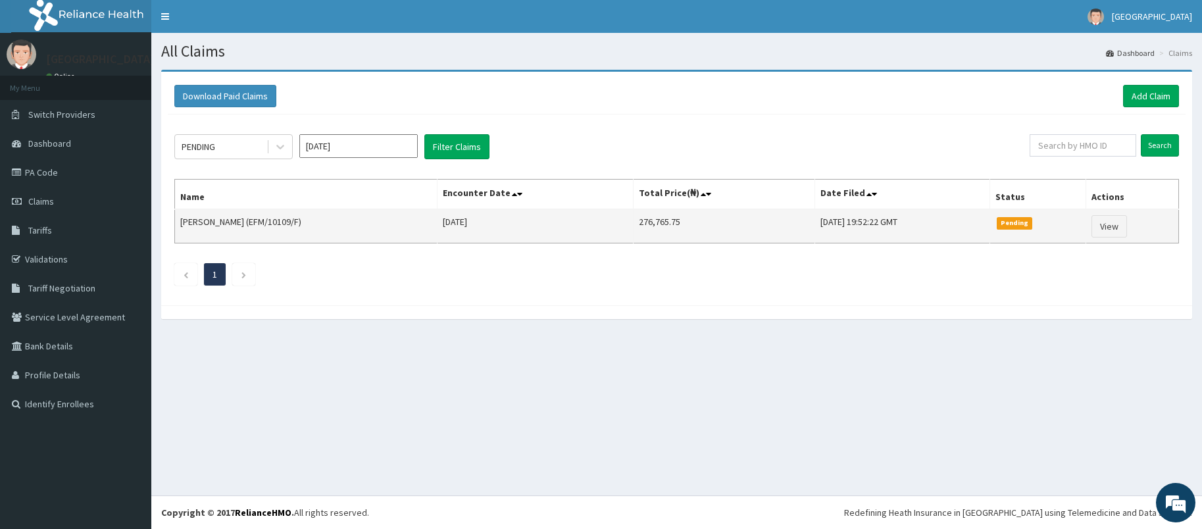
click at [284, 218] on td "[PERSON_NAME] (EFM/10109/F)" at bounding box center [306, 226] width 263 height 34
drag, startPoint x: 284, startPoint y: 218, endPoint x: 326, endPoint y: 232, distance: 43.7
click at [326, 232] on td "[PERSON_NAME] (EFM/10109/F)" at bounding box center [306, 226] width 263 height 34
copy td "EFM/10109/F"
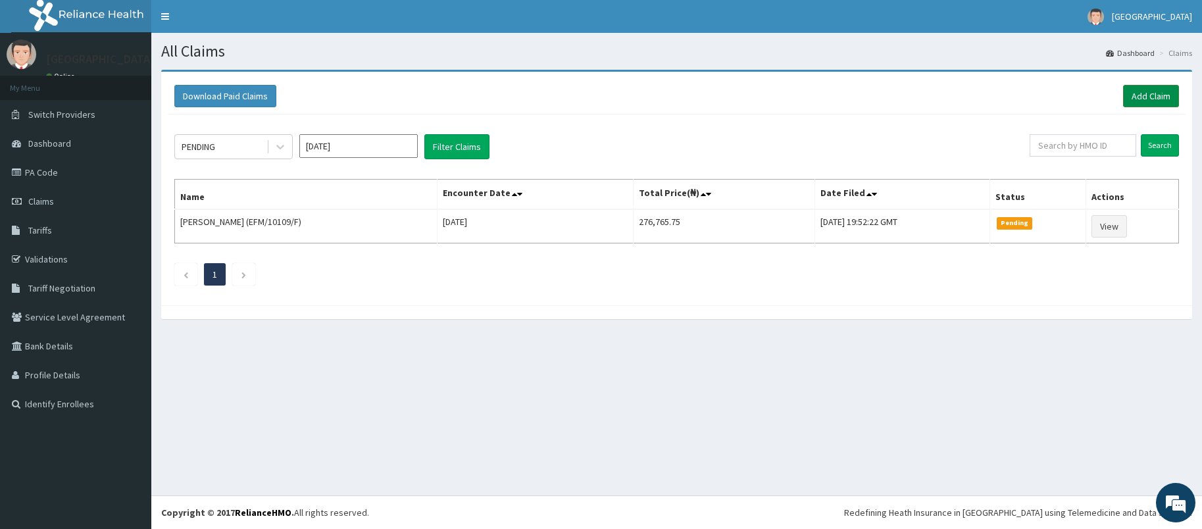
click at [1138, 95] on link "Add Claim" at bounding box center [1151, 96] width 56 height 22
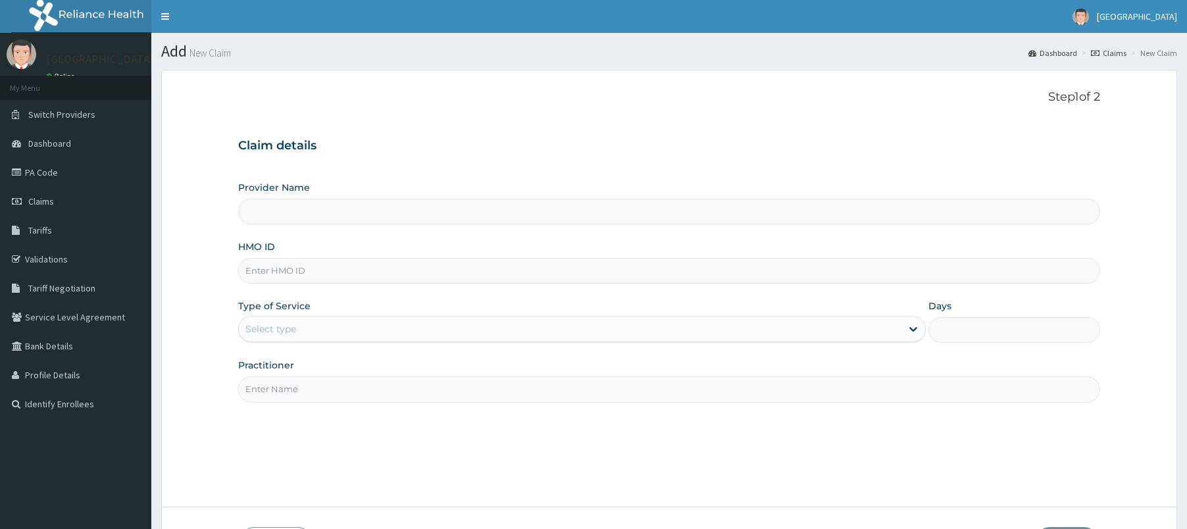
drag, startPoint x: 0, startPoint y: 0, endPoint x: 295, endPoint y: 270, distance: 400.5
click at [295, 270] on input "HMO ID" at bounding box center [669, 271] width 863 height 26
paste input "EFM/10109/F"
type input "EFM/10109/F"
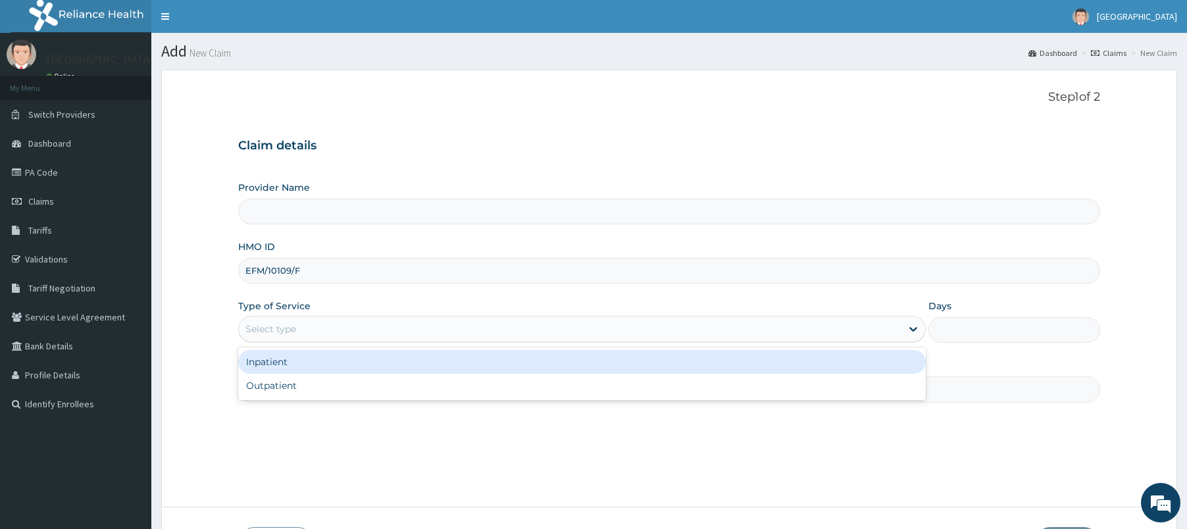
click at [639, 331] on div "Select type" at bounding box center [570, 328] width 663 height 21
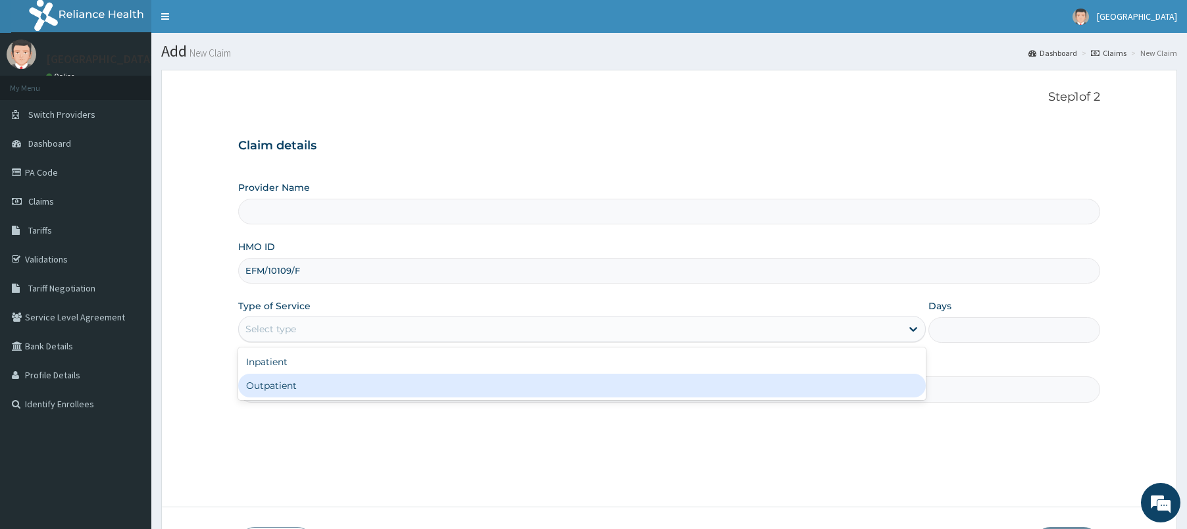
click at [532, 386] on div "Outpatient" at bounding box center [582, 386] width 688 height 24
type input "[GEOGRAPHIC_DATA]"
type input "1"
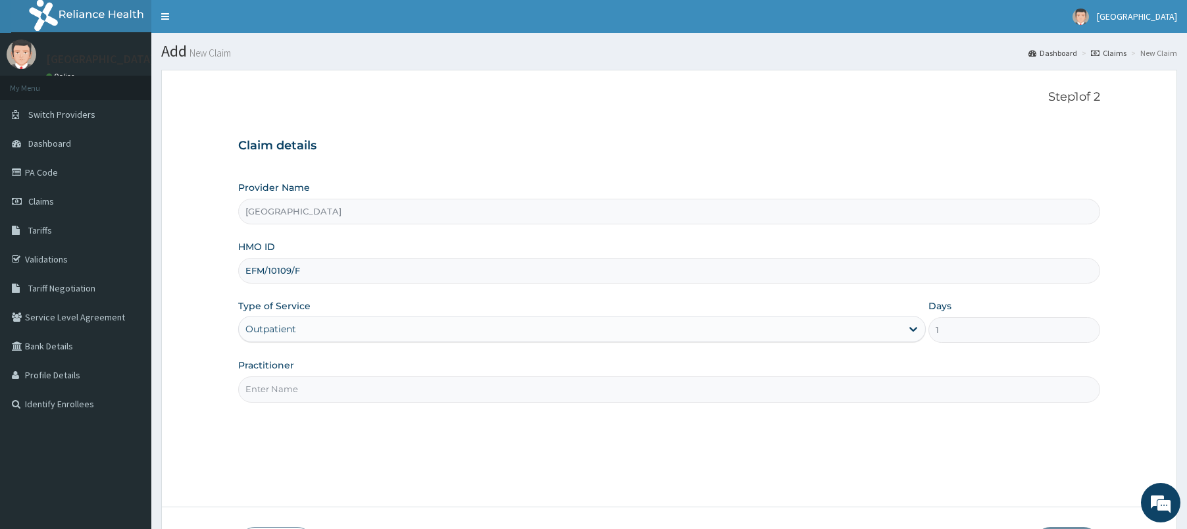
click at [482, 389] on input "Practitioner" at bounding box center [669, 389] width 863 height 26
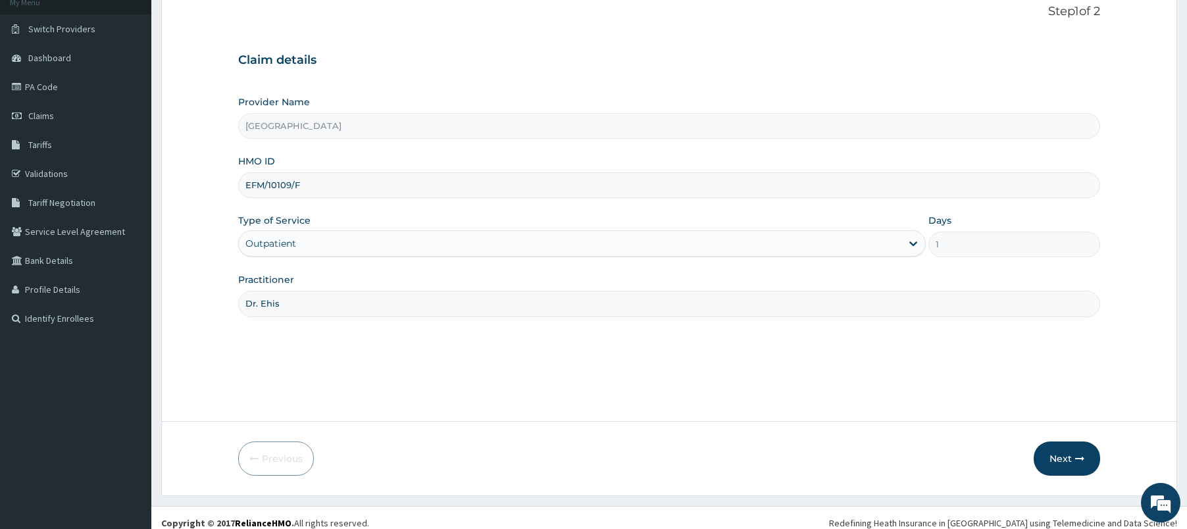
scroll to position [96, 0]
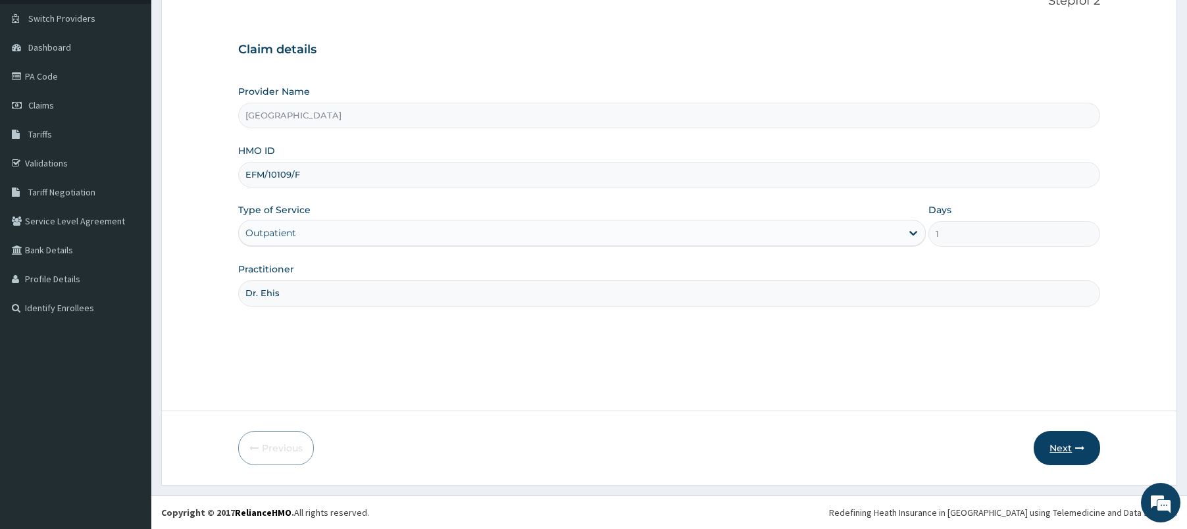
type input "Dr. Ehis"
click at [1055, 443] on button "Next" at bounding box center [1067, 448] width 66 height 34
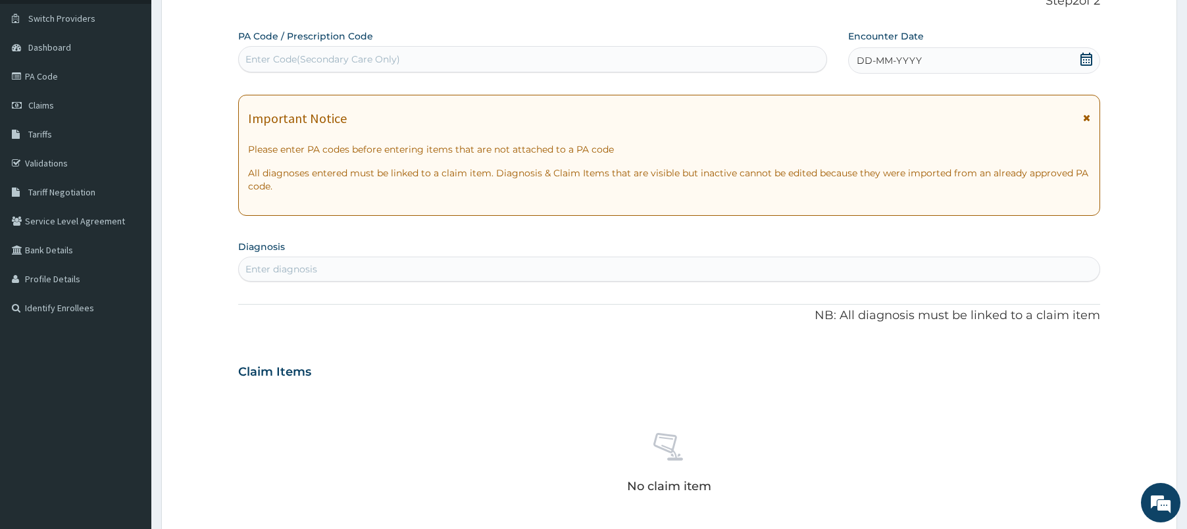
click at [519, 260] on div "Enter diagnosis" at bounding box center [669, 269] width 861 height 21
type input "s"
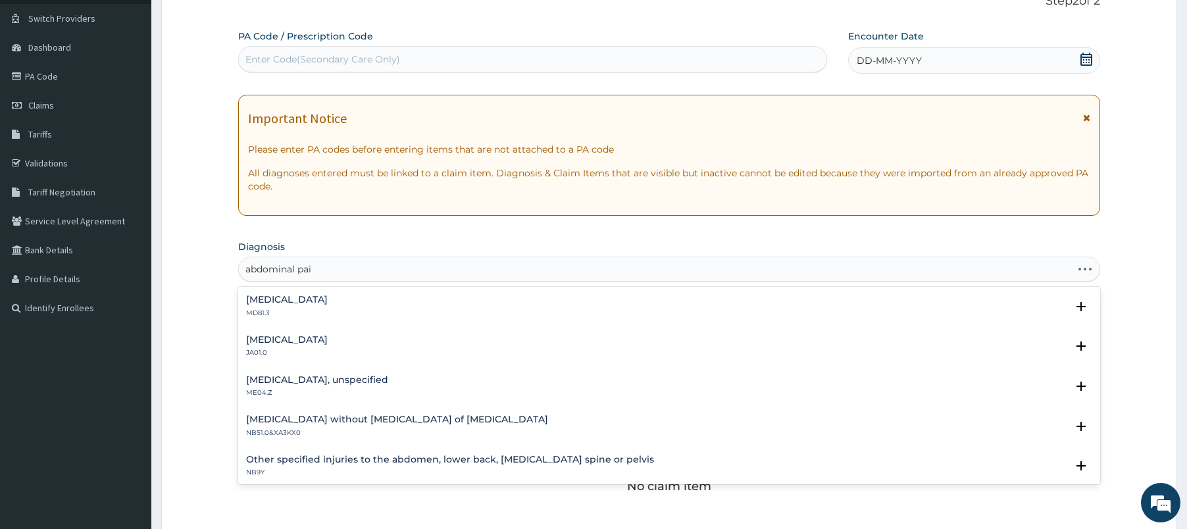
type input "abdominal pain"
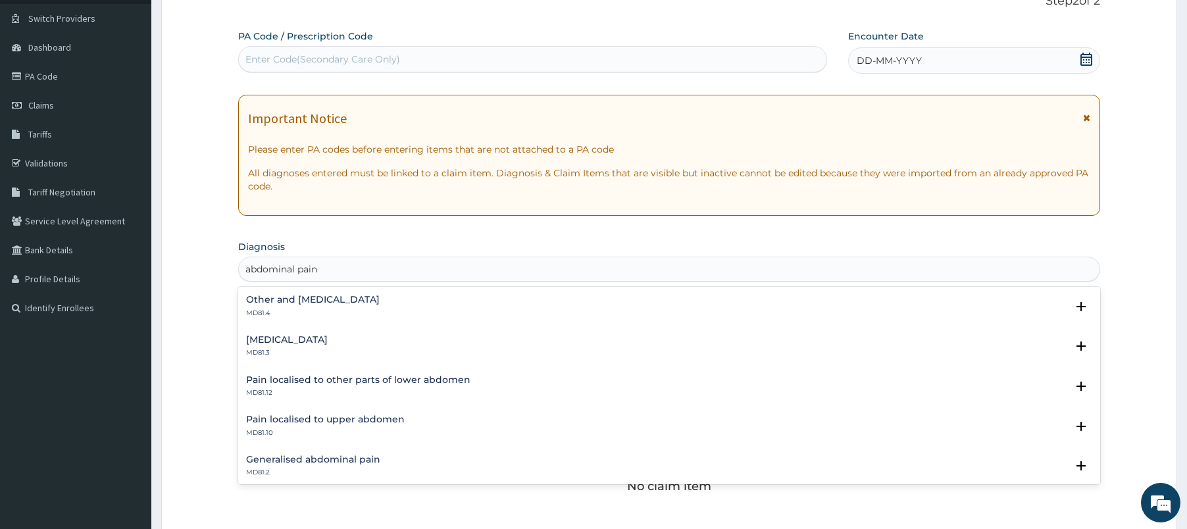
click at [362, 299] on h4 "Other and [MEDICAL_DATA]" at bounding box center [313, 300] width 134 height 10
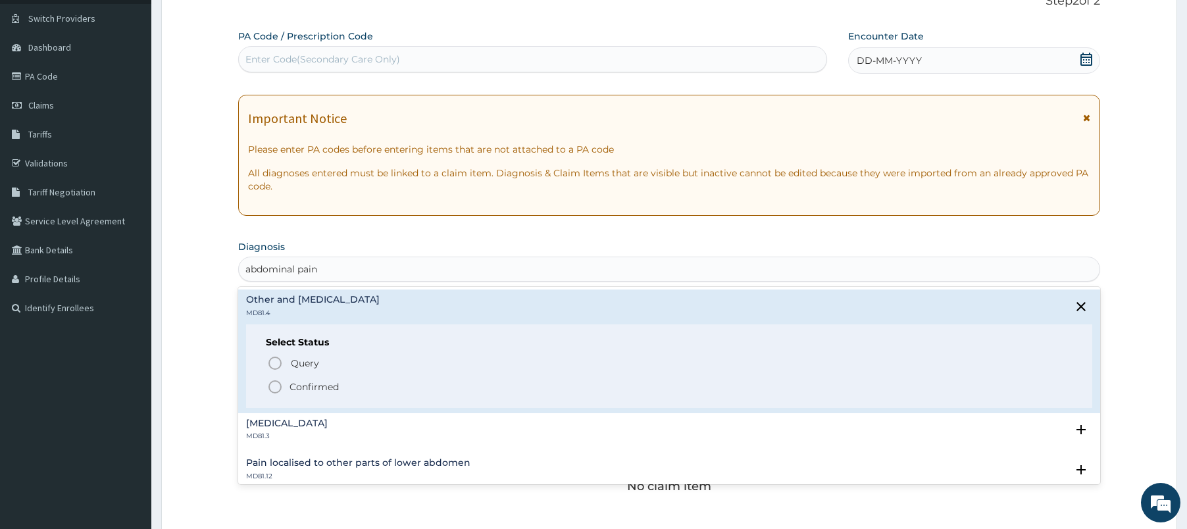
click at [318, 381] on p "Confirmed" at bounding box center [314, 386] width 49 height 13
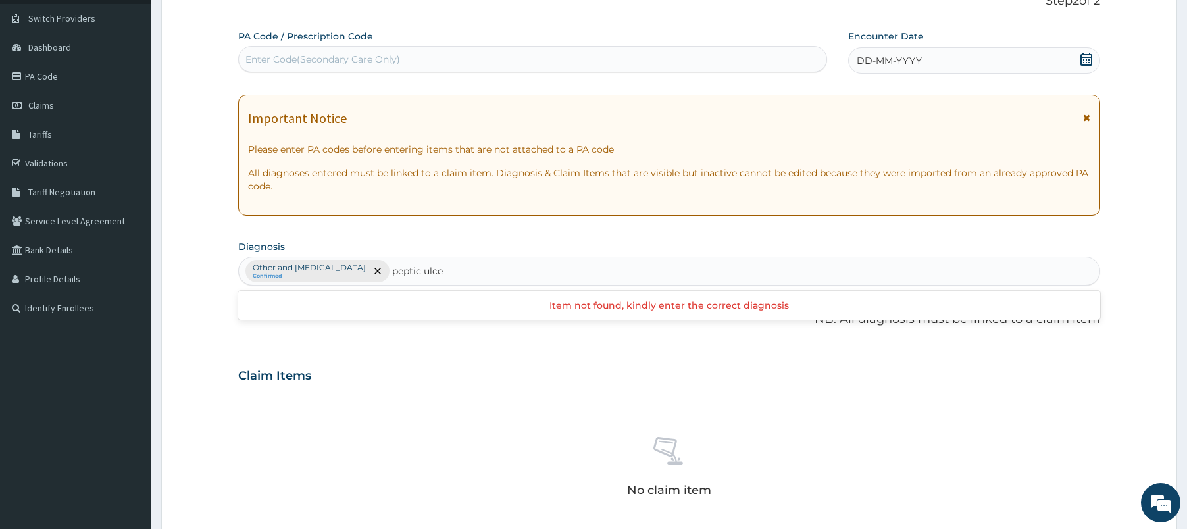
type input "[MEDICAL_DATA]"
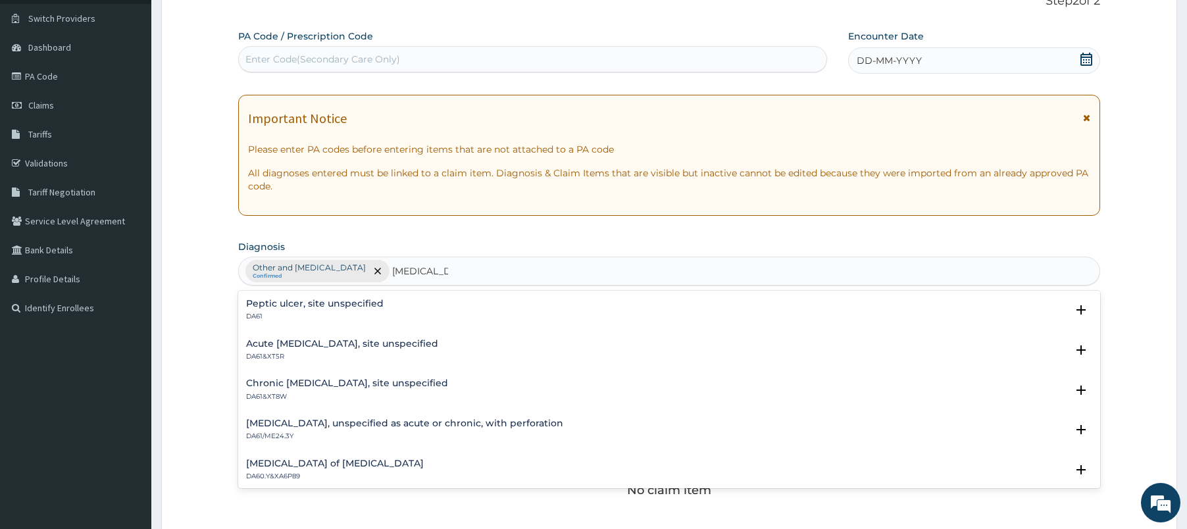
click at [301, 301] on h4 "Peptic ulcer, site unspecified" at bounding box center [315, 304] width 138 height 10
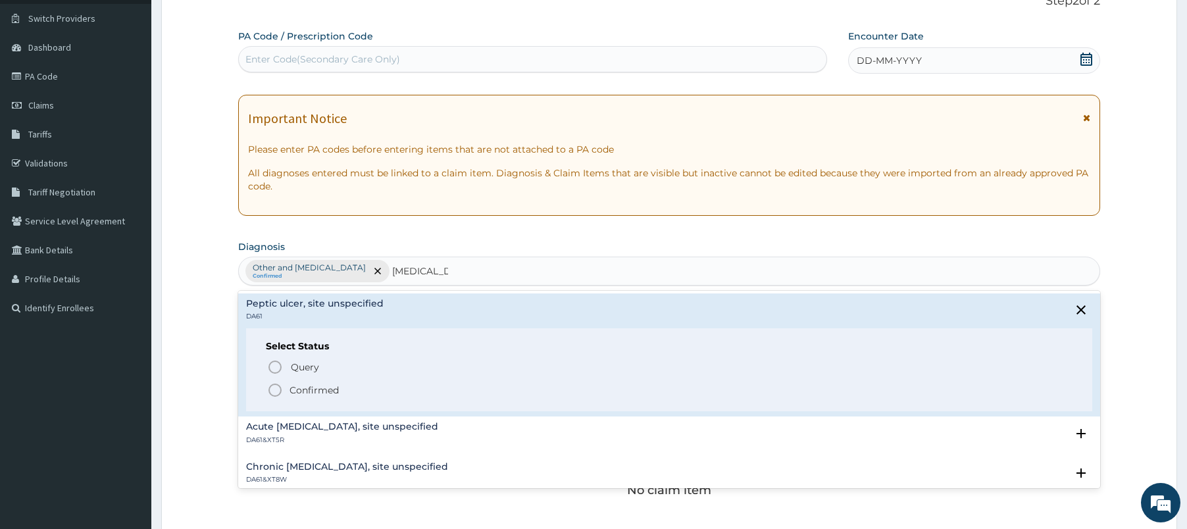
click at [292, 386] on p "Confirmed" at bounding box center [314, 390] width 49 height 13
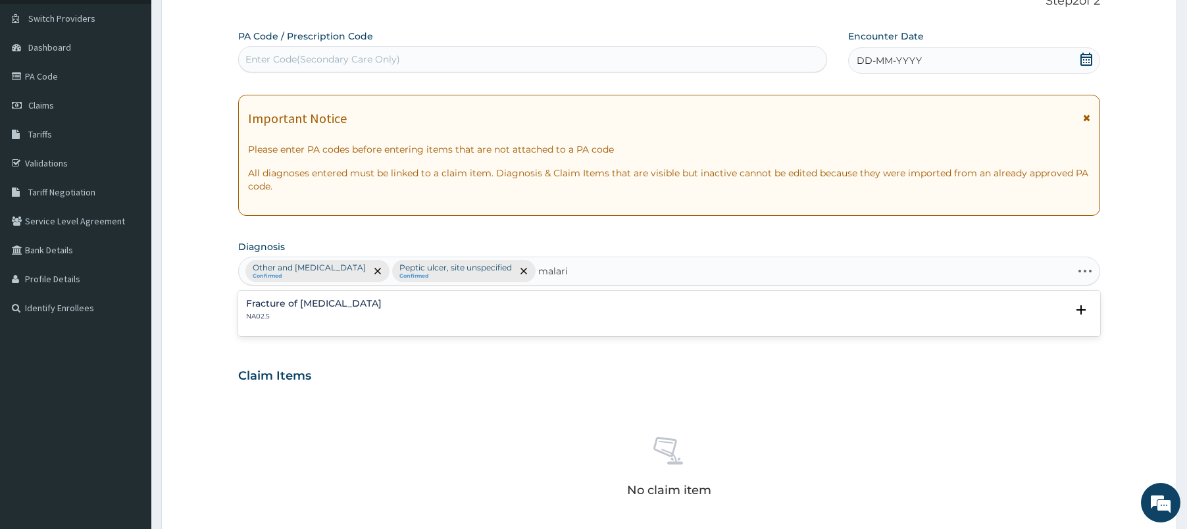
type input "malaria"
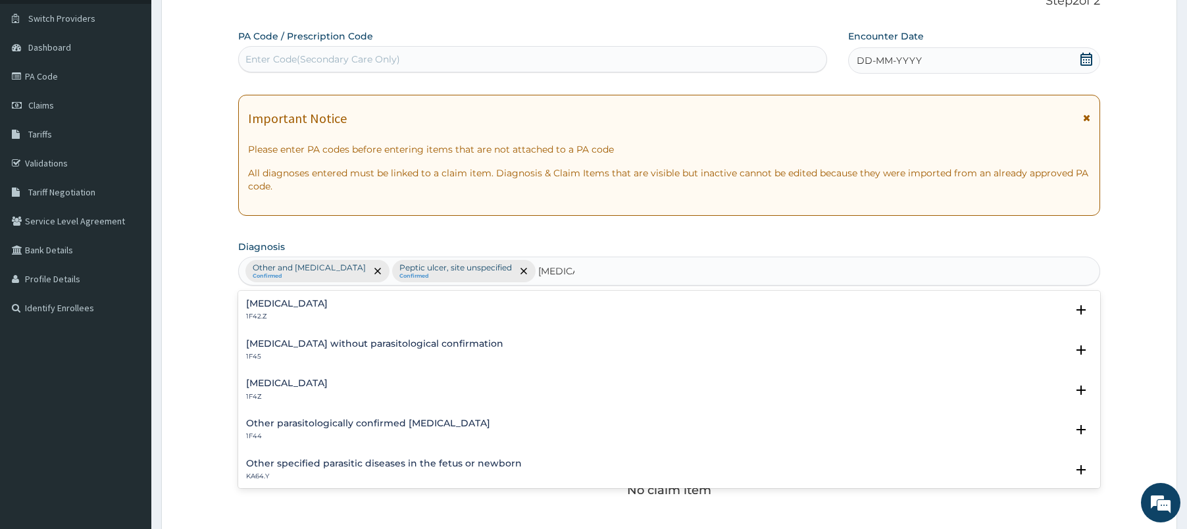
click at [328, 300] on h4 "Plasmodium malariae malaria without complication" at bounding box center [287, 304] width 82 height 10
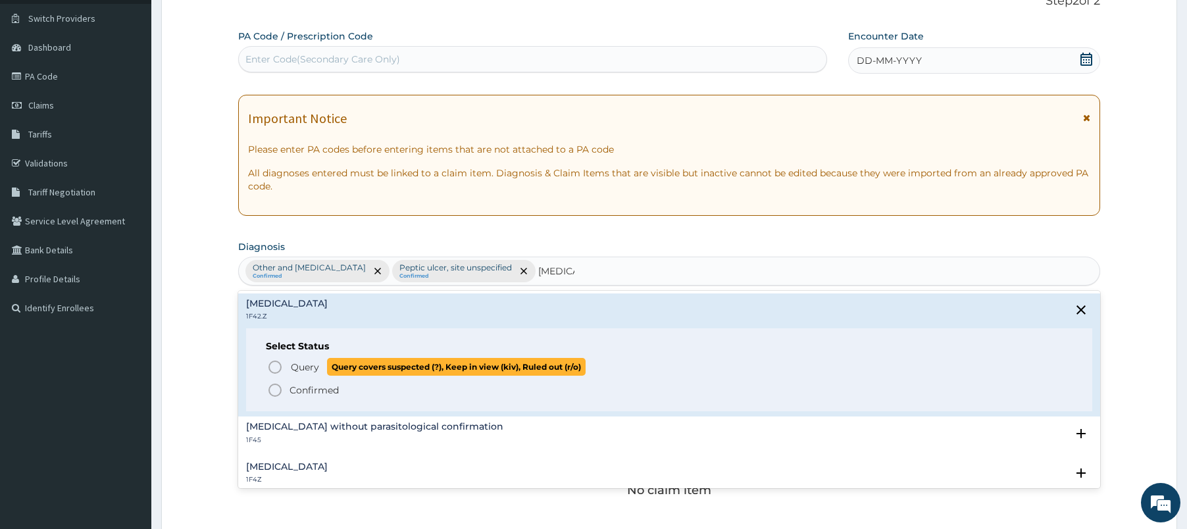
click at [297, 370] on span "Query" at bounding box center [305, 367] width 28 height 13
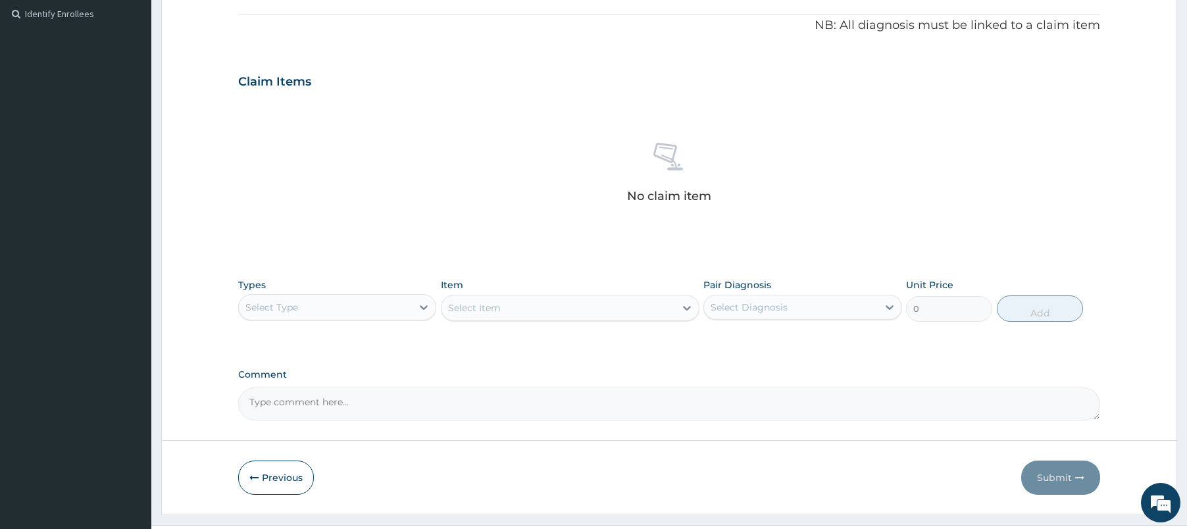
scroll to position [394, 0]
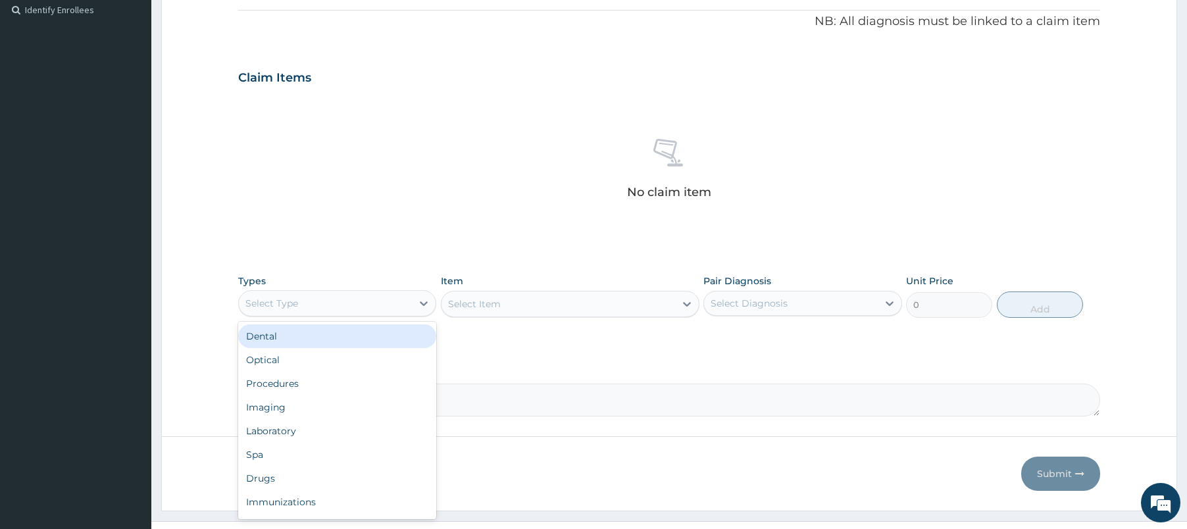
click at [363, 299] on div "Select Type" at bounding box center [325, 303] width 173 height 21
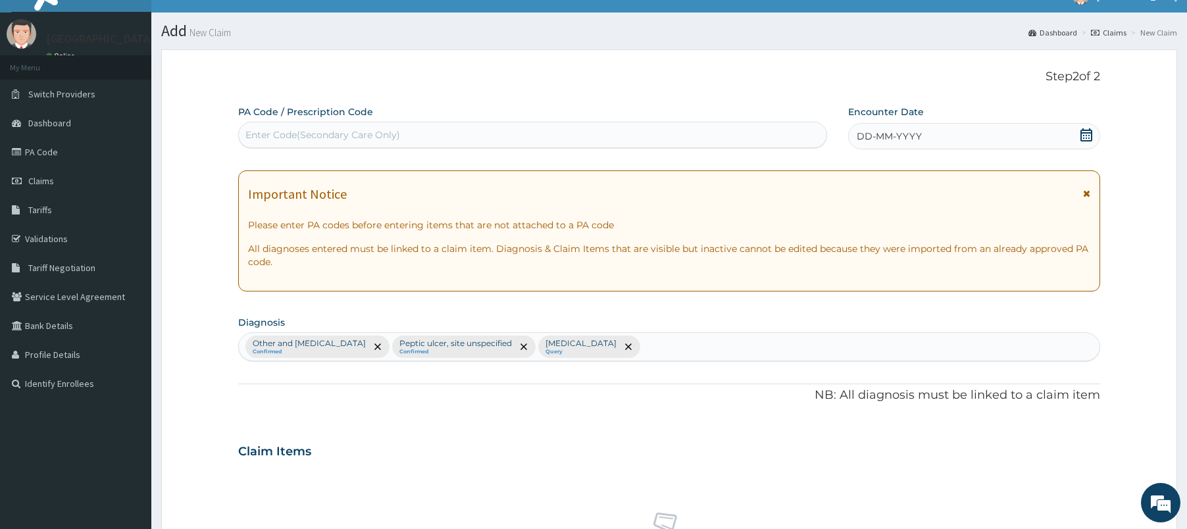
scroll to position [0, 0]
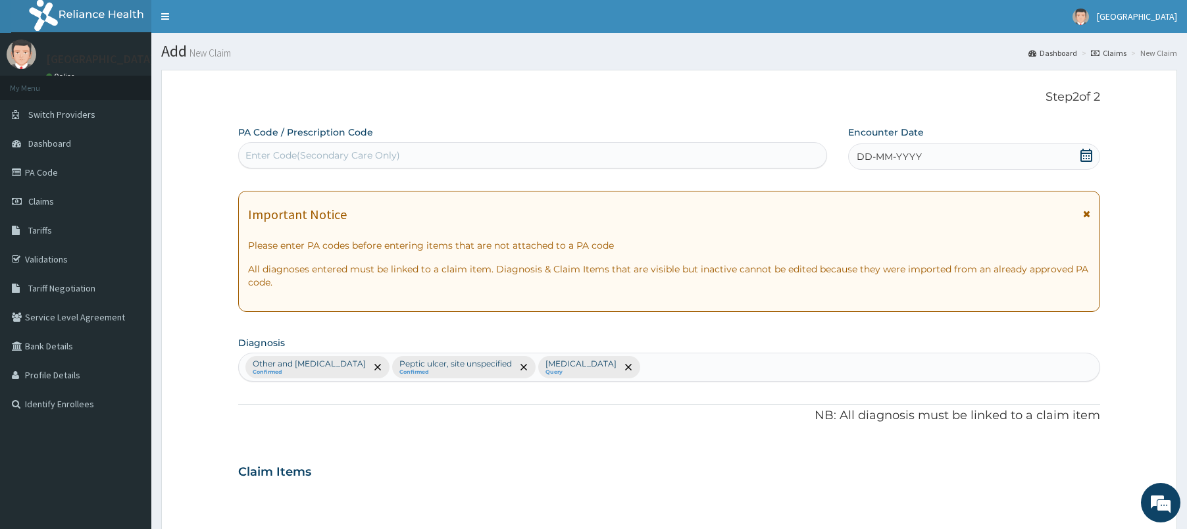
click at [1084, 158] on icon at bounding box center [1086, 155] width 12 height 13
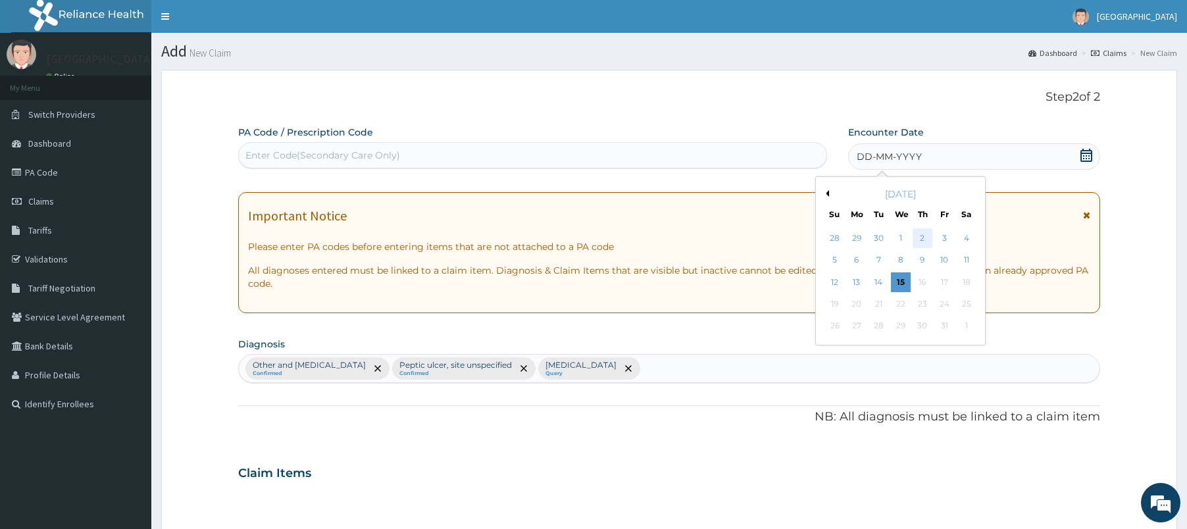
click at [926, 234] on div "2" at bounding box center [923, 238] width 20 height 20
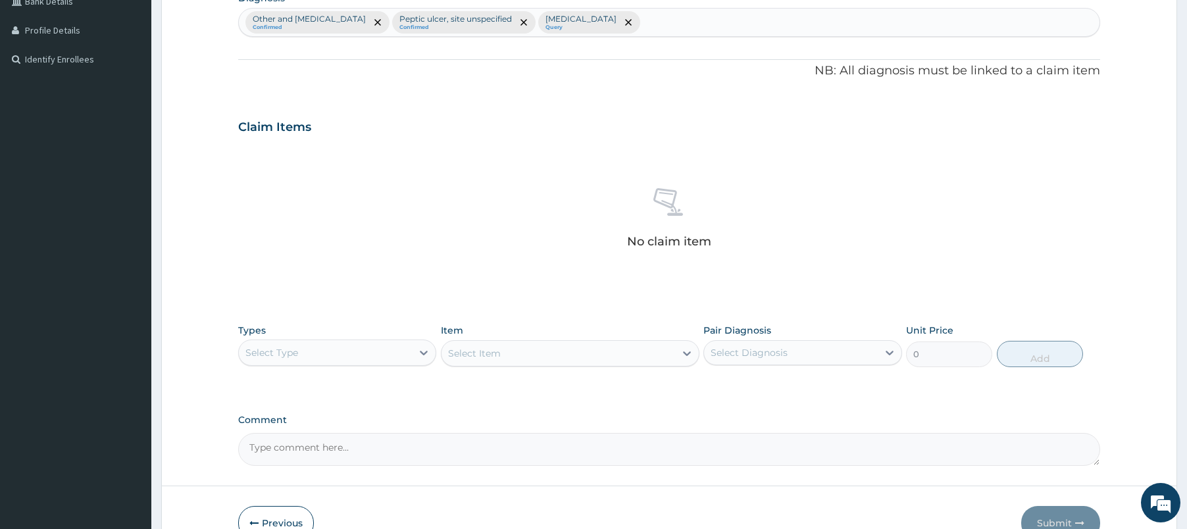
scroll to position [411, 0]
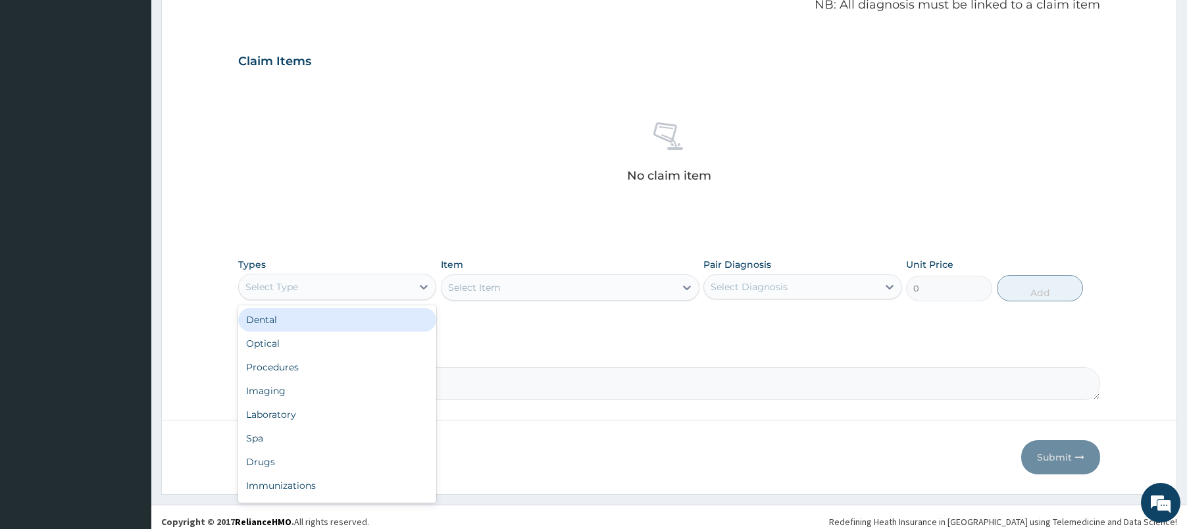
click at [366, 293] on div "Select Type" at bounding box center [325, 286] width 173 height 21
type input "pr"
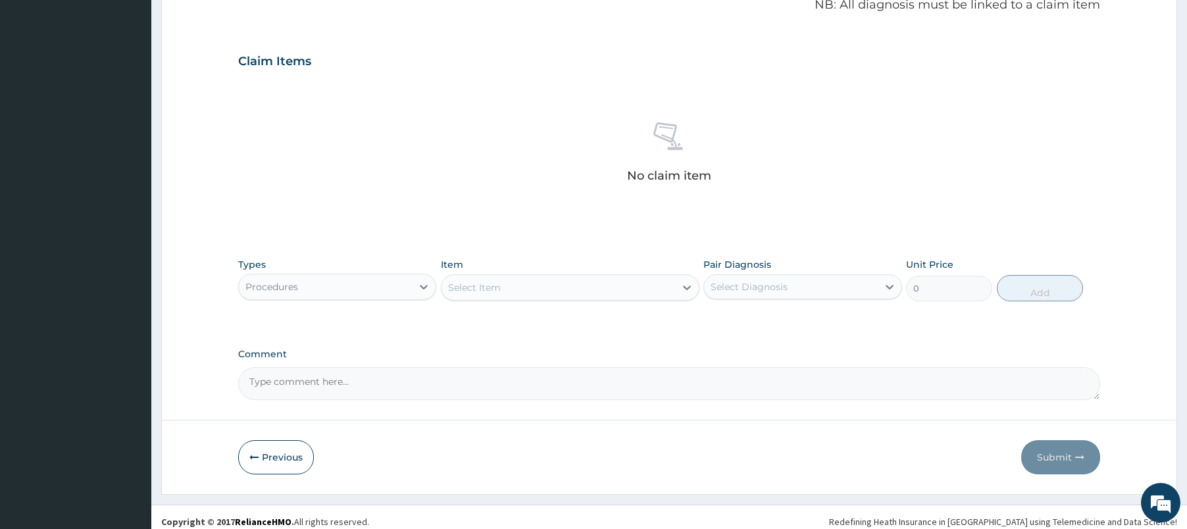
click at [575, 286] on div "Select Item" at bounding box center [559, 287] width 234 height 21
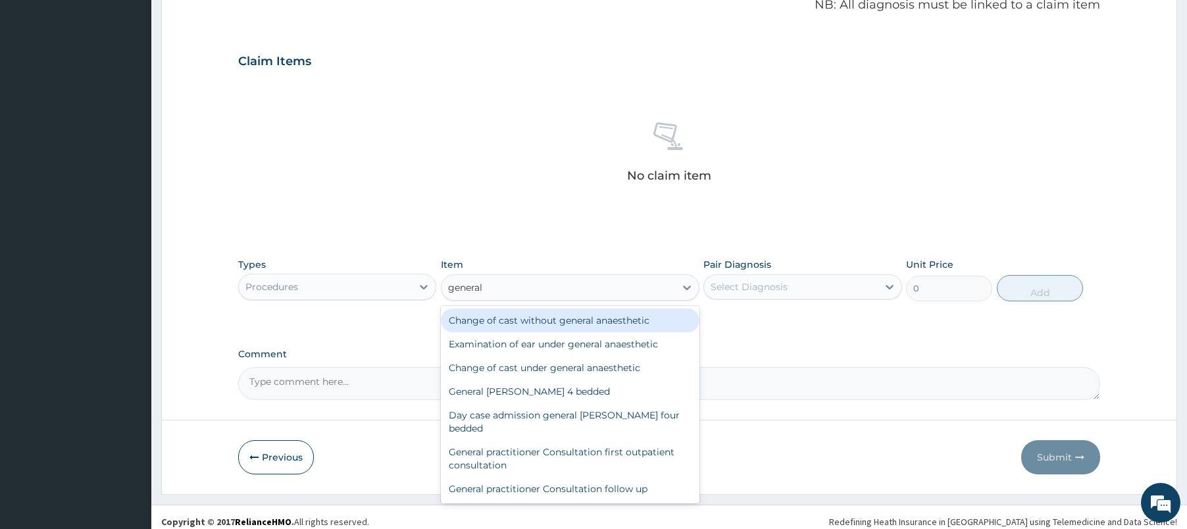
type input "general p"
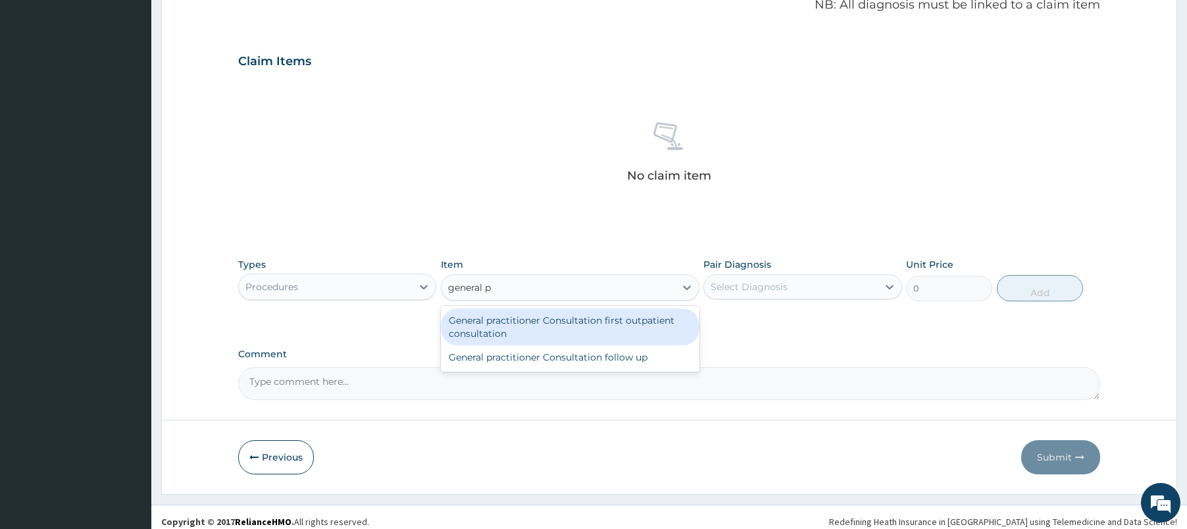
type input "2400"
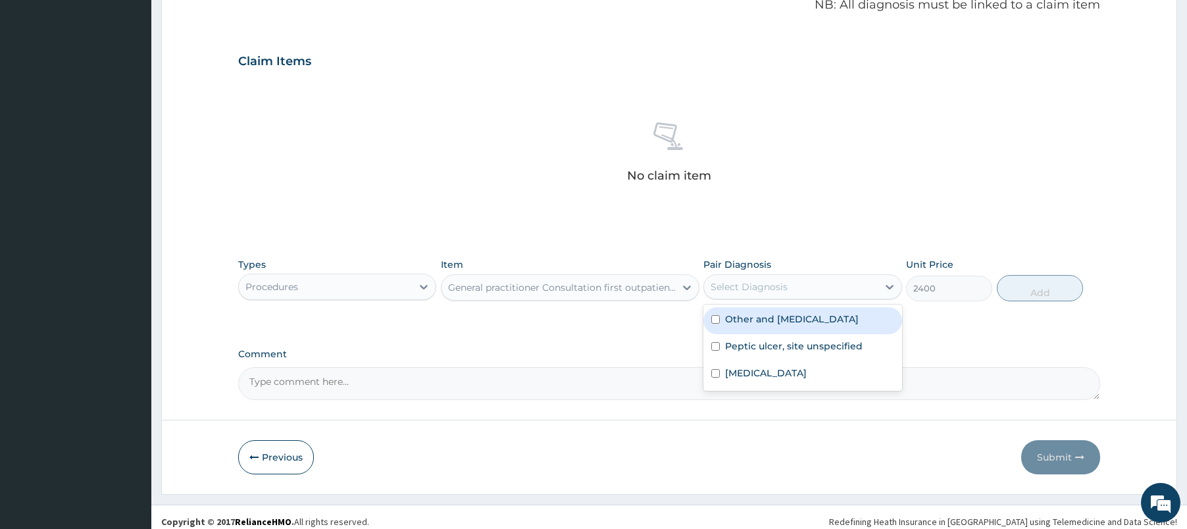
click at [811, 279] on div "Select Diagnosis" at bounding box center [790, 286] width 173 height 21
click at [803, 322] on label "Other and unspecified abdominal pain" at bounding box center [792, 319] width 134 height 13
checkbox input "true"
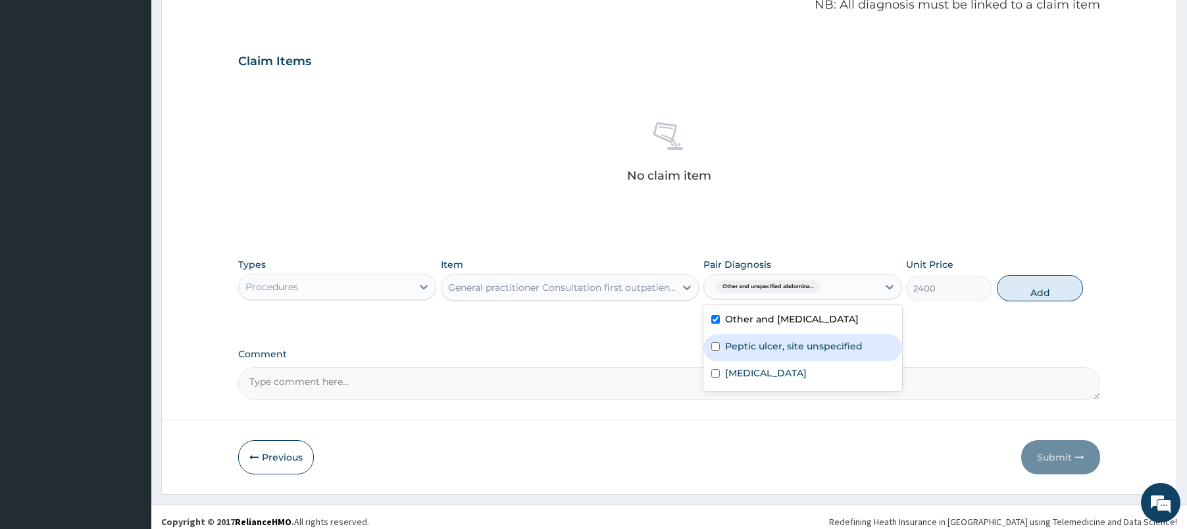
click at [794, 351] on div "Peptic ulcer, site unspecified" at bounding box center [802, 347] width 198 height 27
checkbox input "true"
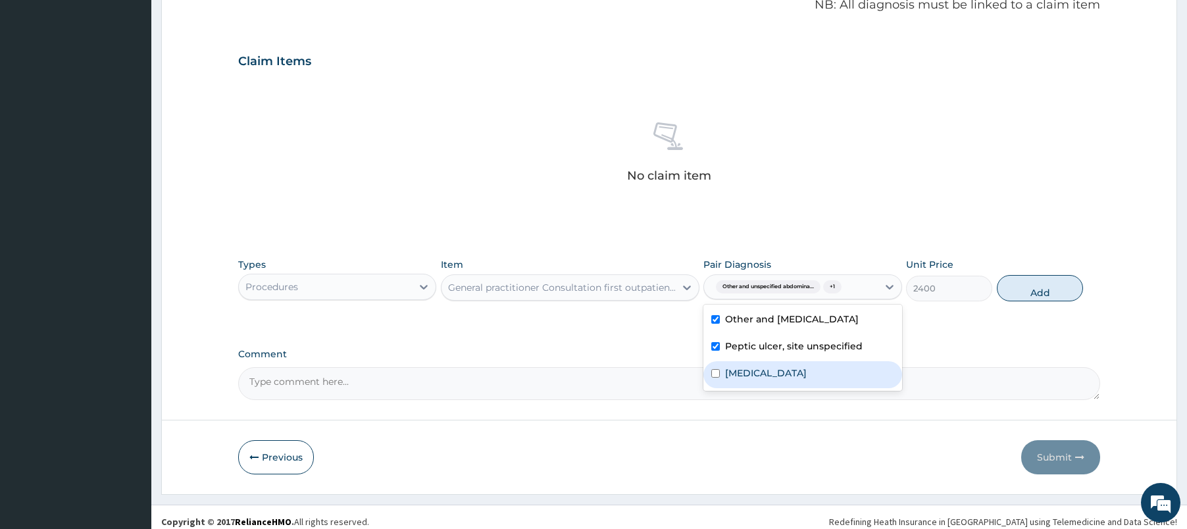
click at [787, 380] on label "Plasmodium malariae malaria without complication" at bounding box center [766, 373] width 82 height 13
checkbox input "true"
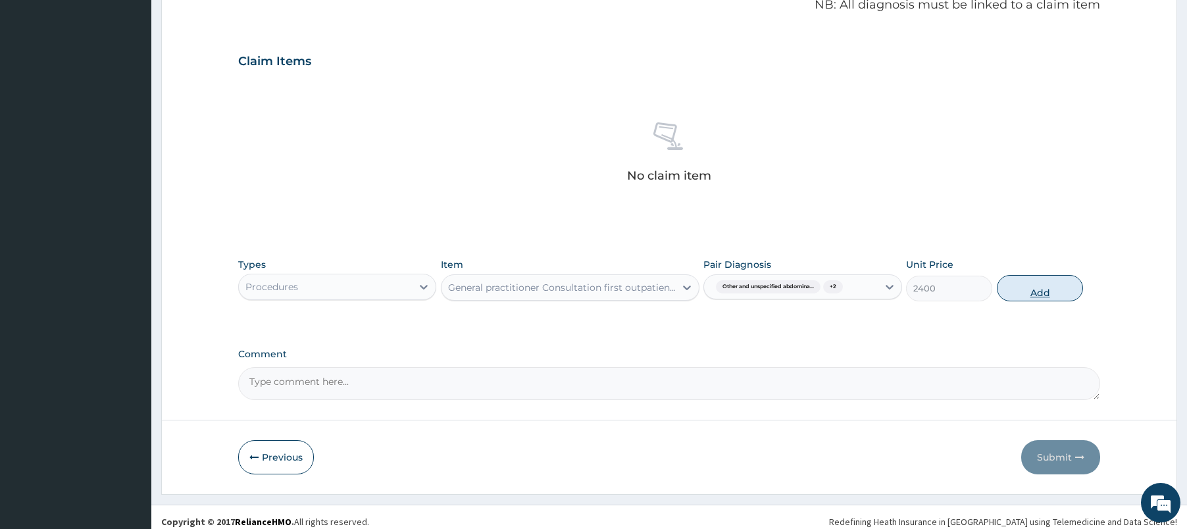
click at [1019, 284] on button "Add" at bounding box center [1040, 288] width 86 height 26
type input "0"
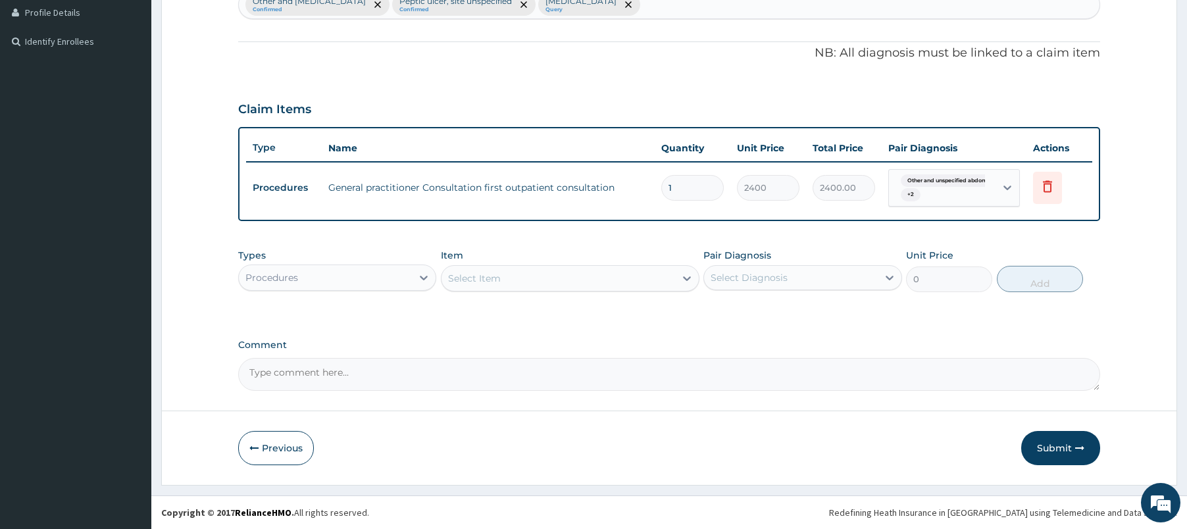
scroll to position [363, 0]
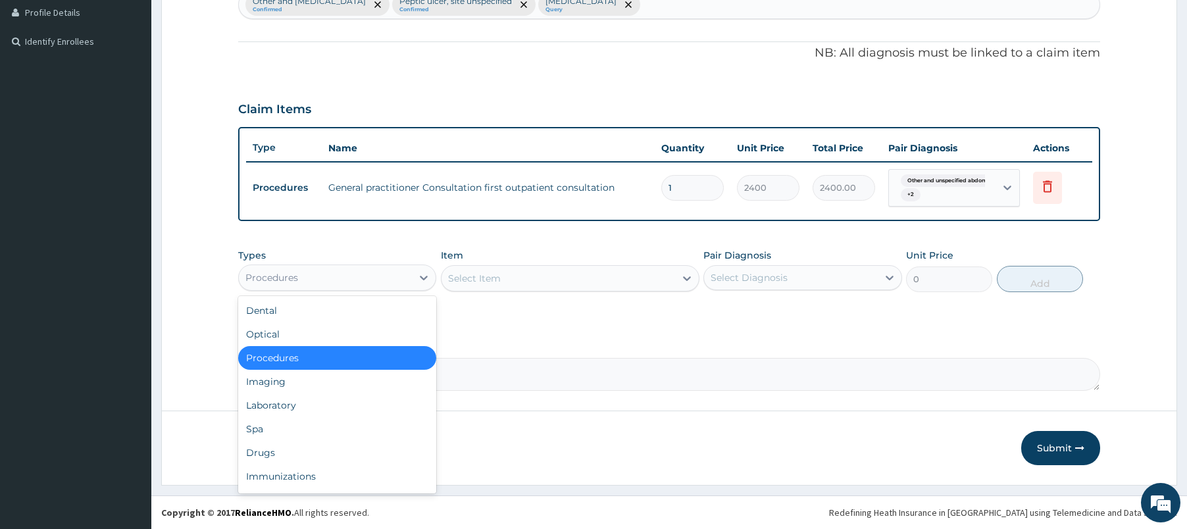
click at [361, 268] on div "Procedures" at bounding box center [325, 277] width 173 height 21
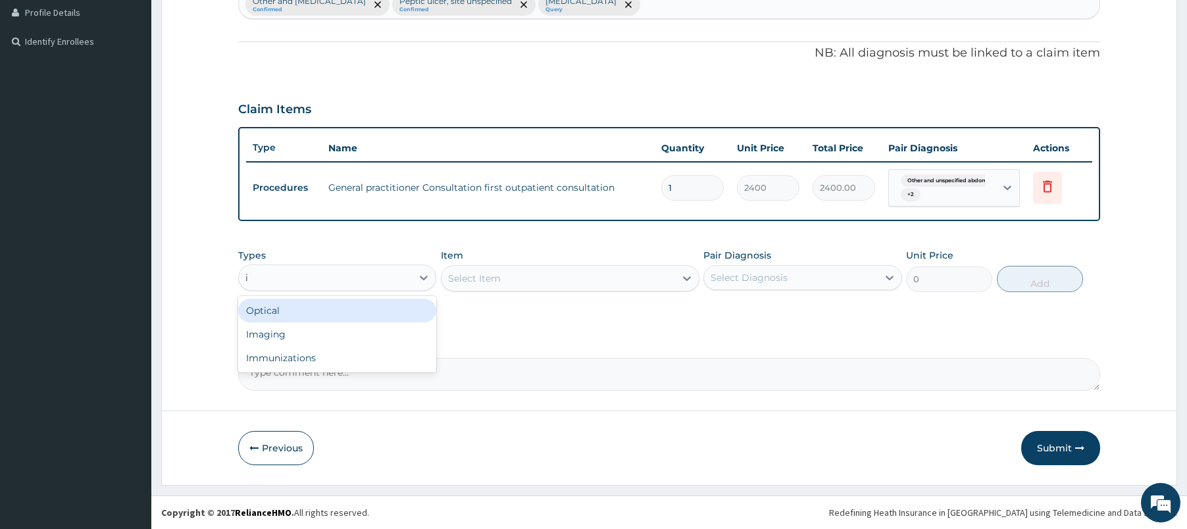
type input "im"
click at [550, 280] on div "Select Item" at bounding box center [559, 278] width 234 height 21
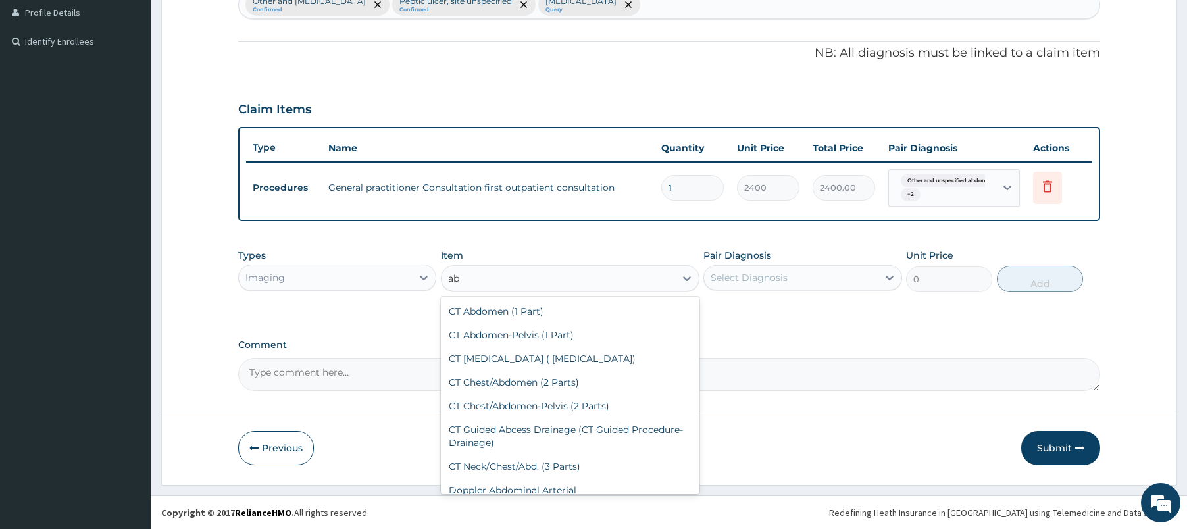
type input "a"
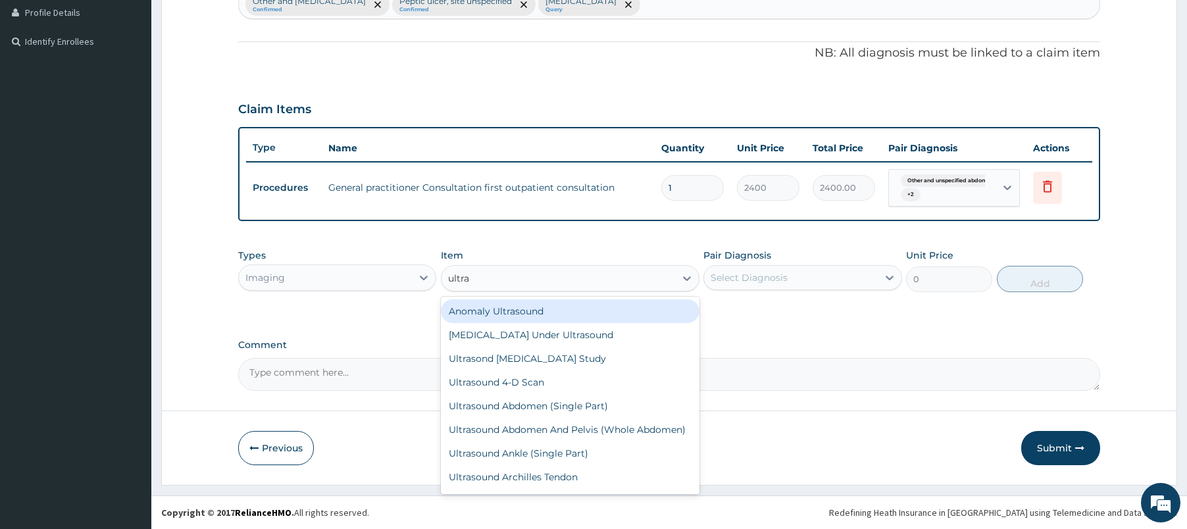
type input "ultras"
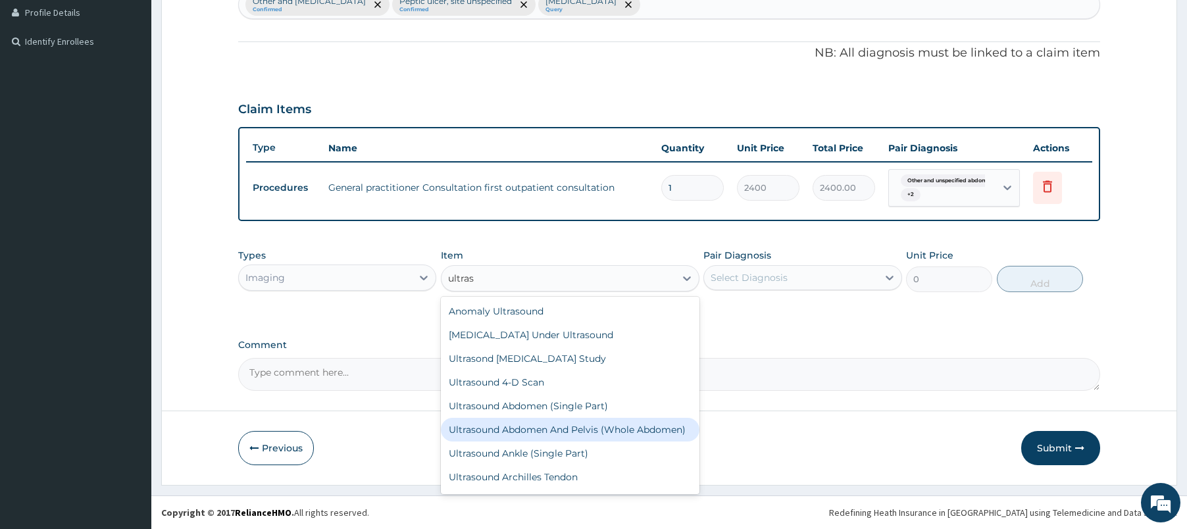
click at [574, 429] on div "Ultrasound Abdomen And Pelvis (Whole Abdomen)" at bounding box center [570, 430] width 259 height 24
type input "5760"
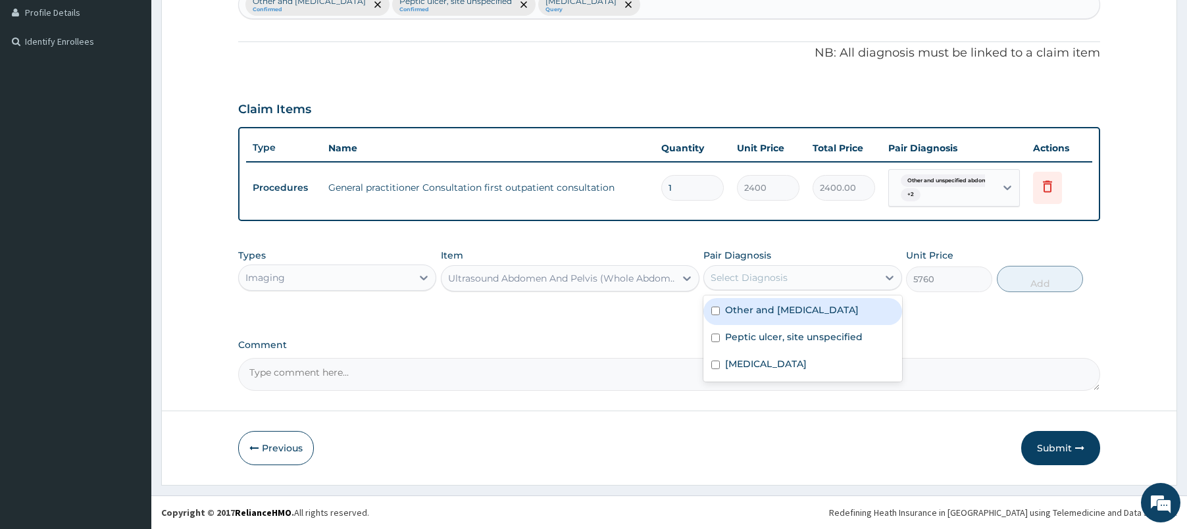
click at [787, 268] on div "Select Diagnosis" at bounding box center [790, 277] width 173 height 21
click at [788, 309] on label "Other and unspecified abdominal pain" at bounding box center [792, 309] width 134 height 13
checkbox input "true"
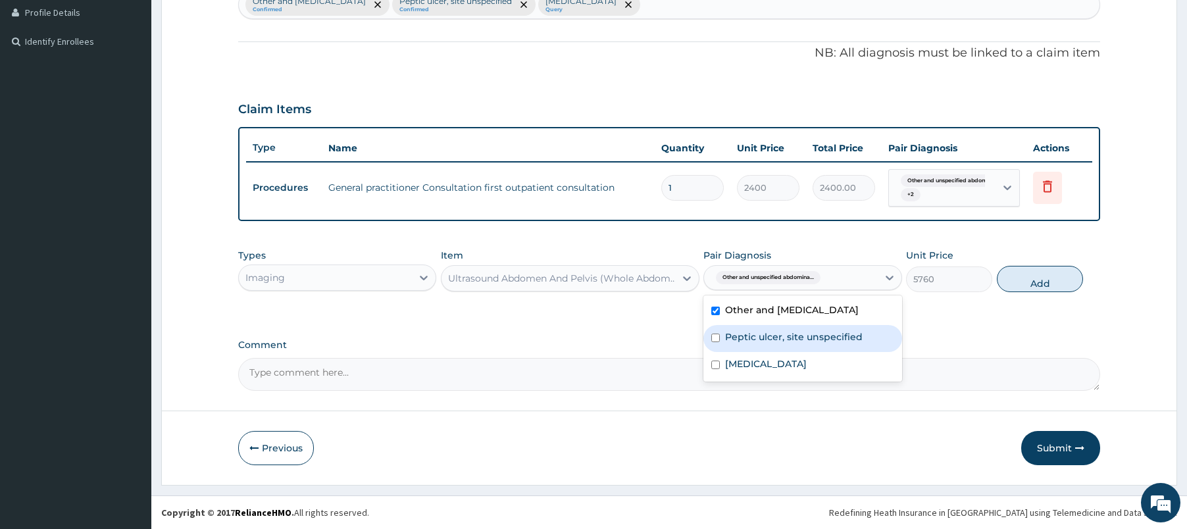
click at [786, 343] on label "Peptic ulcer, site unspecified" at bounding box center [794, 336] width 138 height 13
checkbox input "true"
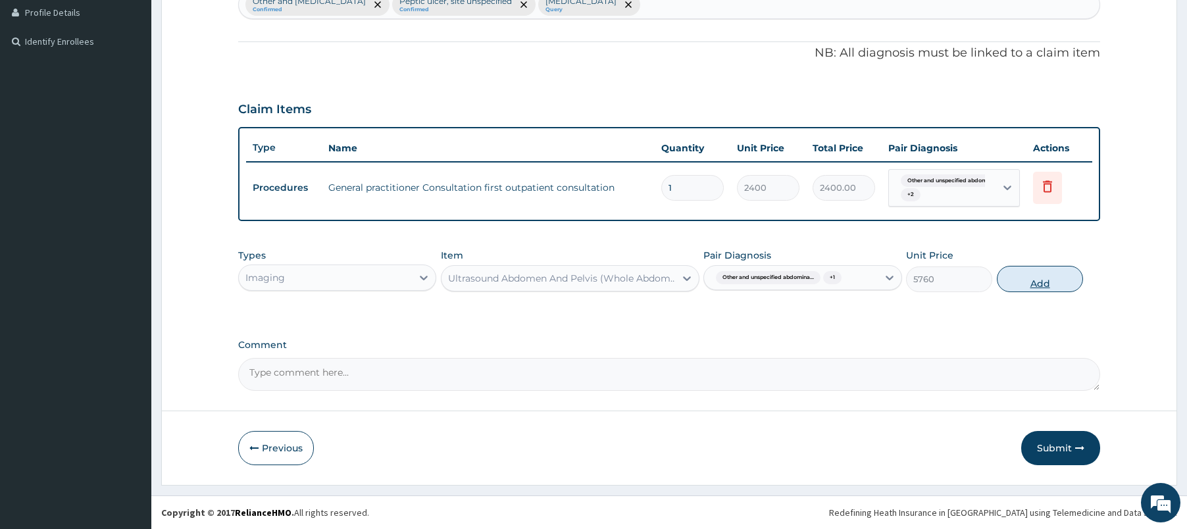
click at [1006, 282] on button "Add" at bounding box center [1040, 279] width 86 height 26
type input "0"
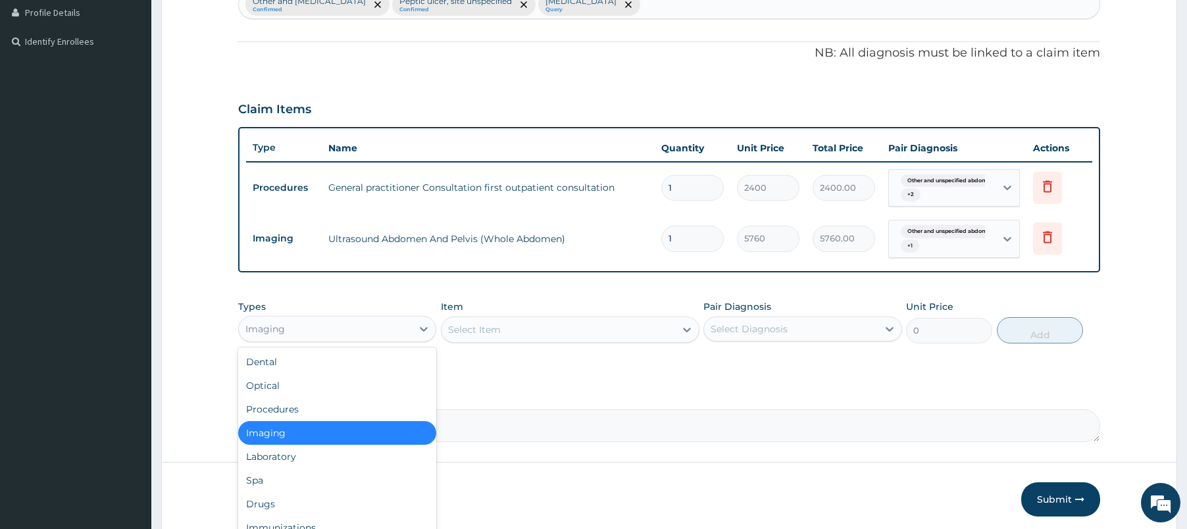
click at [383, 326] on div "Imaging" at bounding box center [325, 328] width 173 height 21
type input "dr"
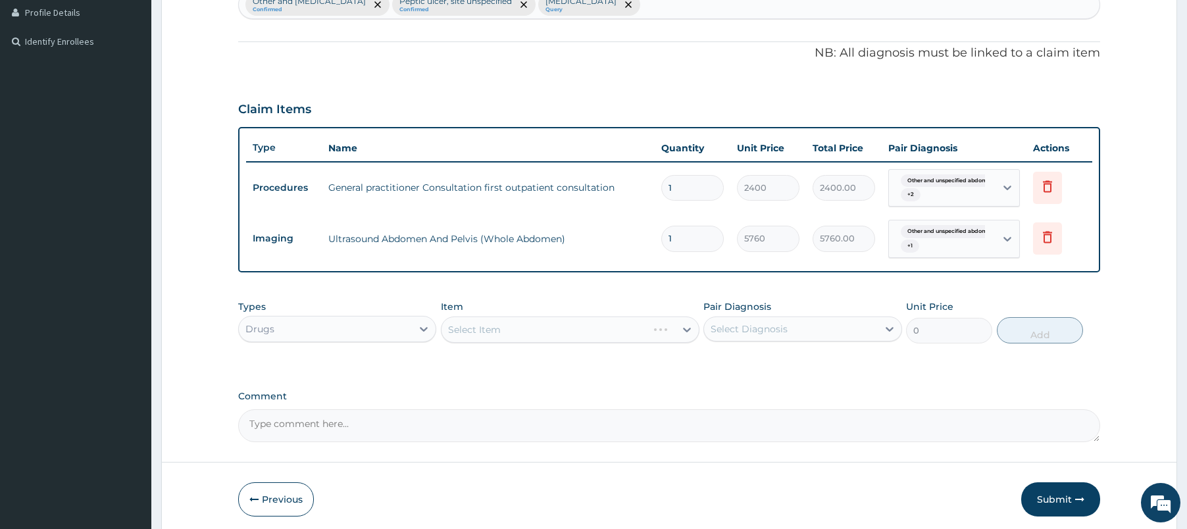
click at [562, 324] on div "Select Item" at bounding box center [570, 329] width 259 height 26
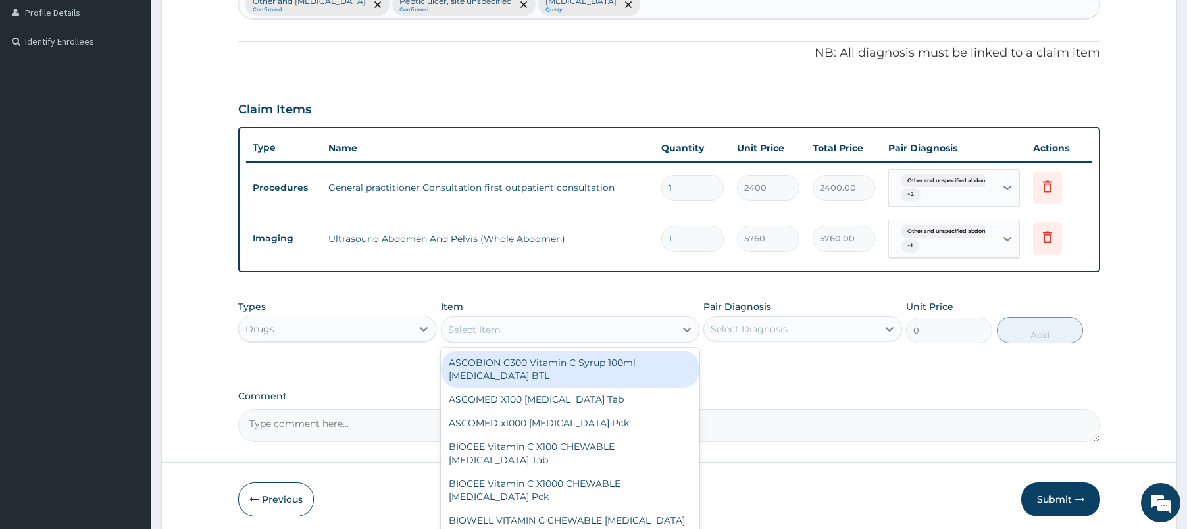
click at [562, 324] on div "Select Item" at bounding box center [559, 329] width 234 height 21
type input "paraceta"
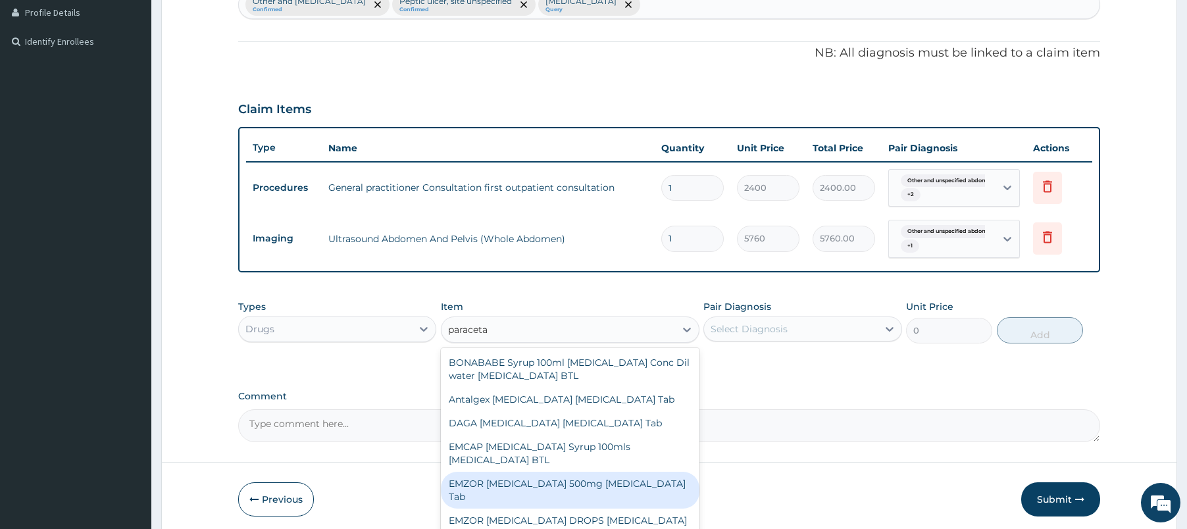
click at [647, 493] on div "EMZOR PARACETAMOL 500mg Acetaminophen Tab" at bounding box center [570, 490] width 259 height 37
type input "17.25"
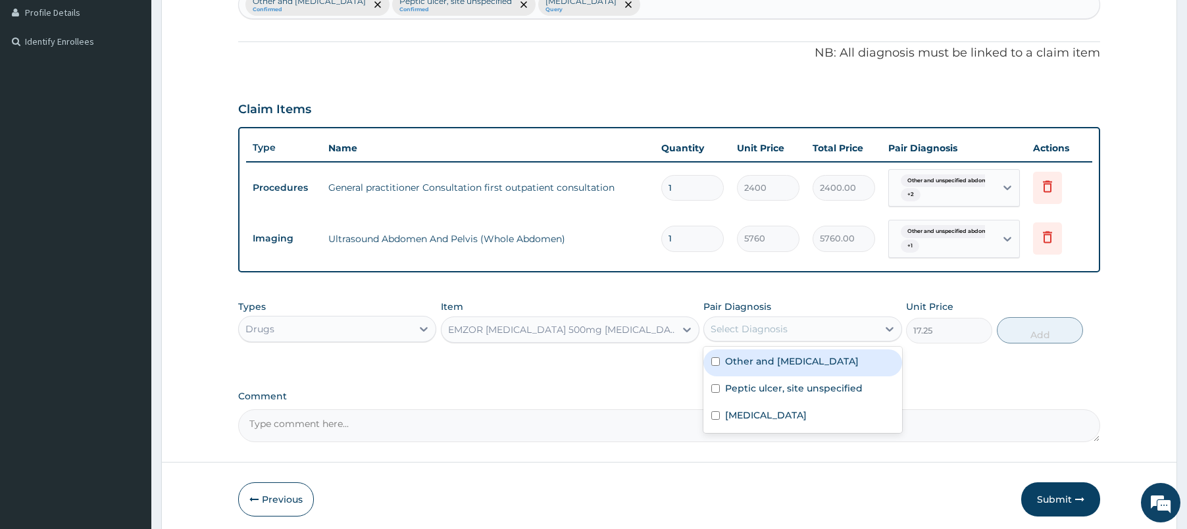
click at [766, 320] on div "Select Diagnosis" at bounding box center [790, 328] width 173 height 21
click at [758, 368] on label "Other and unspecified abdominal pain" at bounding box center [792, 361] width 134 height 13
checkbox input "true"
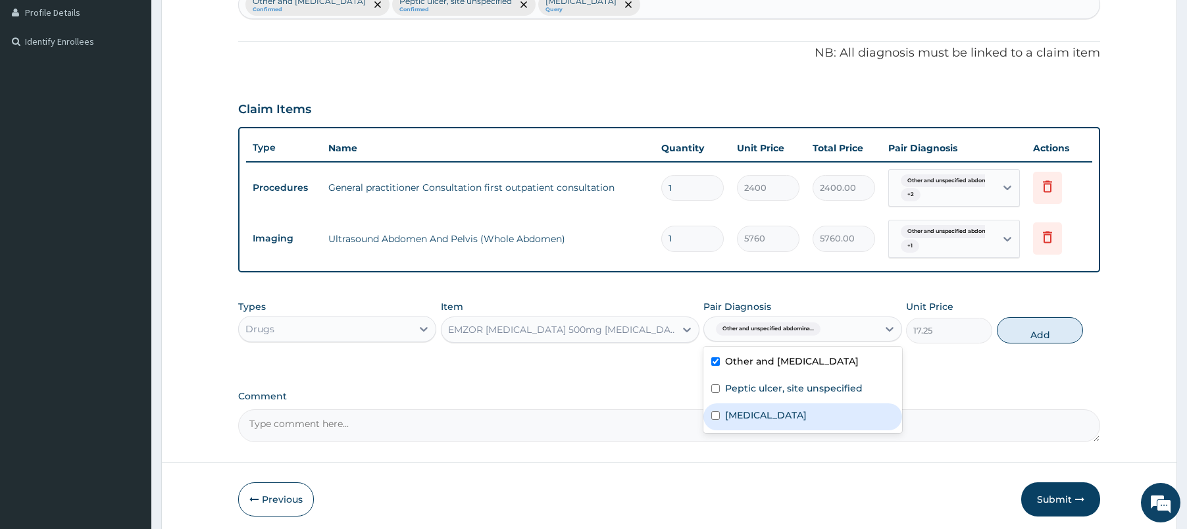
drag, startPoint x: 755, startPoint y: 407, endPoint x: 755, endPoint y: 431, distance: 24.3
click at [755, 431] on div "Other and unspecified abdominal pain Peptic ulcer, site unspecified Plasmodium …" at bounding box center [802, 390] width 198 height 86
click at [755, 422] on label "Plasmodium malariae malaria without complication" at bounding box center [766, 415] width 82 height 13
checkbox input "true"
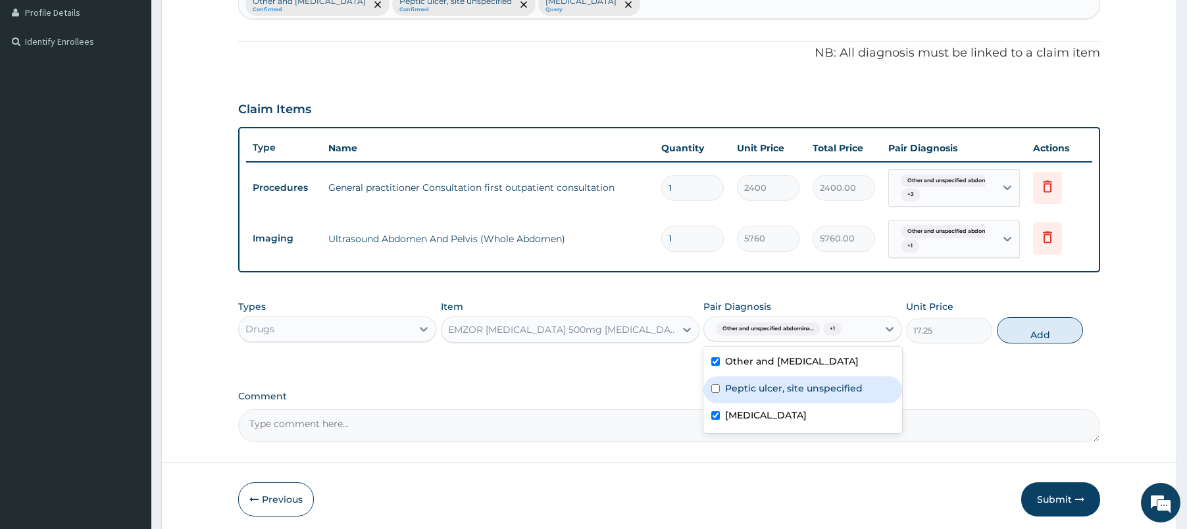
click at [757, 395] on label "Peptic ulcer, site unspecified" at bounding box center [794, 388] width 138 height 13
checkbox input "true"
click at [1034, 324] on button "Add" at bounding box center [1040, 330] width 86 height 26
type input "0"
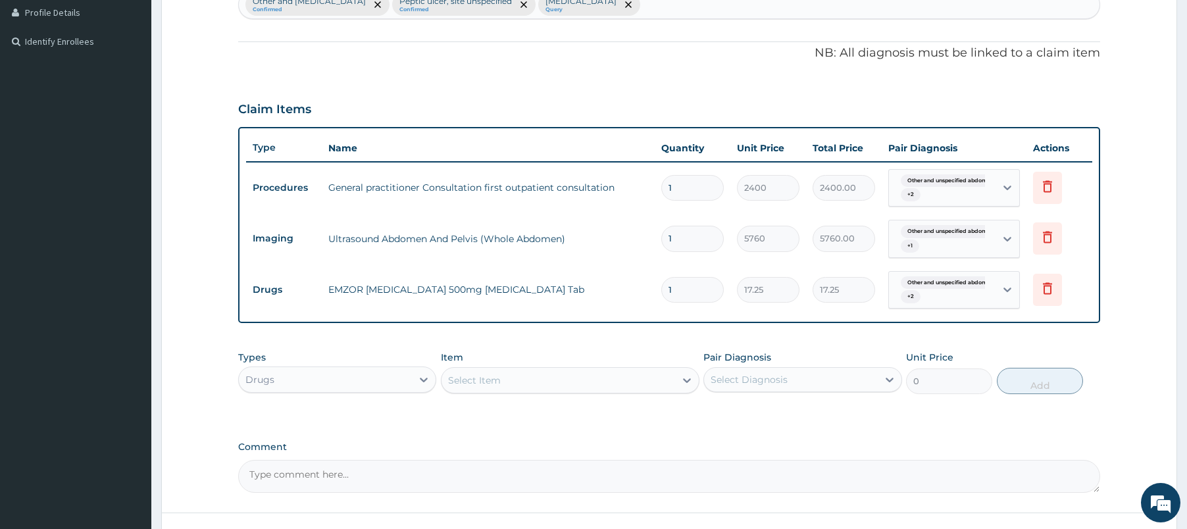
type input "18"
type input "310.50"
type input "18"
click at [528, 377] on div "Select Item" at bounding box center [559, 380] width 234 height 21
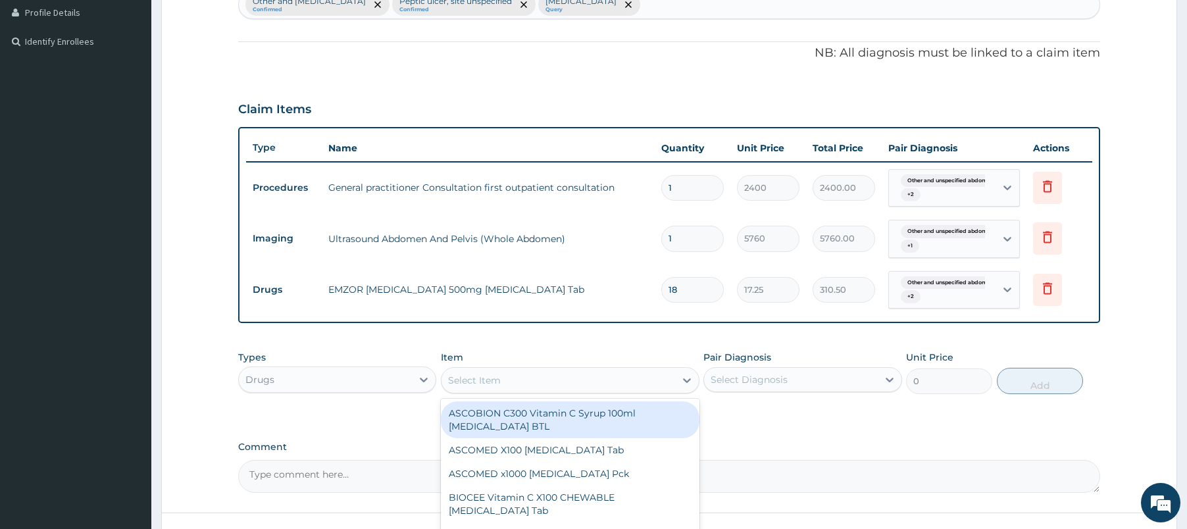
paste input "artix ds 80/480 artemether lumefantrine"
type input "artix ds 80/480 artemether lumefantrine"
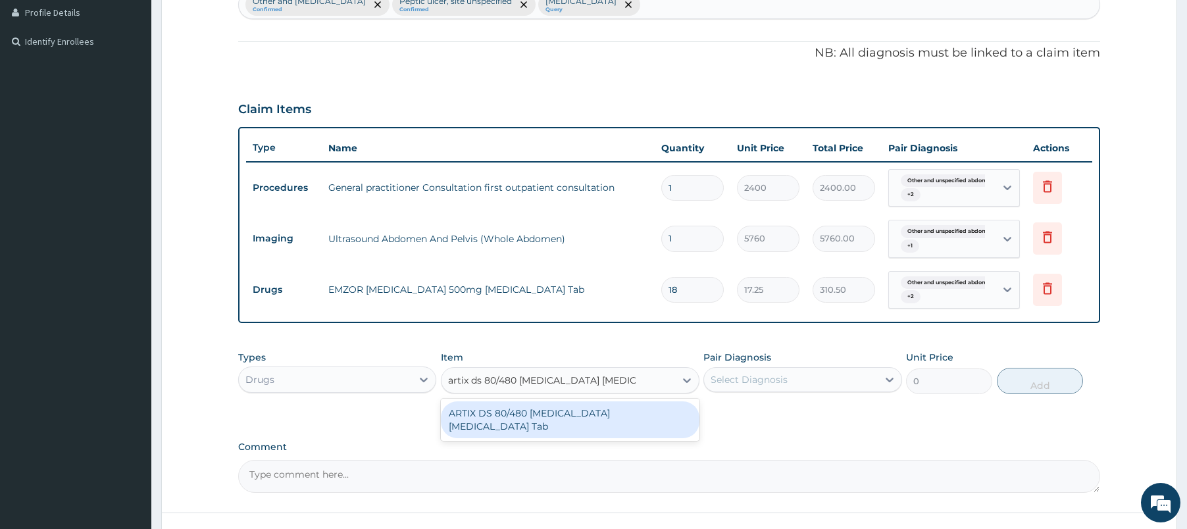
click at [560, 417] on div "ARTIX DS 80/480 Artemether Lumefantrine Tab" at bounding box center [570, 419] width 259 height 37
type input "603.75"
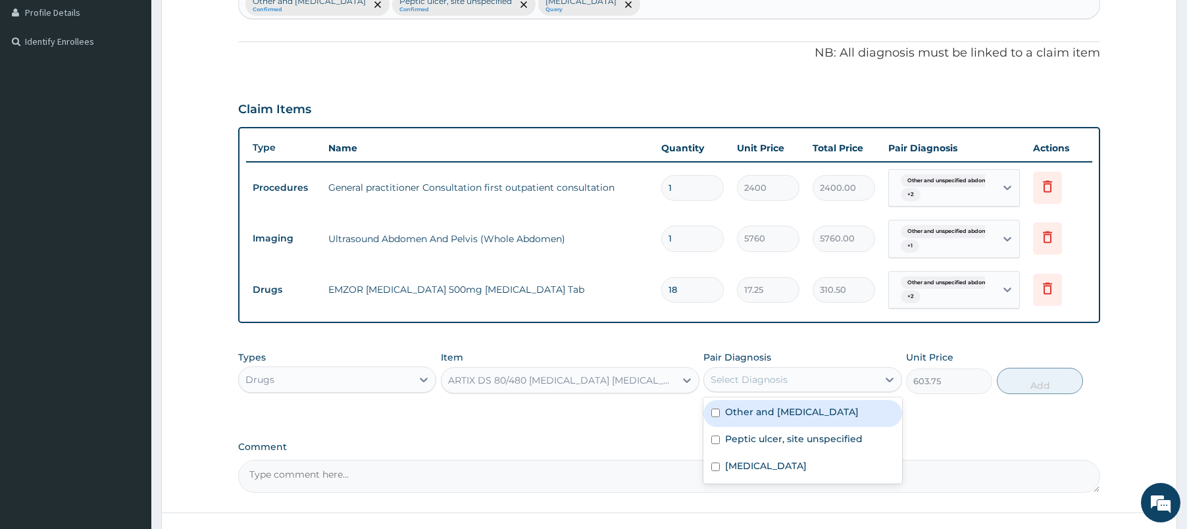
click at [788, 380] on div "Select Diagnosis" at bounding box center [790, 379] width 173 height 21
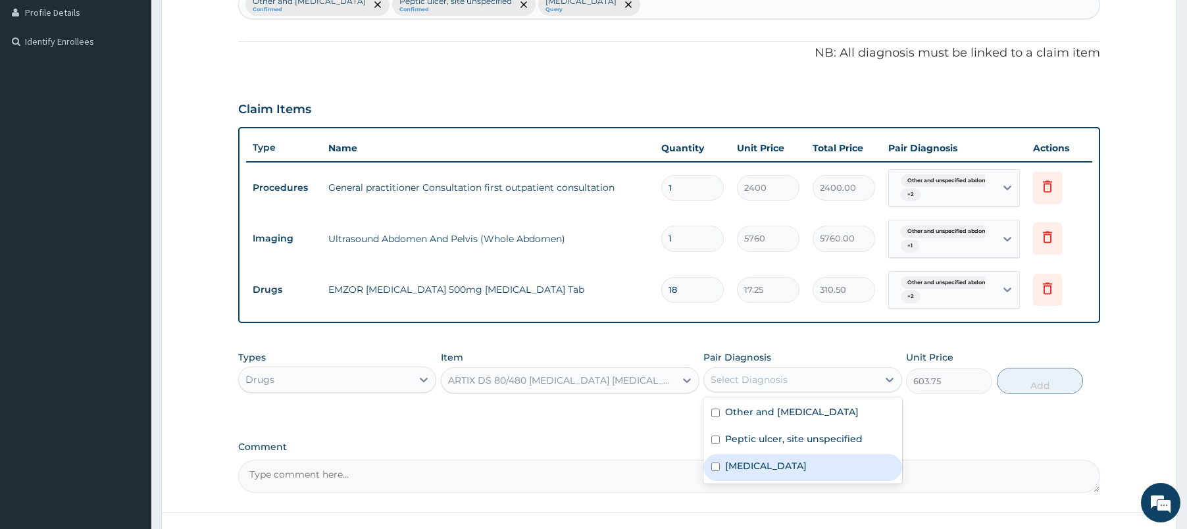
click at [791, 472] on label "Plasmodium malariae malaria without complication" at bounding box center [766, 465] width 82 height 13
checkbox input "true"
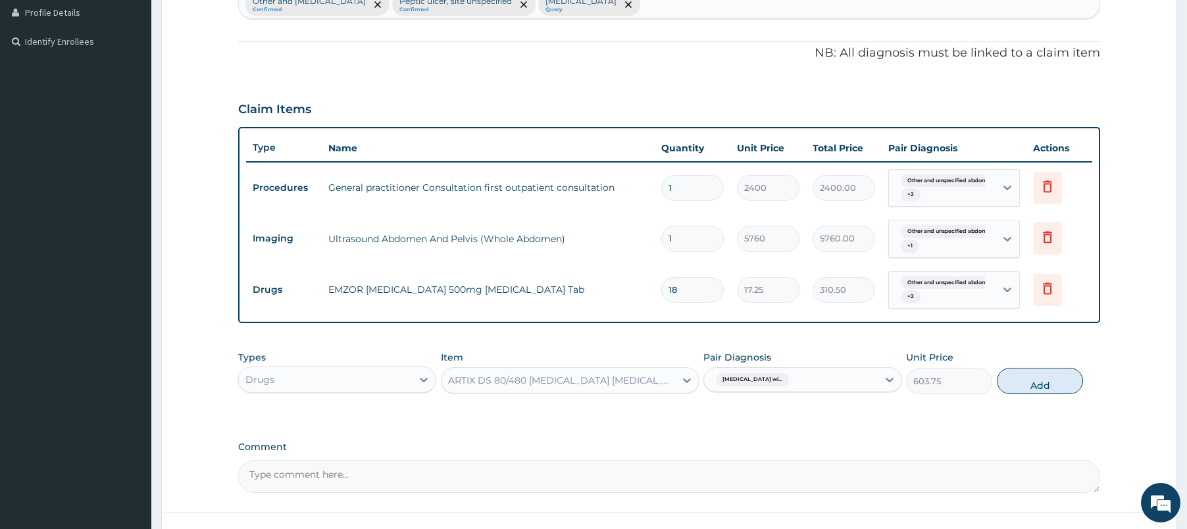
click at [1055, 365] on div "Types Drugs Item ARTIX DS 80/480 Artemether Lumefantrine Tab Pair Diagnosis Pla…" at bounding box center [669, 372] width 863 height 57
click at [1050, 388] on button "Add" at bounding box center [1040, 381] width 86 height 26
type input "0"
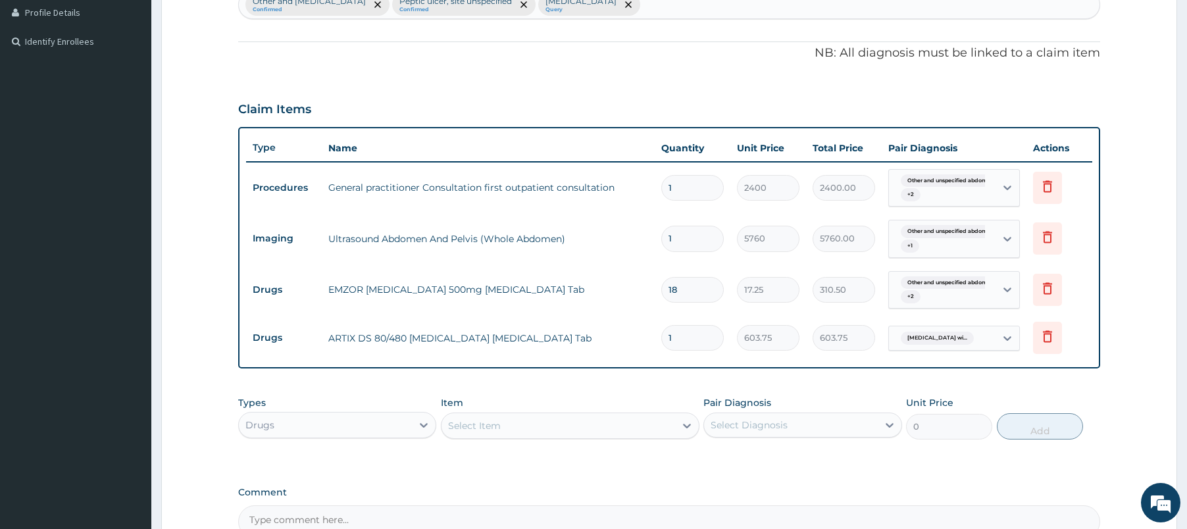
type input "0.00"
type input "6"
type input "3622.50"
type input "6"
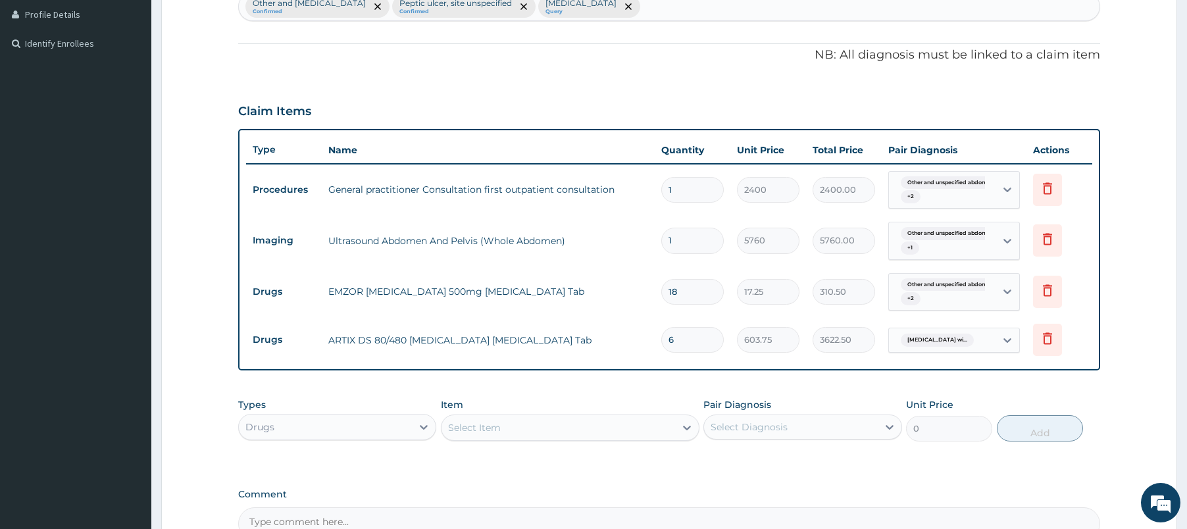
click at [915, 3] on div "Other and unspecified abdominal pain Confirmed Peptic ulcer, site unspecified C…" at bounding box center [669, 7] width 861 height 28
type input "upper respiratory tract infection"
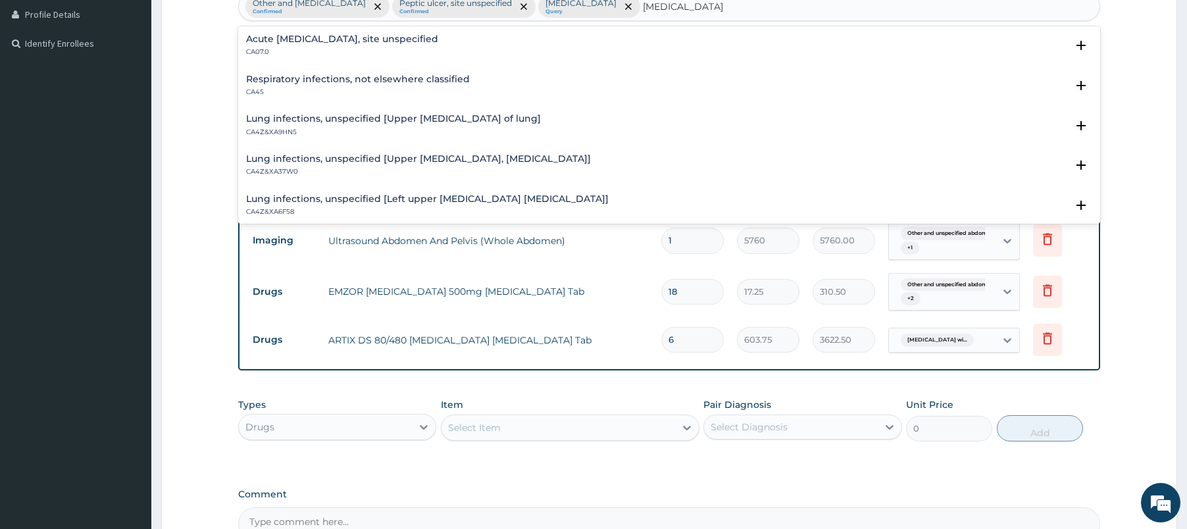
click at [407, 31] on div "Acute upper respiratory infection, site unspecified CA07.0 Select Status Query …" at bounding box center [669, 49] width 863 height 40
drag, startPoint x: 407, startPoint y: 31, endPoint x: 420, endPoint y: 44, distance: 18.6
click at [420, 44] on div "Acute upper respiratory infection, site unspecified CA07.0 Select Status Query …" at bounding box center [669, 49] width 863 height 40
click at [420, 44] on h4 "Acute upper respiratory infection, site unspecified" at bounding box center [342, 39] width 192 height 10
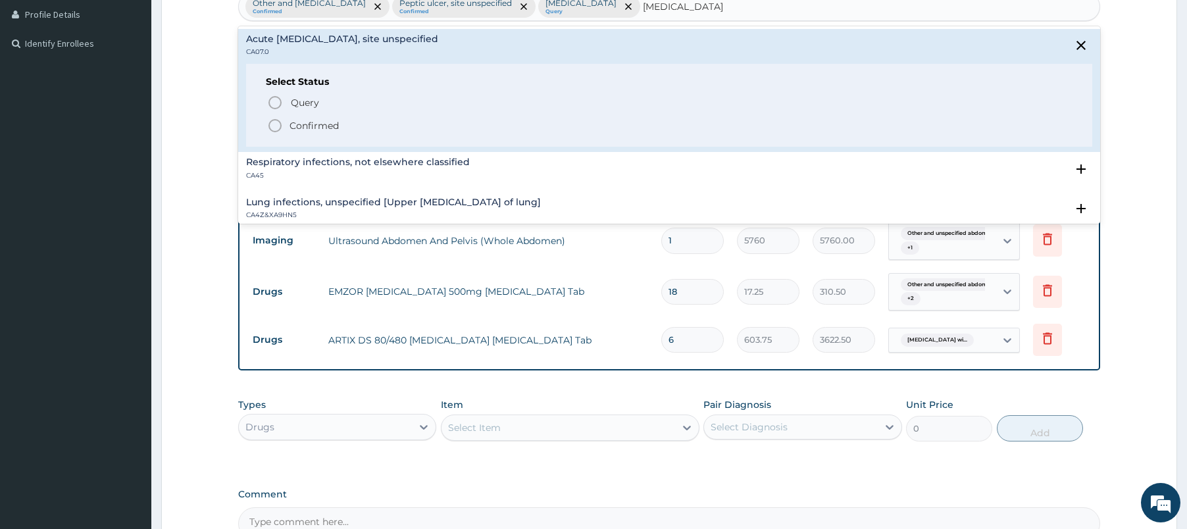
click at [320, 120] on p "Confirmed" at bounding box center [314, 125] width 49 height 13
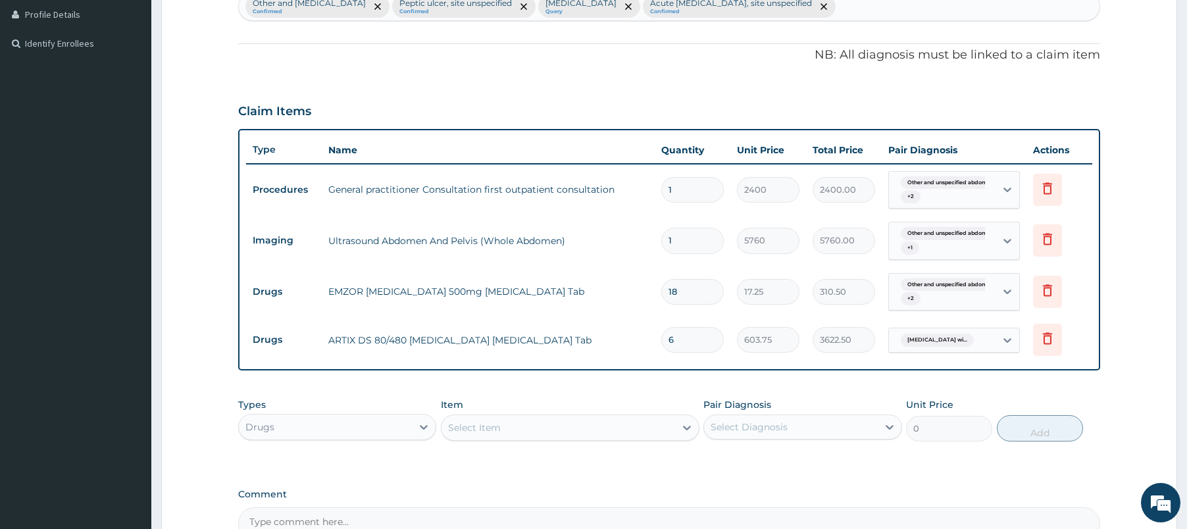
click at [522, 419] on div "Select Item" at bounding box center [559, 427] width 234 height 21
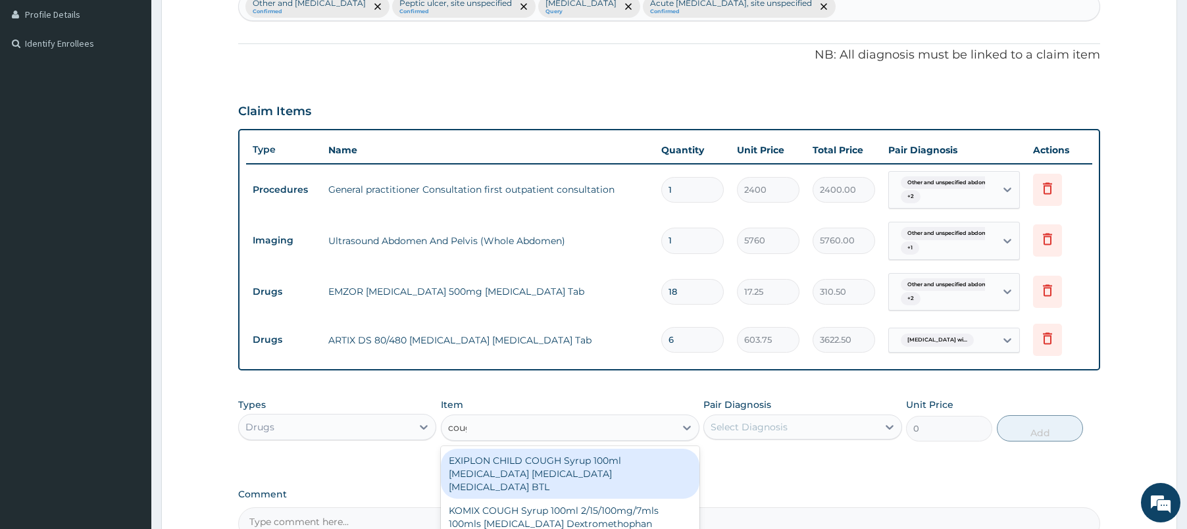
type input "cough"
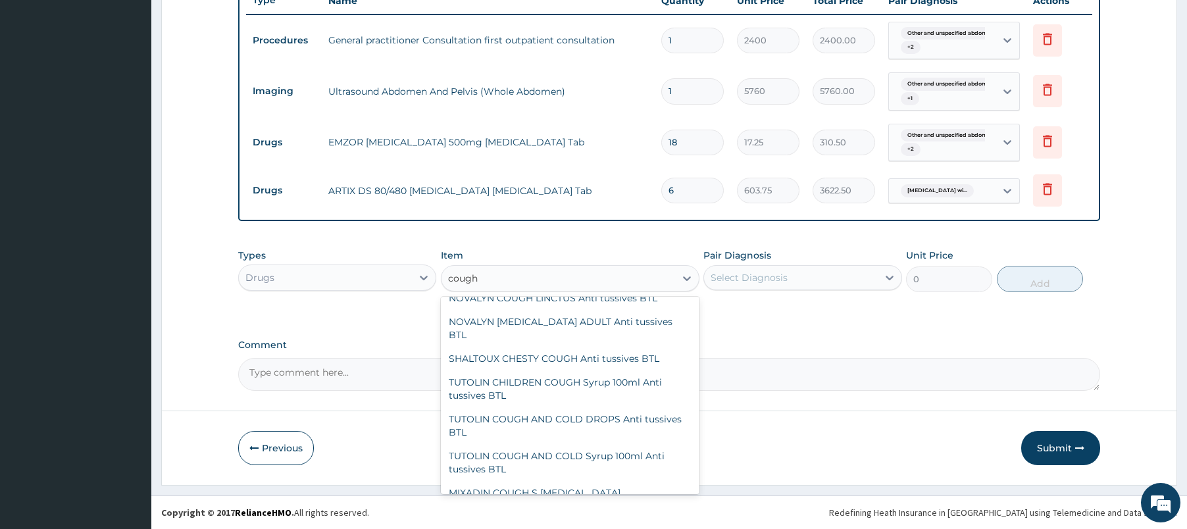
scroll to position [790, 0]
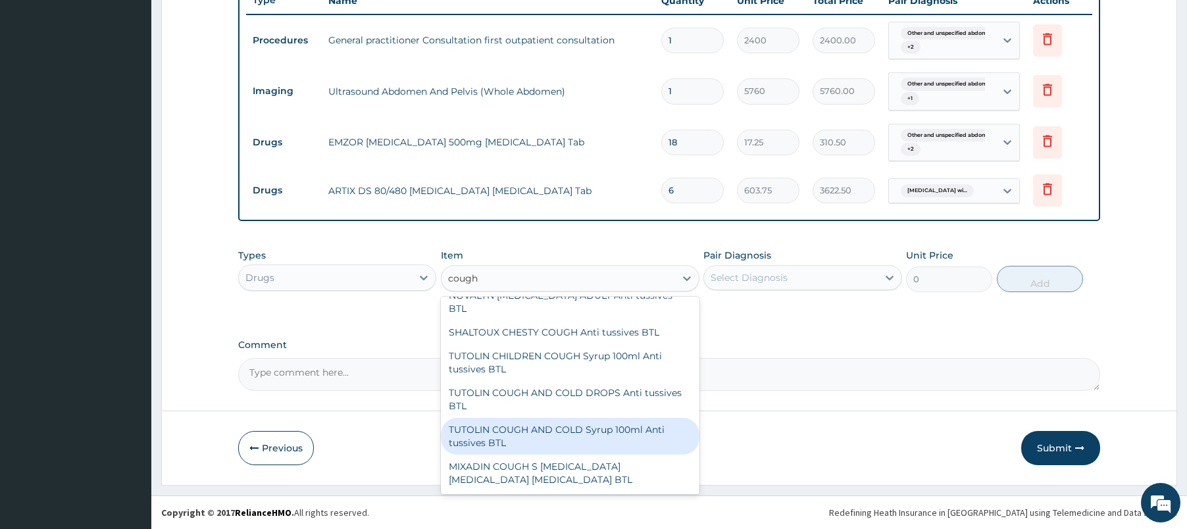
click at [595, 434] on div "TUTOLIN COUGH AND COLD Syrup 100ml Anti tussives BTL" at bounding box center [570, 436] width 259 height 37
type input "517.5"
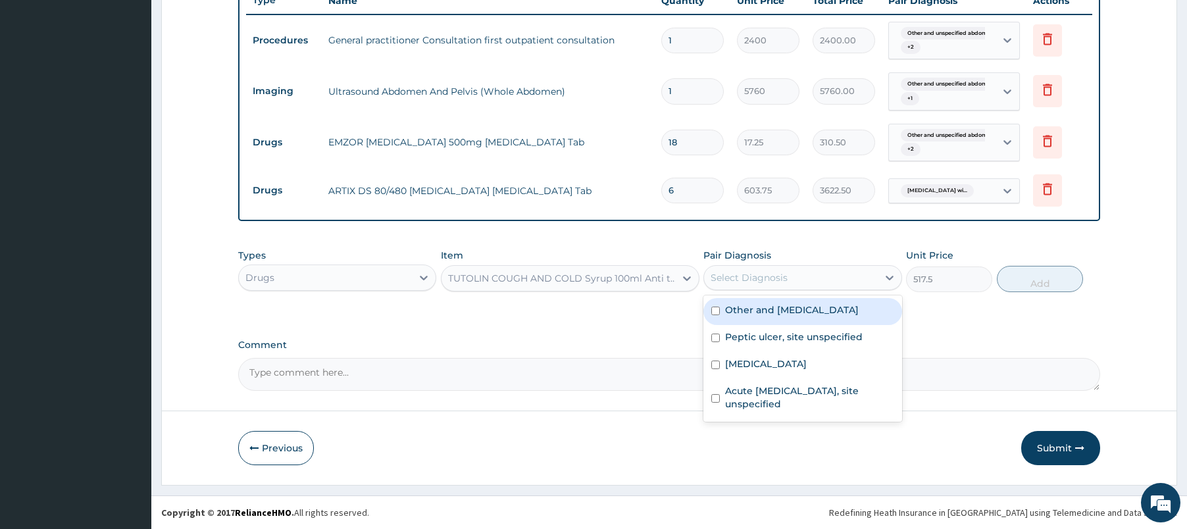
click at [759, 278] on div "Select Diagnosis" at bounding box center [749, 277] width 77 height 13
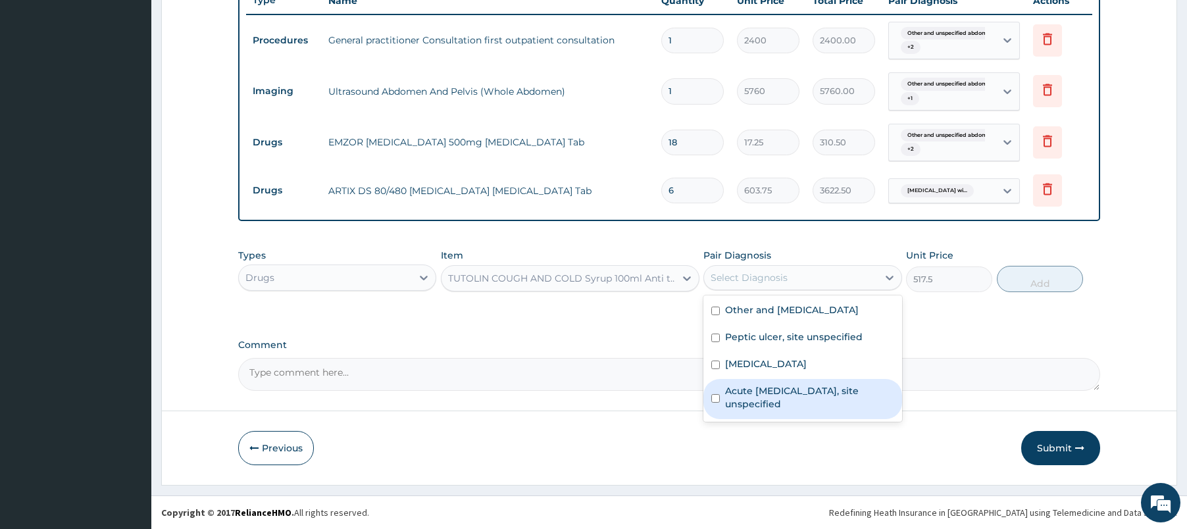
click at [753, 411] on label "Acute upper respiratory infection, site unspecified" at bounding box center [809, 397] width 168 height 26
checkbox input "true"
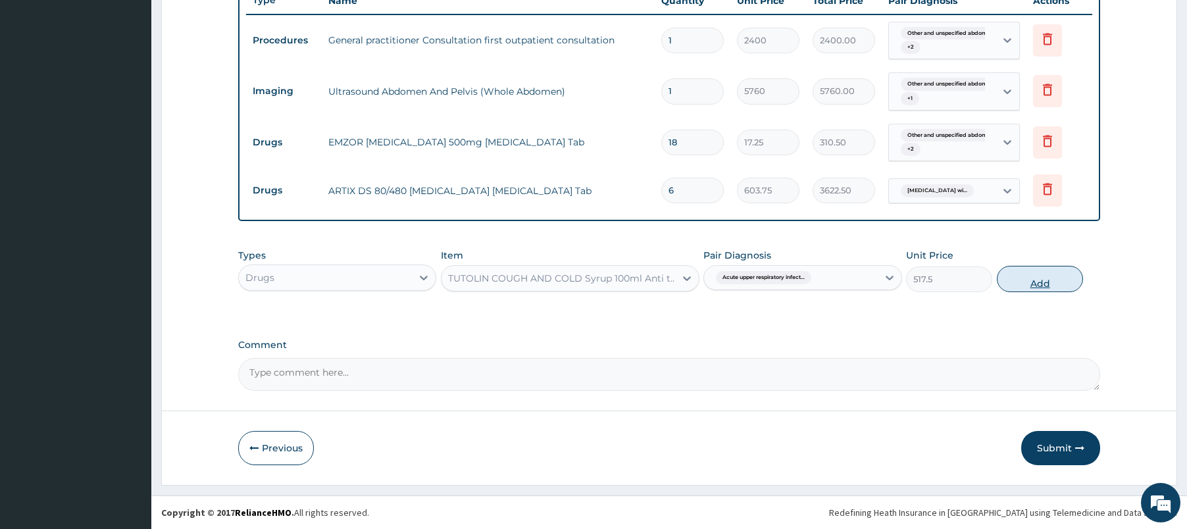
click at [1045, 288] on button "Add" at bounding box center [1040, 279] width 86 height 26
type input "0"
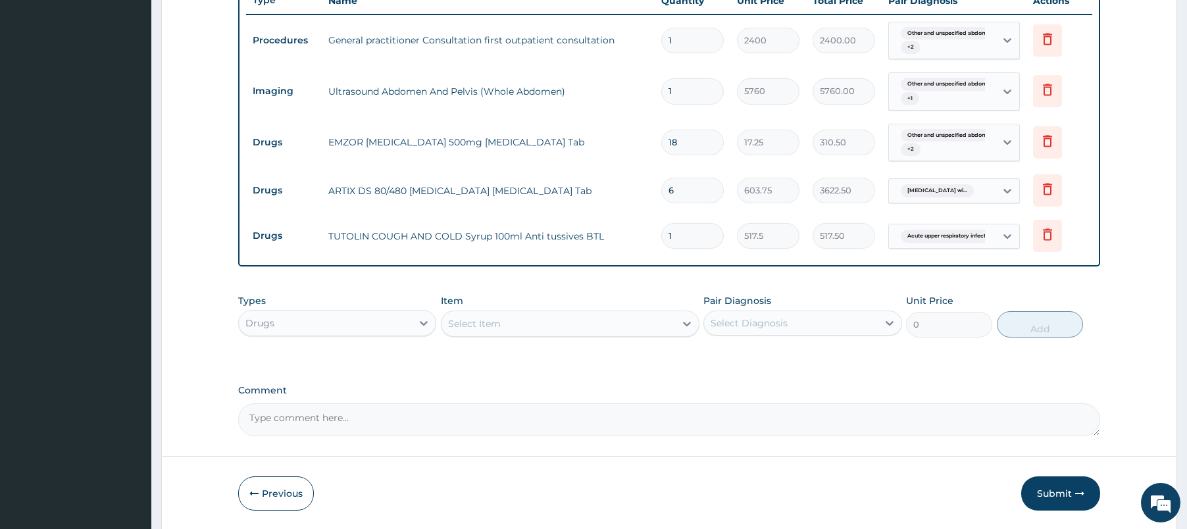
click at [630, 320] on div "Select Item" at bounding box center [559, 323] width 234 height 21
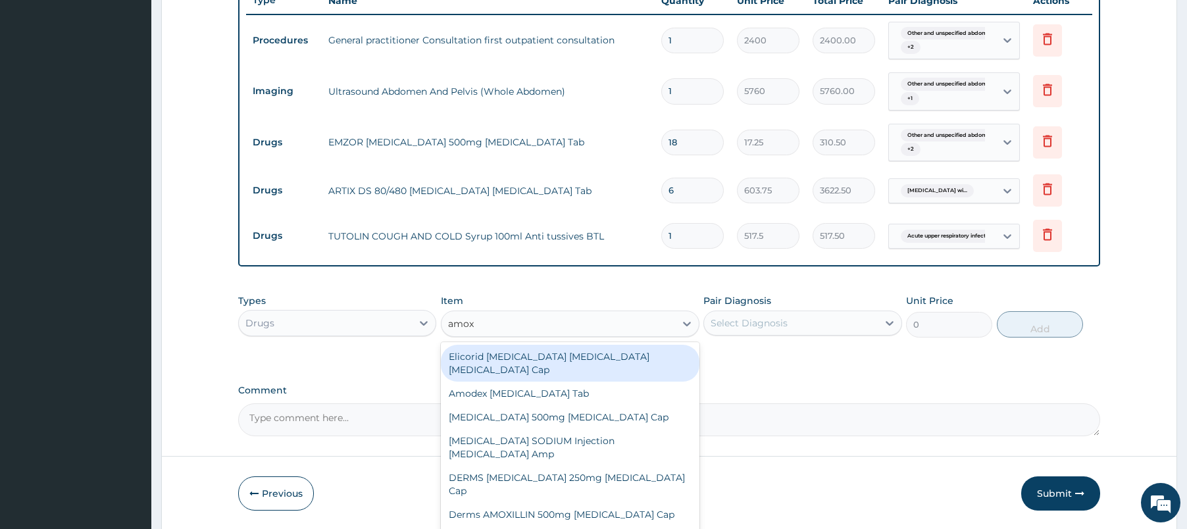
type input "amoxi"
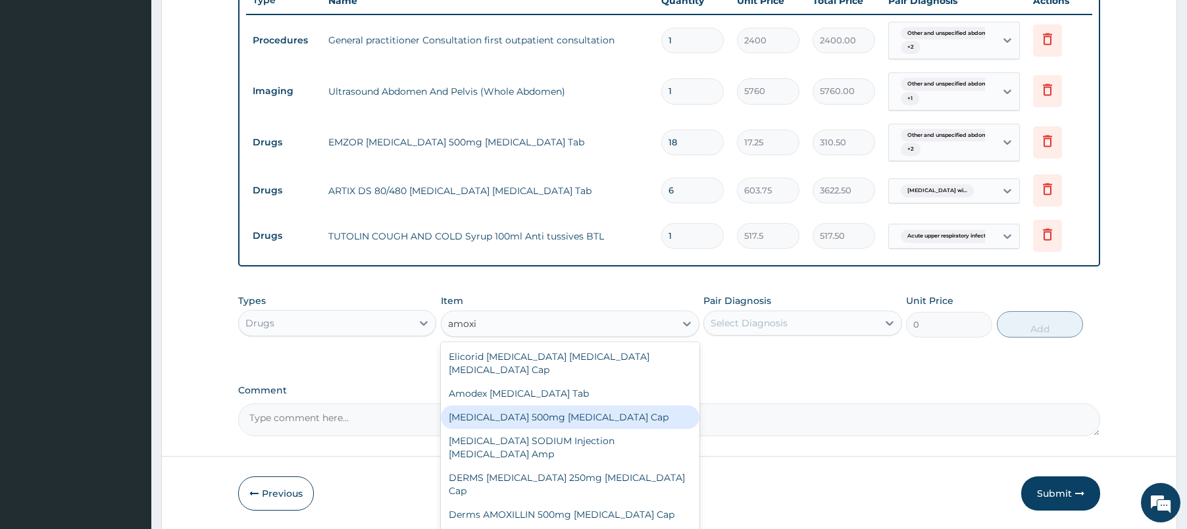
click at [512, 418] on div "AMOXICILLIN 500mg Amoxicillin Cap" at bounding box center [570, 417] width 259 height 24
type input "120.75"
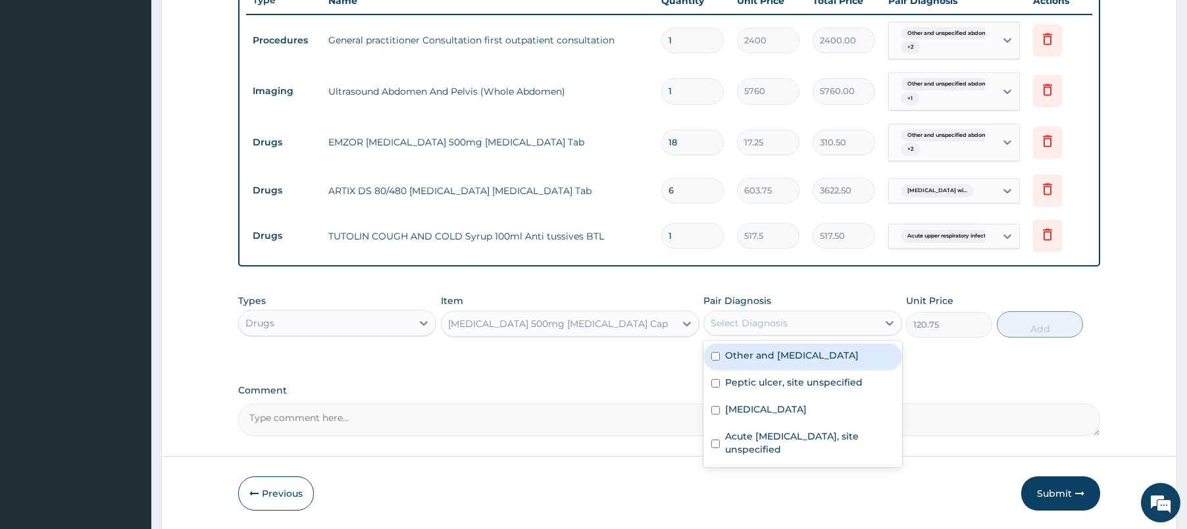
click at [746, 314] on div "Select Diagnosis" at bounding box center [790, 323] width 173 height 21
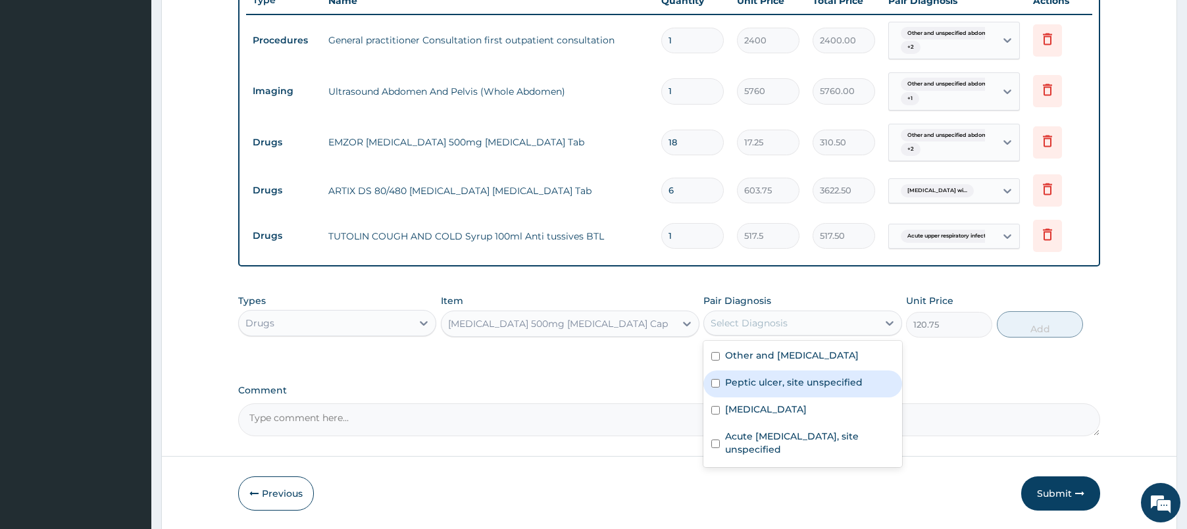
click at [755, 388] on div "Peptic ulcer, site unspecified" at bounding box center [802, 383] width 198 height 27
checkbox input "true"
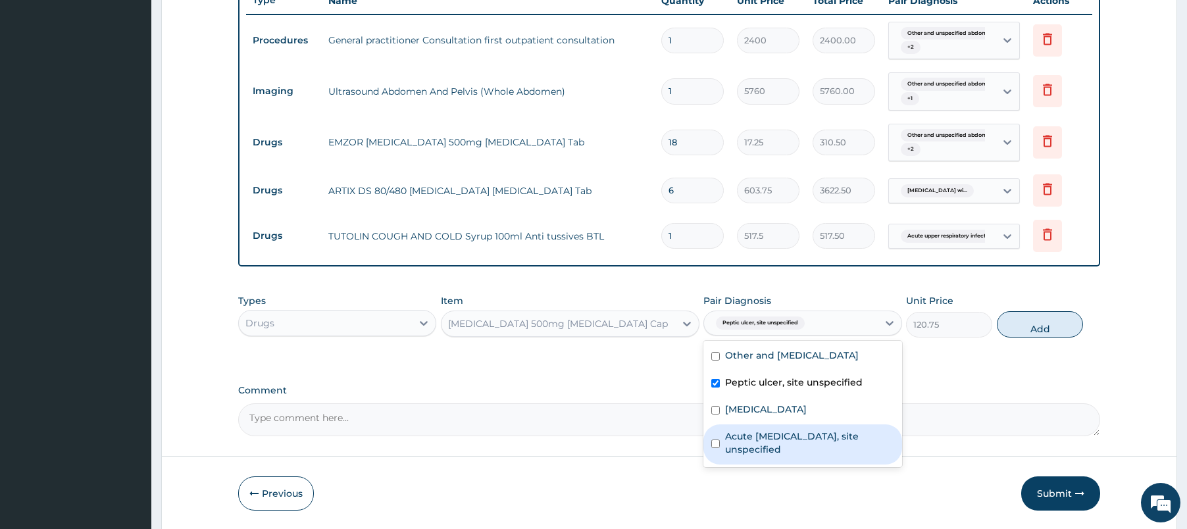
click at [757, 456] on label "Acute upper respiratory infection, site unspecified" at bounding box center [809, 443] width 168 height 26
checkbox input "true"
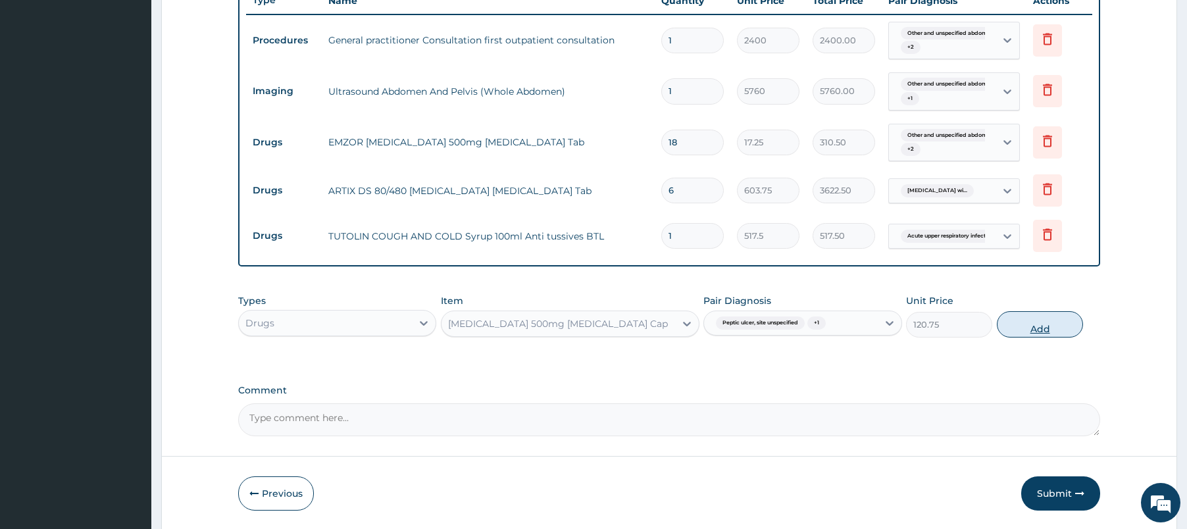
click at [1023, 324] on button "Add" at bounding box center [1040, 324] width 86 height 26
type input "0"
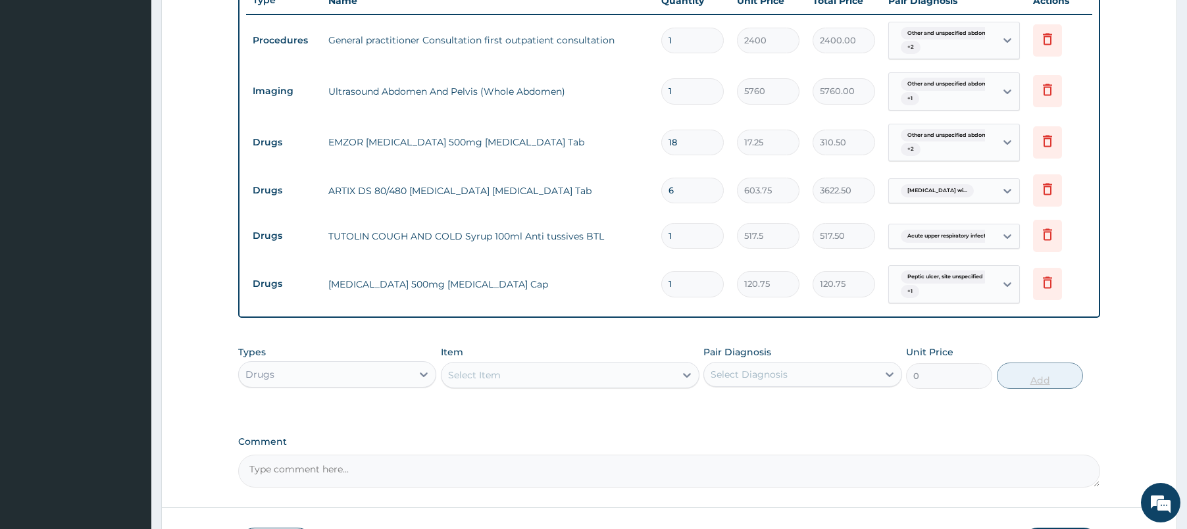
type input "15"
type input "1811.25"
type input "15"
click at [801, 330] on div "PA Code / Prescription Code Enter Code(Secondary Care Only) Encounter Date 02-1…" at bounding box center [669, 52] width 863 height 872
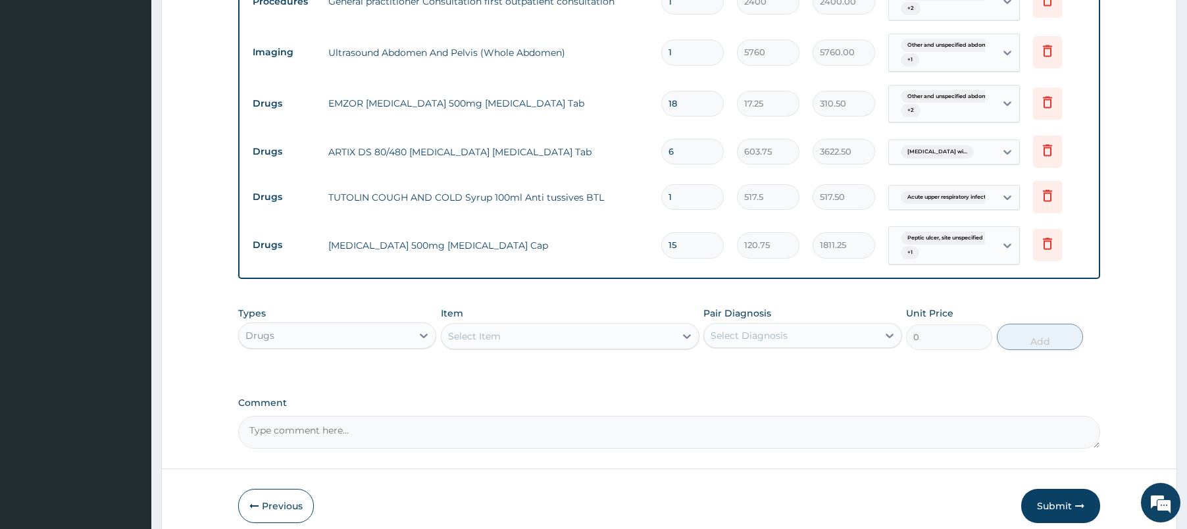
scroll to position [562, 0]
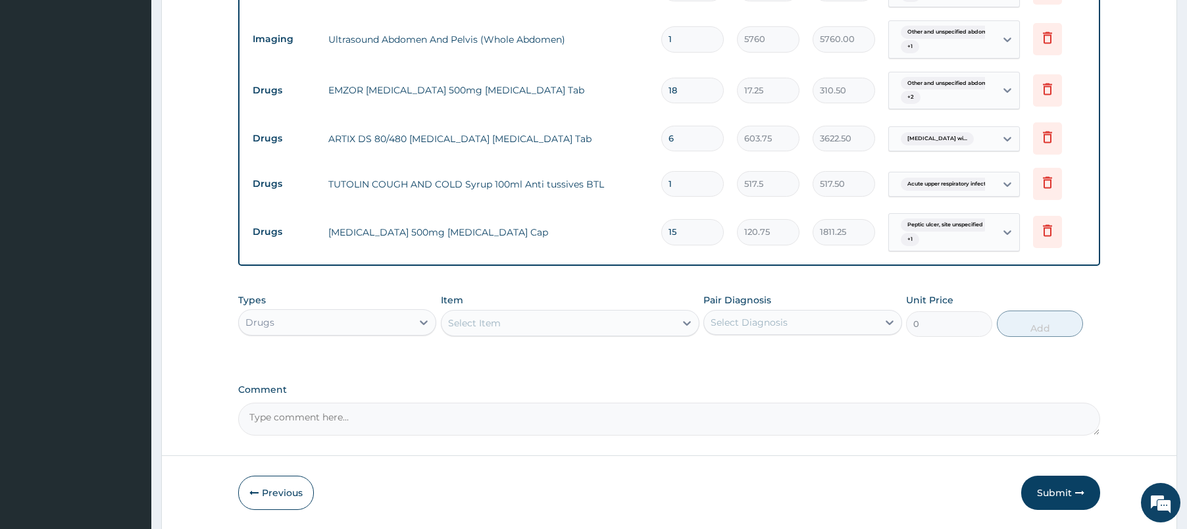
click at [489, 326] on div "Select Item" at bounding box center [474, 322] width 53 height 13
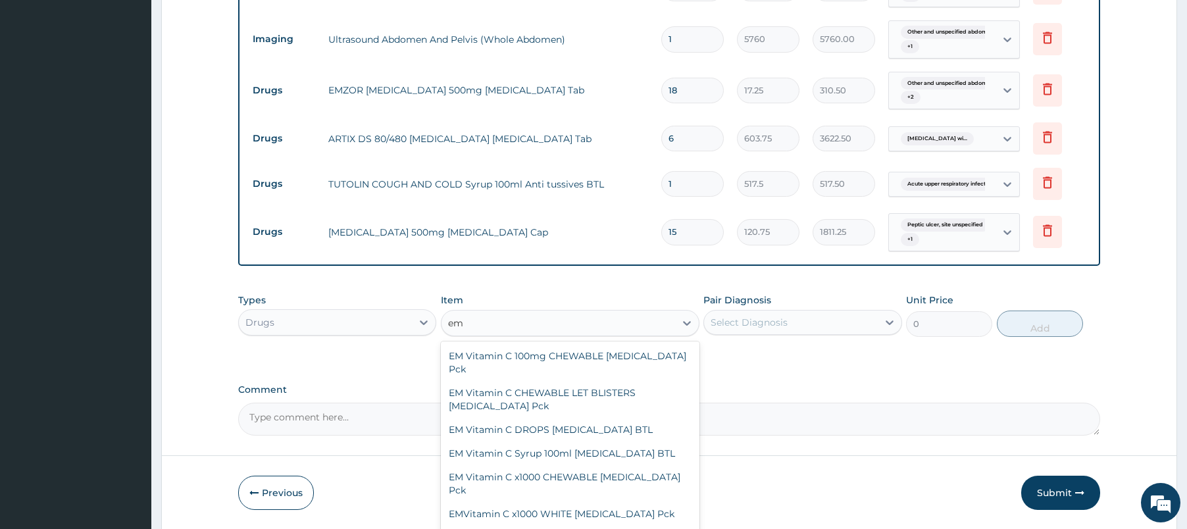
type input "e"
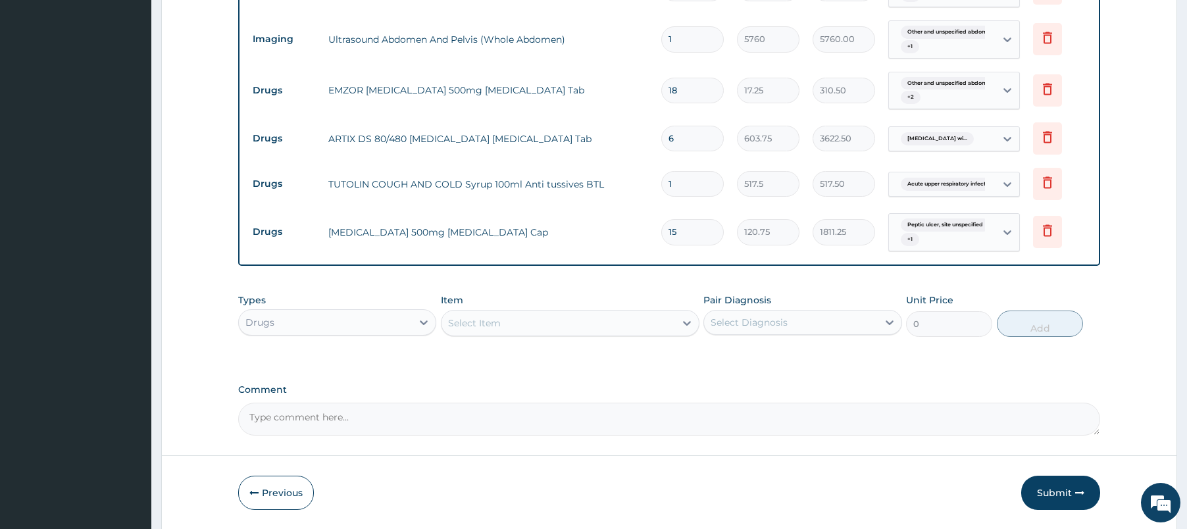
paste input "emgyl 400mg metronidazole"
type input "emgyl 400mg metronidazole"
click at [533, 351] on div "EmgYL 400mg Metronidazole Tab" at bounding box center [570, 356] width 259 height 24
type input "86.25"
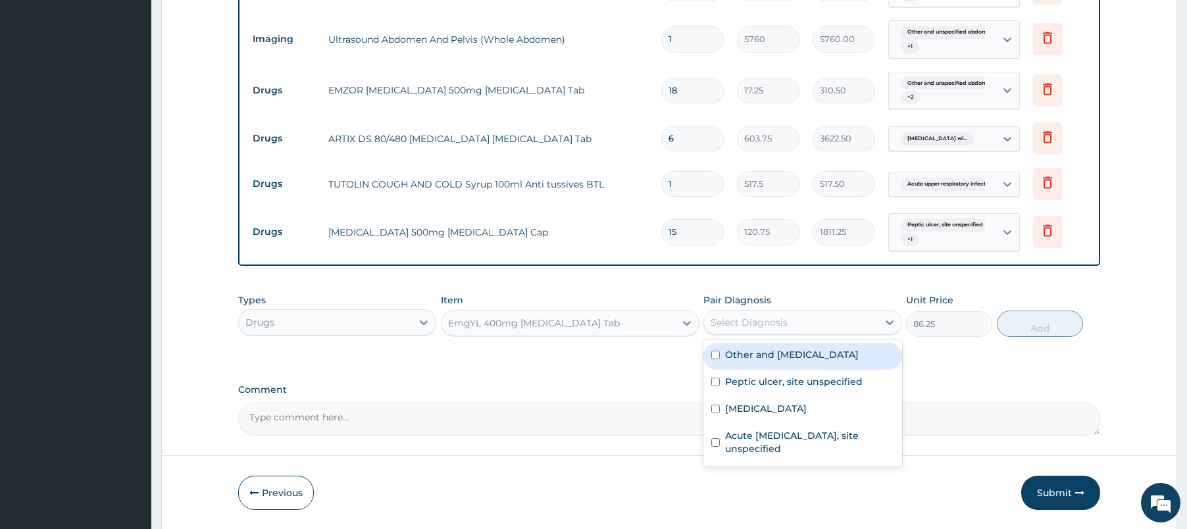
click at [748, 323] on div "Select Diagnosis" at bounding box center [749, 322] width 77 height 13
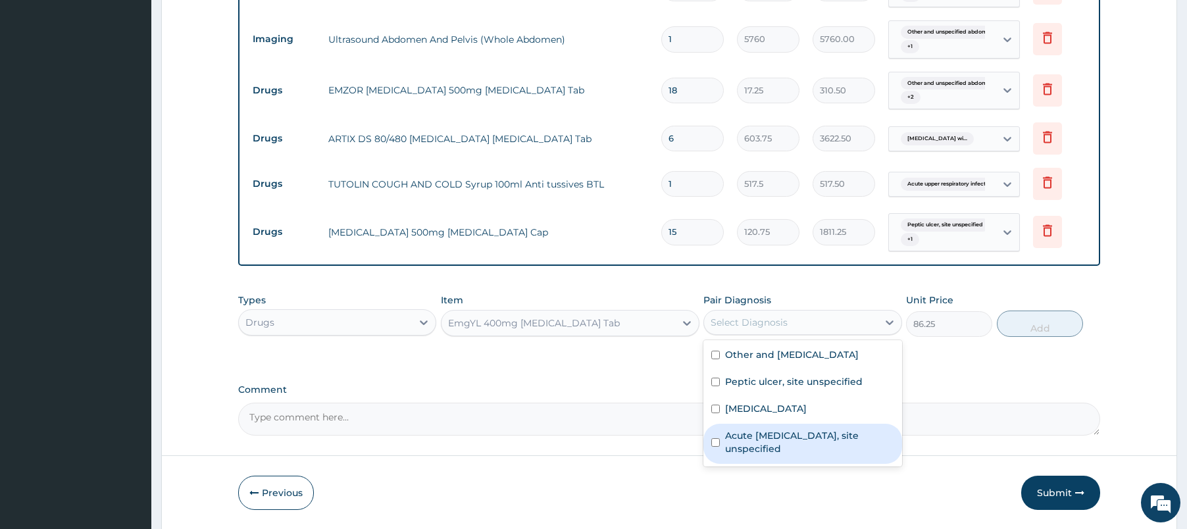
click at [767, 455] on label "Acute upper respiratory infection, site unspecified" at bounding box center [809, 442] width 168 height 26
checkbox input "true"
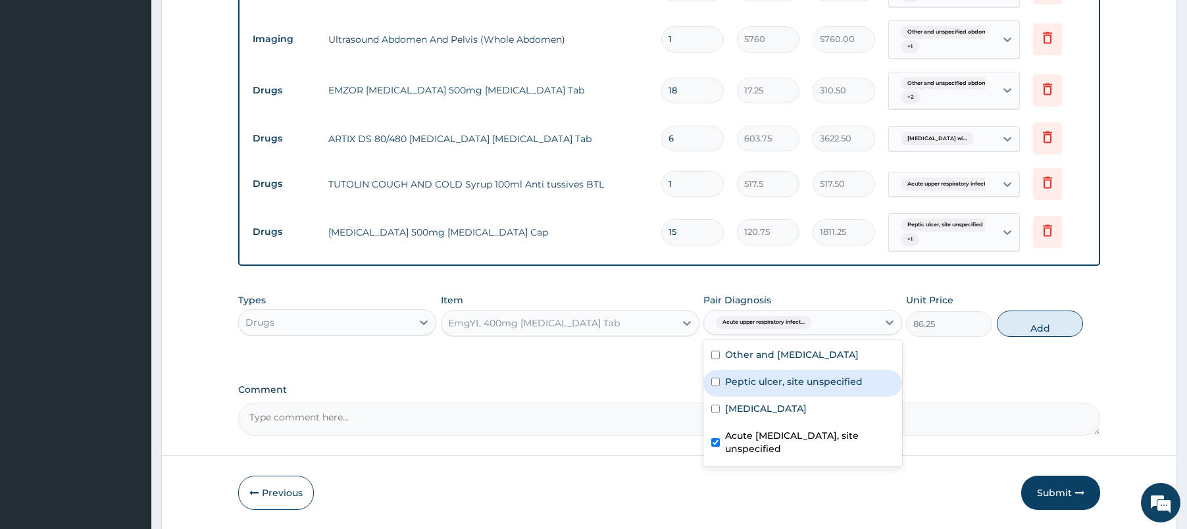
click at [770, 388] on label "Peptic ulcer, site unspecified" at bounding box center [794, 381] width 138 height 13
checkbox input "true"
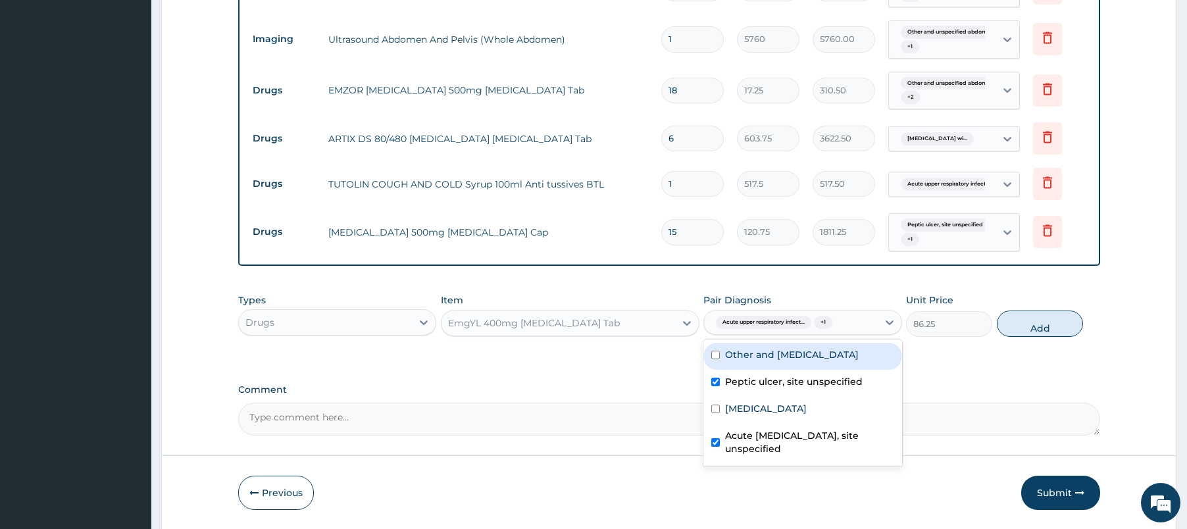
click at [774, 360] on label "Other and unspecified abdominal pain" at bounding box center [792, 354] width 134 height 13
checkbox input "true"
click at [763, 455] on label "Acute upper respiratory infection, site unspecified" at bounding box center [809, 442] width 168 height 26
checkbox input "false"
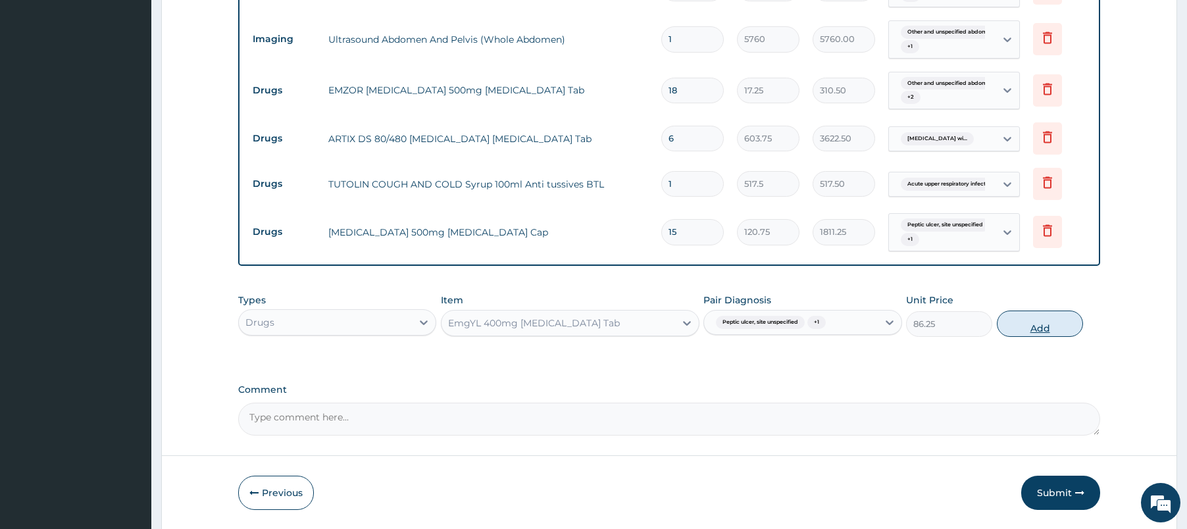
click at [1030, 324] on button "Add" at bounding box center [1040, 324] width 86 height 26
type input "0"
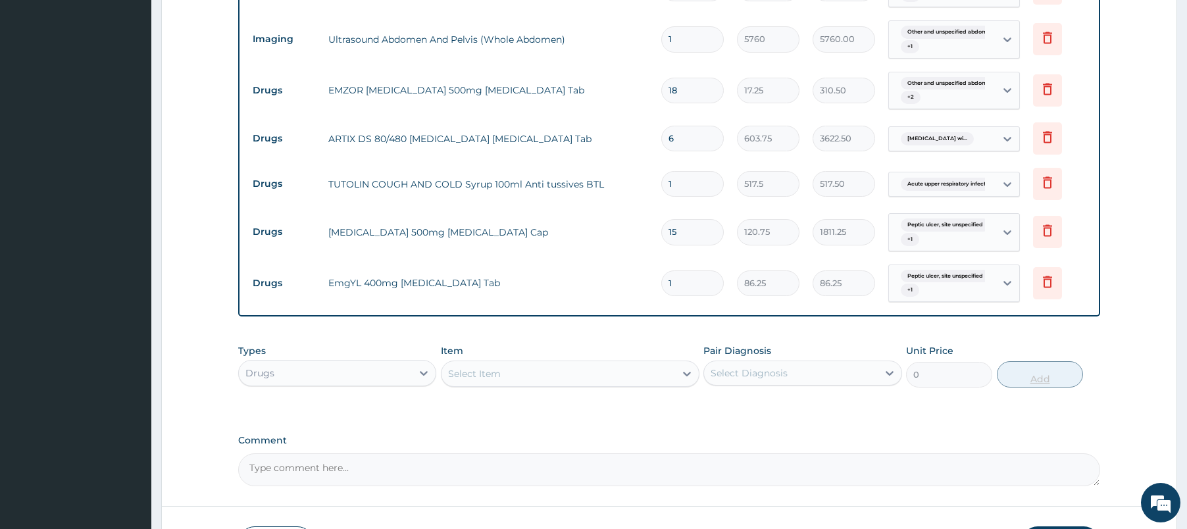
type input "15"
type input "1293.75"
type input "15"
click at [625, 335] on div "PA Code / Prescription Code Enter Code(Secondary Care Only) Encounter Date 02-1…" at bounding box center [669, 25] width 863 height 923
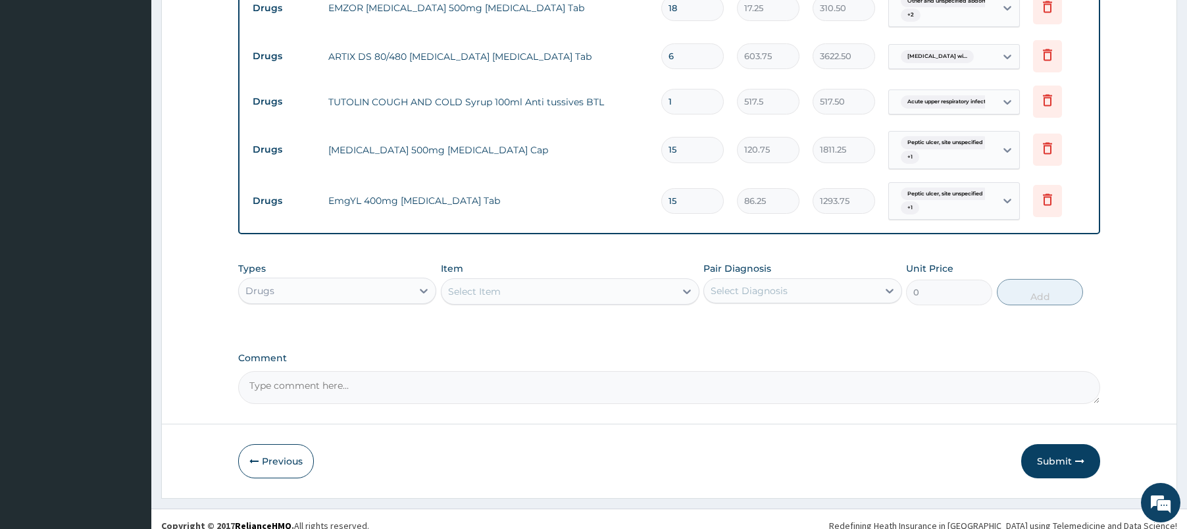
scroll to position [657, 0]
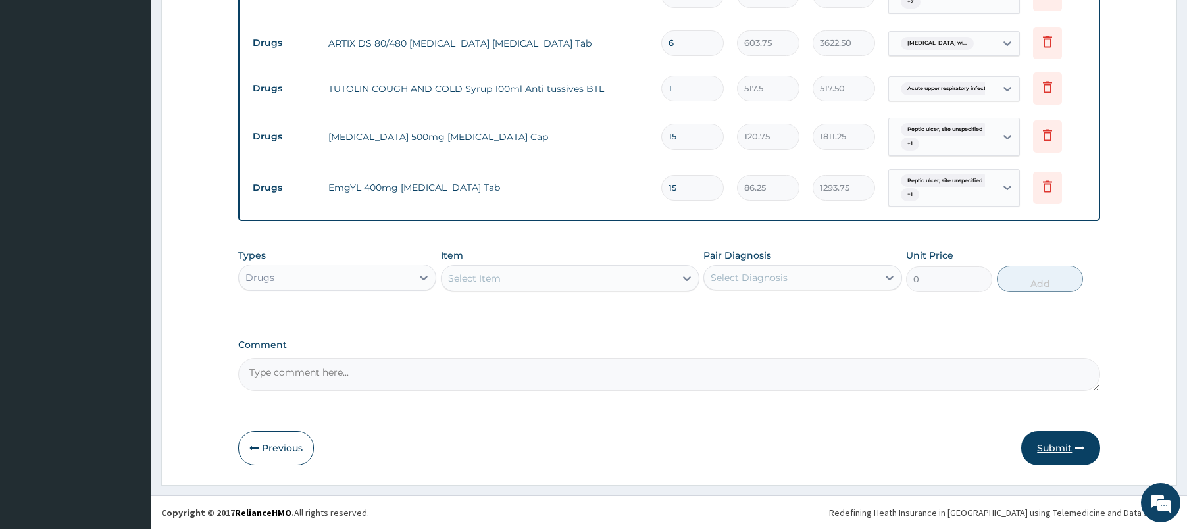
click at [1055, 451] on button "Submit" at bounding box center [1060, 448] width 79 height 34
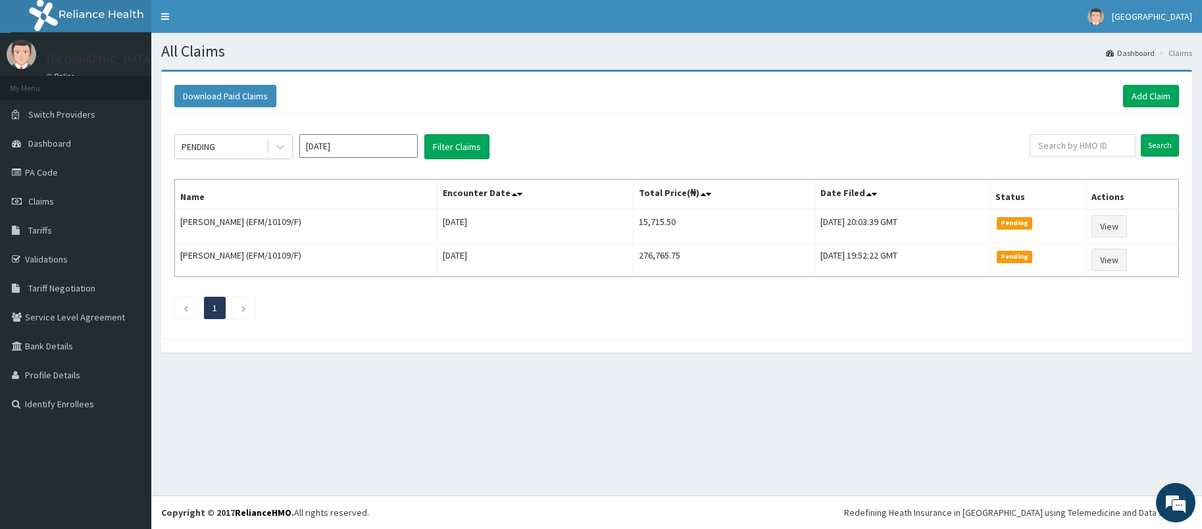
click at [406, 55] on h1 "All Claims" at bounding box center [676, 51] width 1031 height 17
click at [486, 83] on div "Download Paid Claims Add Claim" at bounding box center [677, 96] width 1018 height 36
